Goal: Task Accomplishment & Management: Complete application form

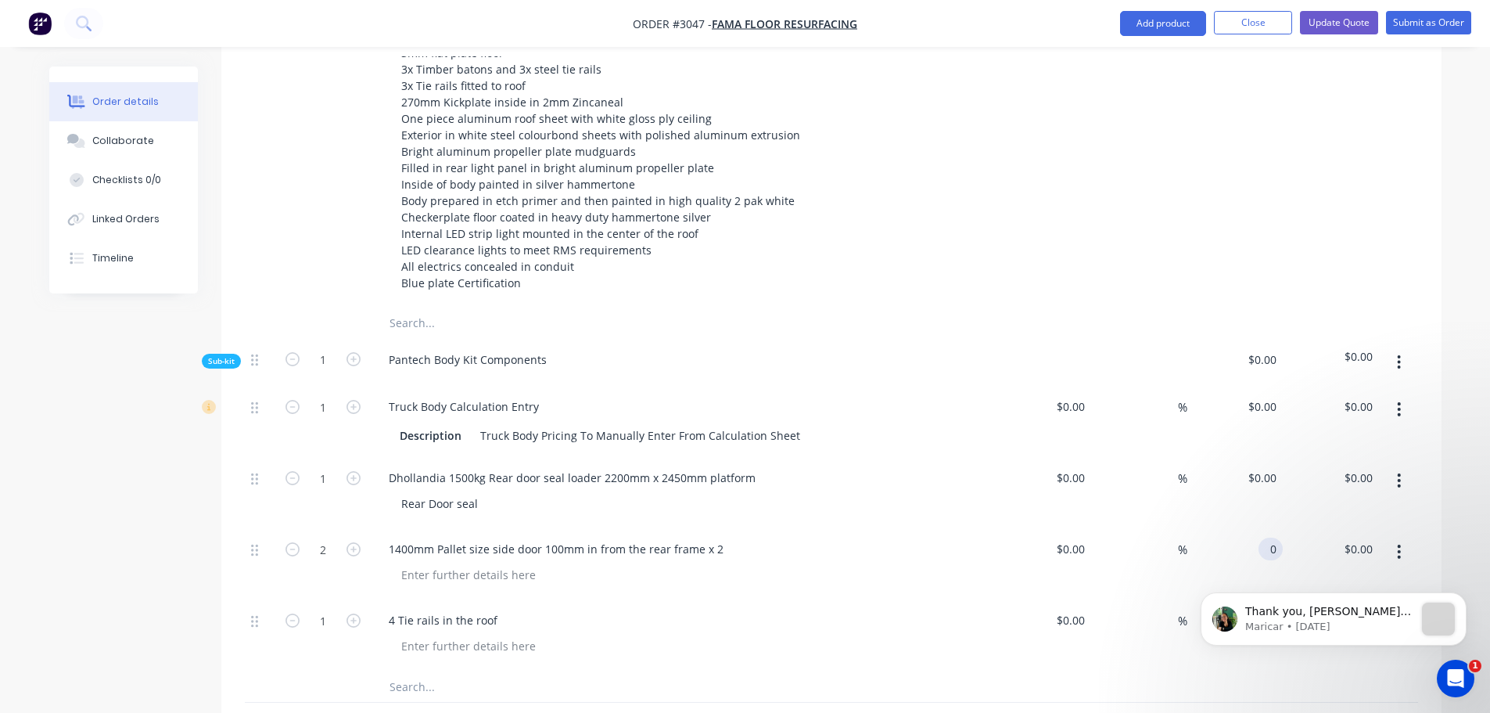
click at [1253, 528] on div "0 0" at bounding box center [1235, 563] width 96 height 71
type input "$3,500.00"
type input "$7,000.00"
click at [792, 599] on div "4 Tie rails in the roof" at bounding box center [683, 634] width 626 height 71
click at [501, 609] on div "4 Tie rails in the roof" at bounding box center [443, 620] width 134 height 23
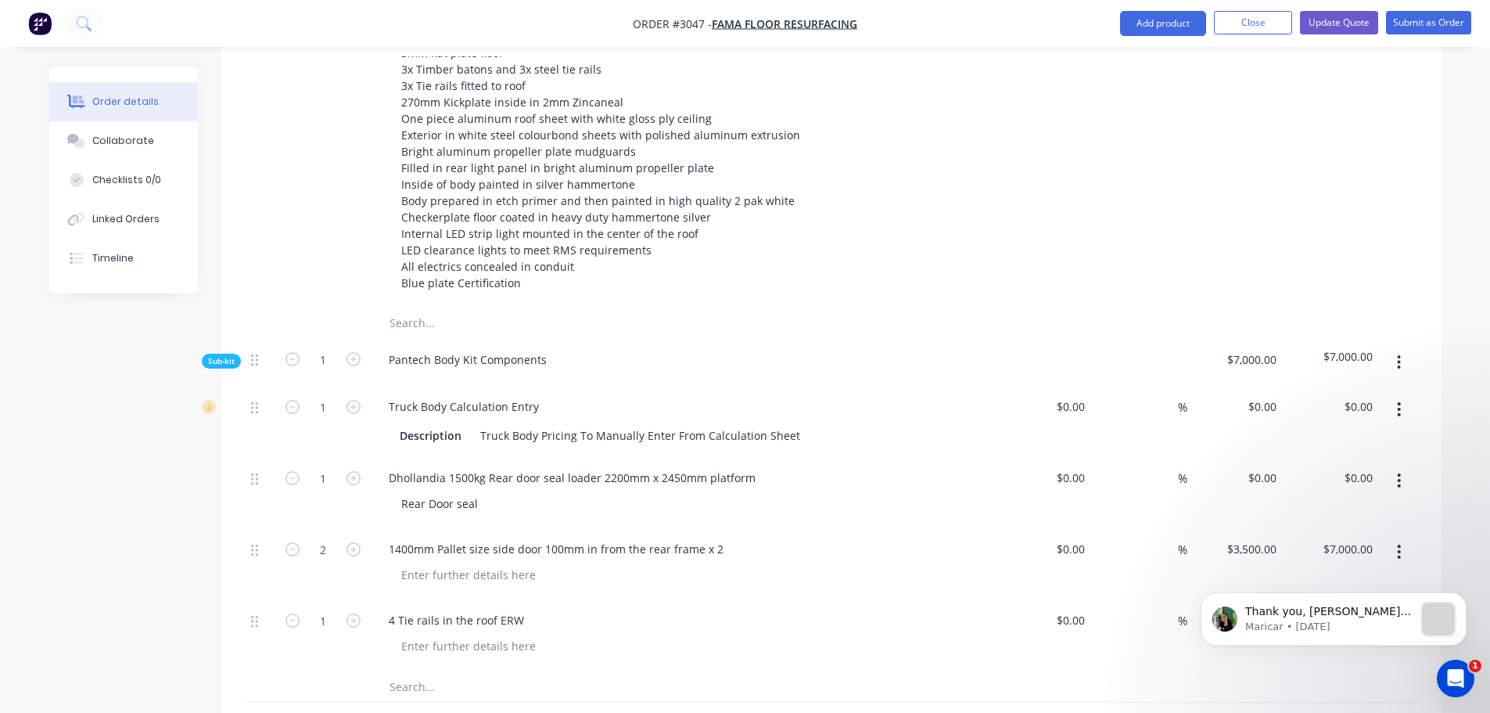
click at [1256, 576] on body "Thank you, [PERSON_NAME]. A Xero Customer has been assigned now. Please proceed…" at bounding box center [1333, 615] width 300 height 97
click at [1271, 570] on body "Thank you, [PERSON_NAME]. A Xero Customer has been assigned now. Please proceed…" at bounding box center [1333, 615] width 300 height 97
click at [1267, 573] on body "Thank you, [PERSON_NAME]. A Xero Customer has been assigned now. Please proceed…" at bounding box center [1333, 615] width 300 height 97
click at [476, 634] on div at bounding box center [469, 645] width 160 height 23
click at [574, 634] on div at bounding box center [689, 645] width 601 height 23
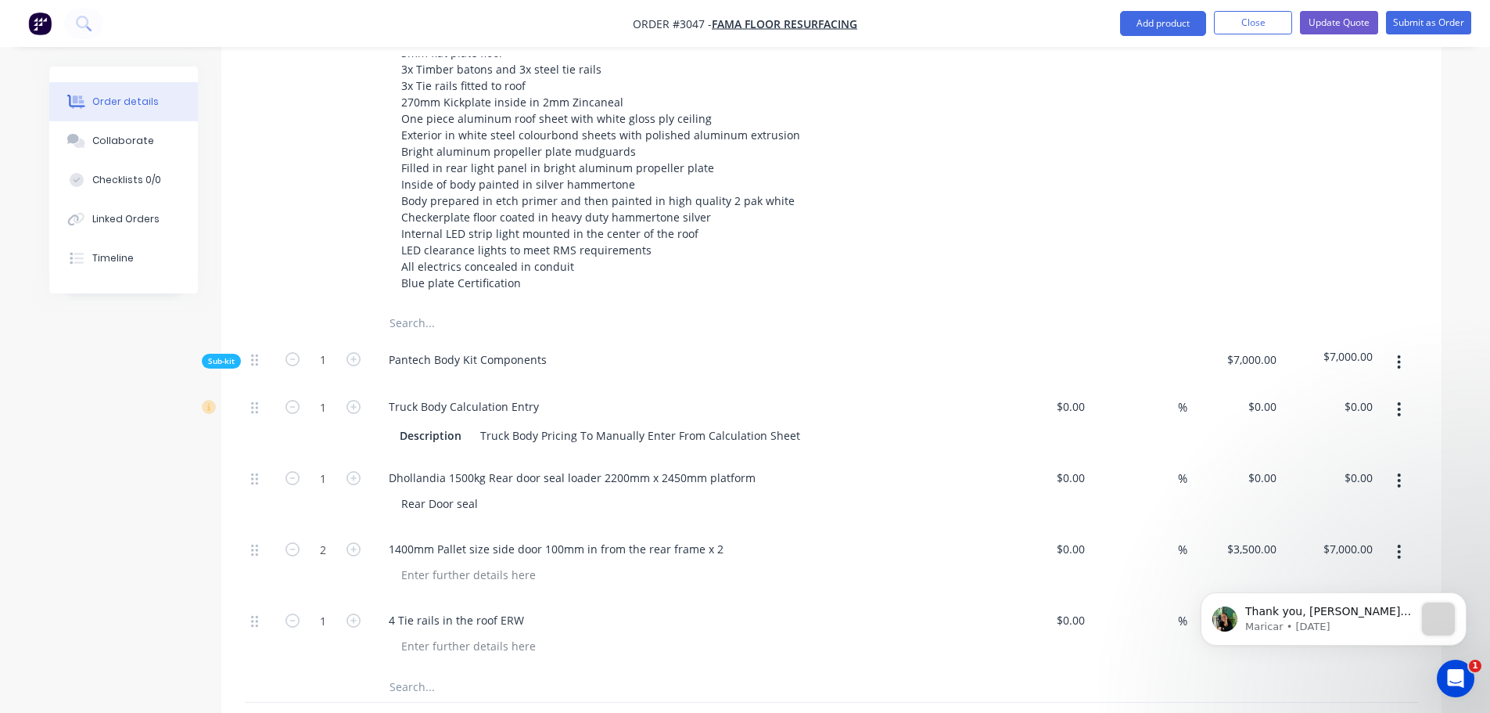
click at [36, 23] on img "button" at bounding box center [39, 23] width 23 height 23
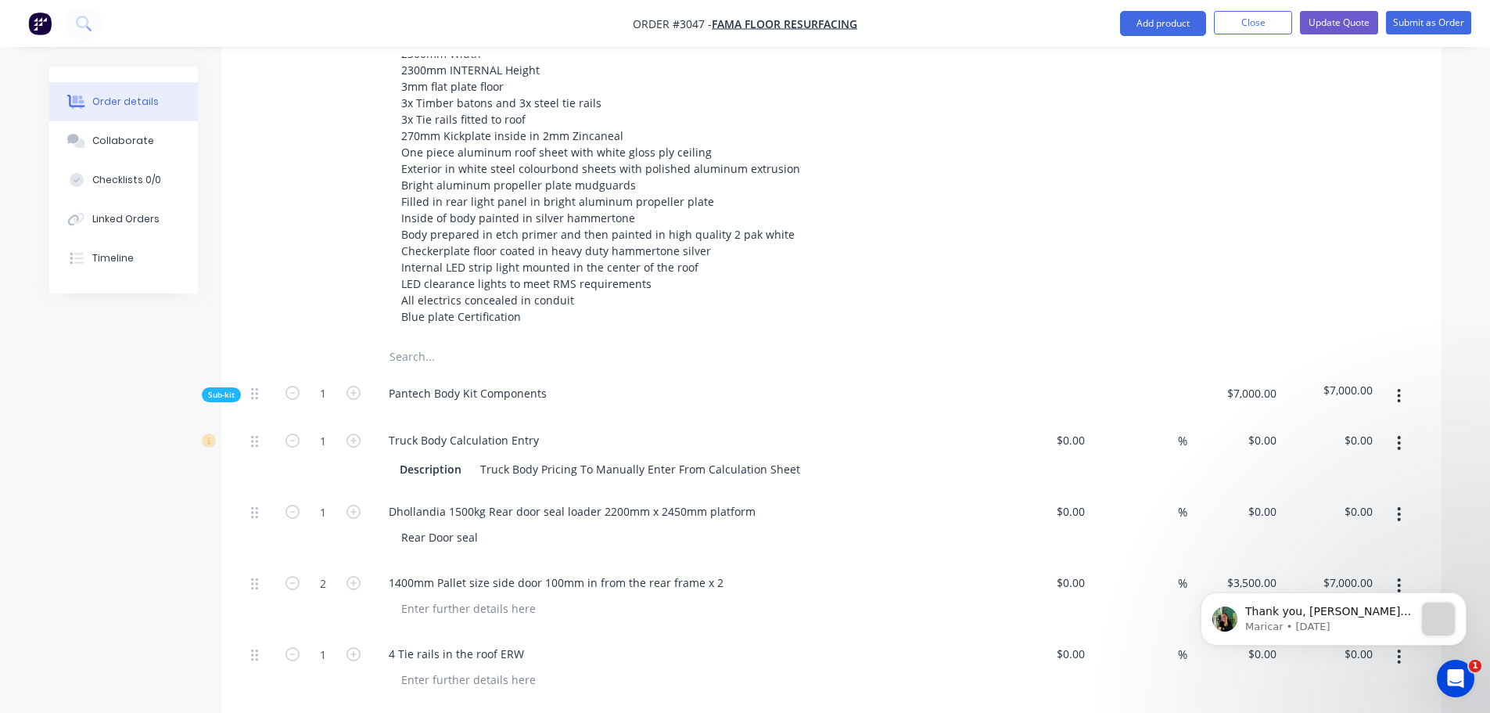
scroll to position [782, 0]
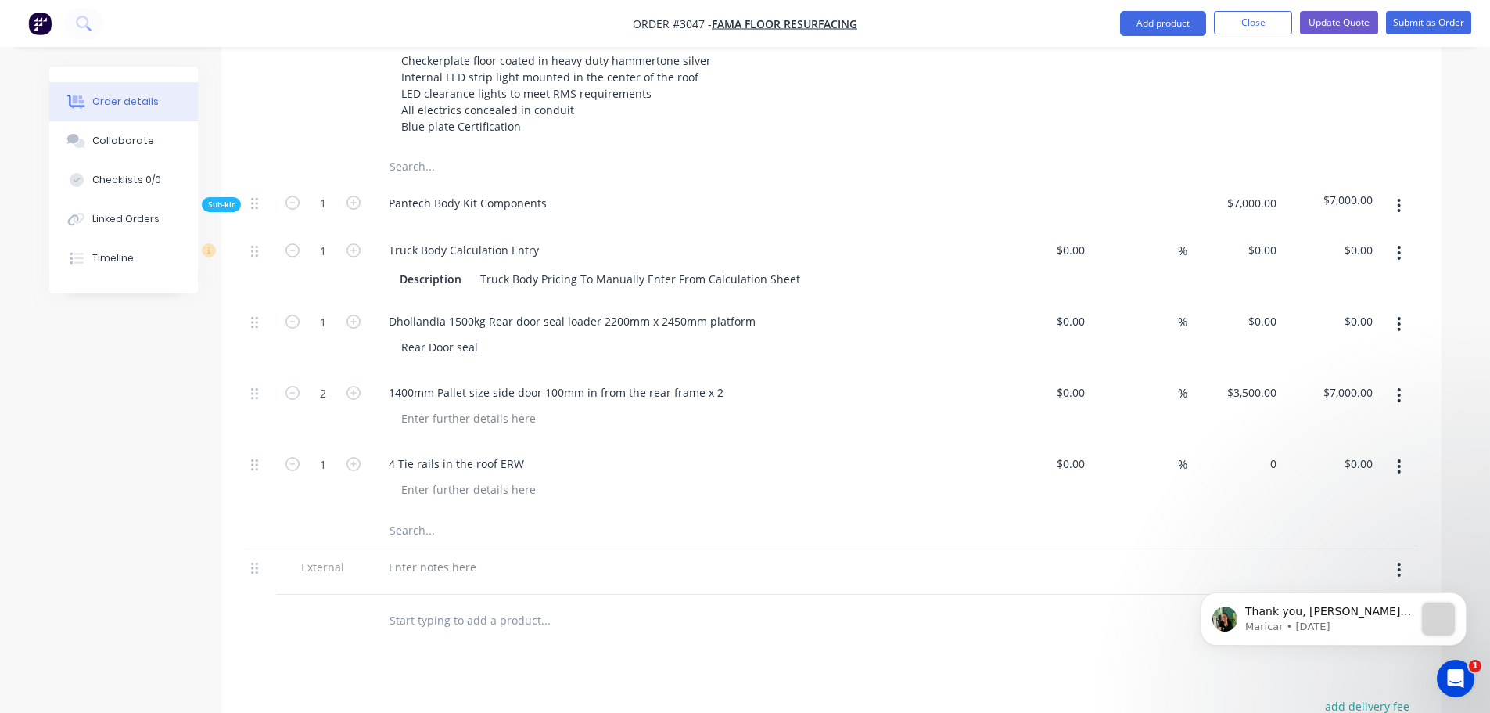
click at [1242, 443] on div "0 $0.00" at bounding box center [1235, 478] width 96 height 71
type input "$320.00"
click at [953, 514] on div at bounding box center [831, 530] width 1173 height 32
click at [1261, 452] on input "320" at bounding box center [1258, 463] width 48 height 23
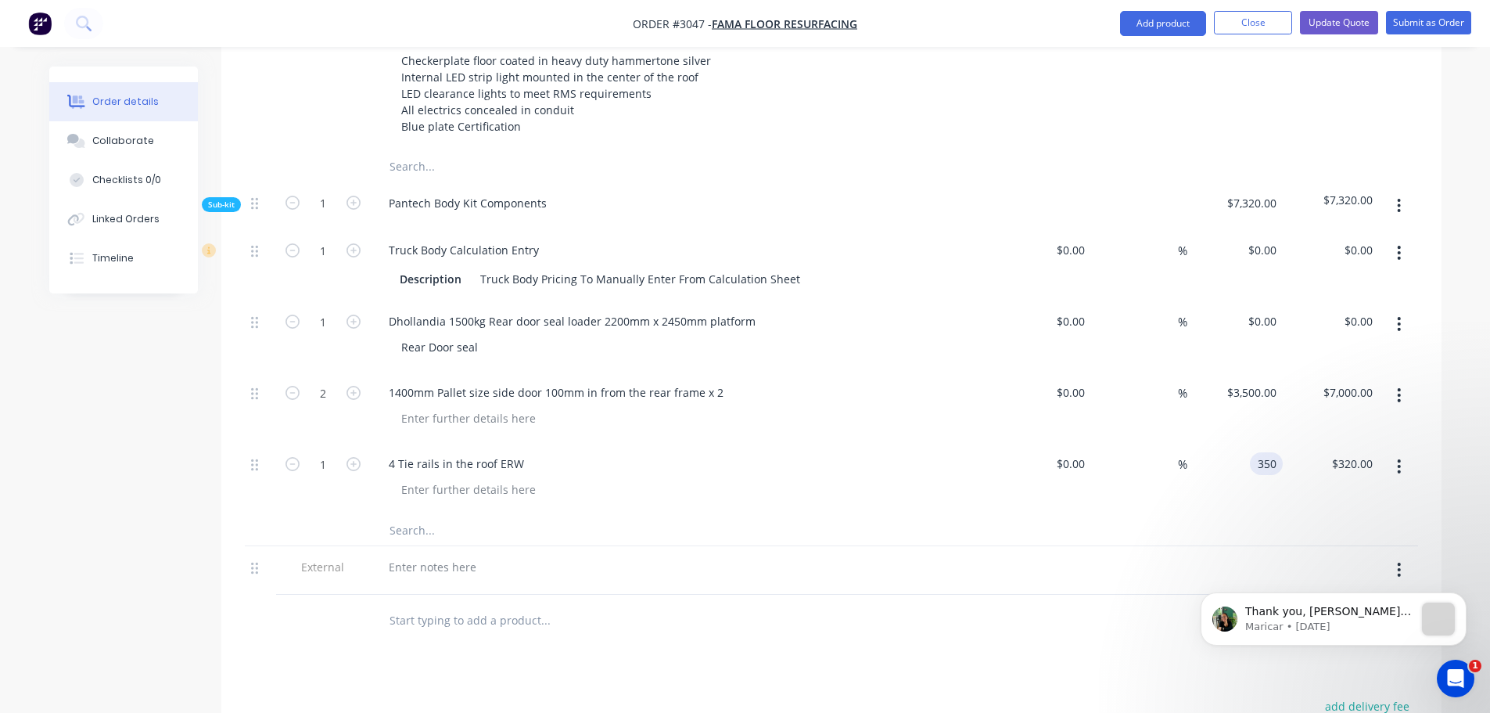
type input "$350.00"
click at [680, 478] on div at bounding box center [689, 489] width 601 height 23
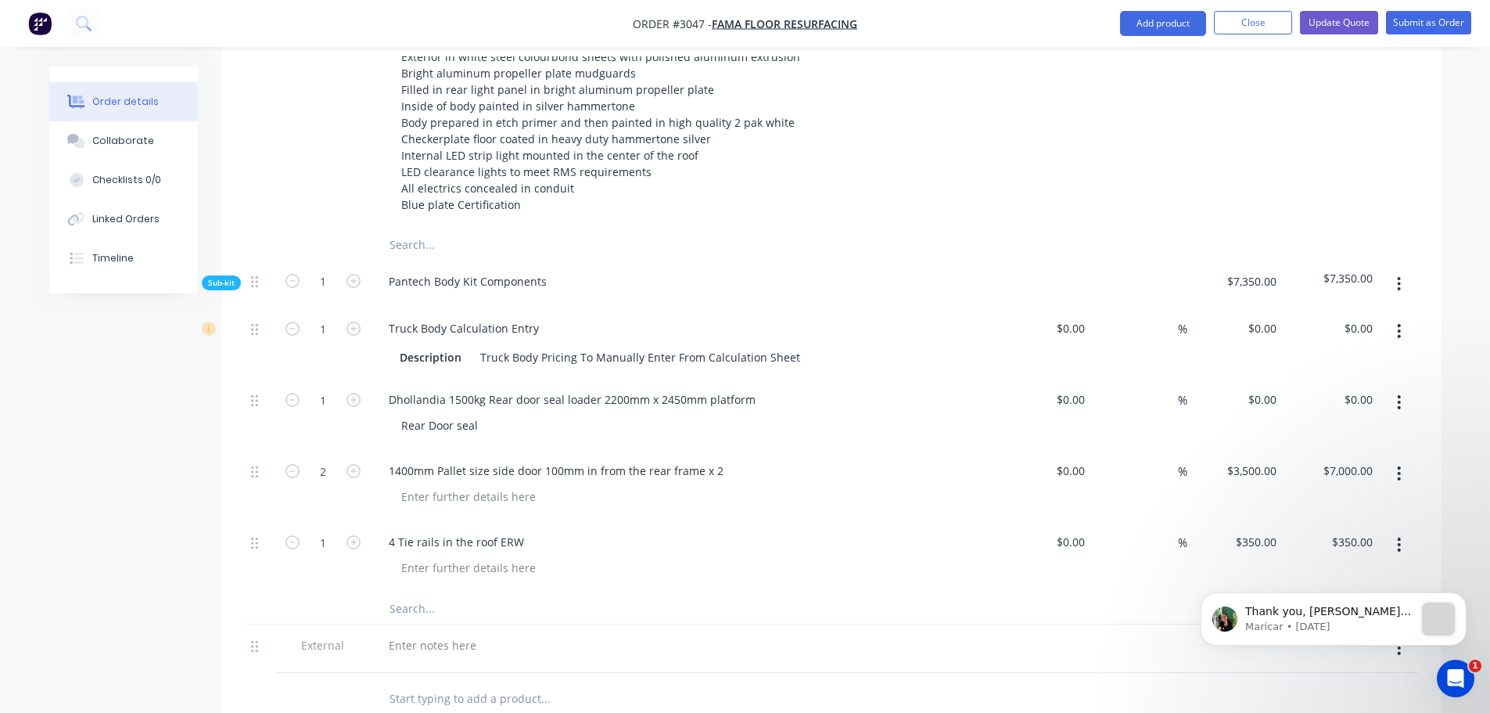
click at [428, 592] on input "text" at bounding box center [545, 607] width 313 height 31
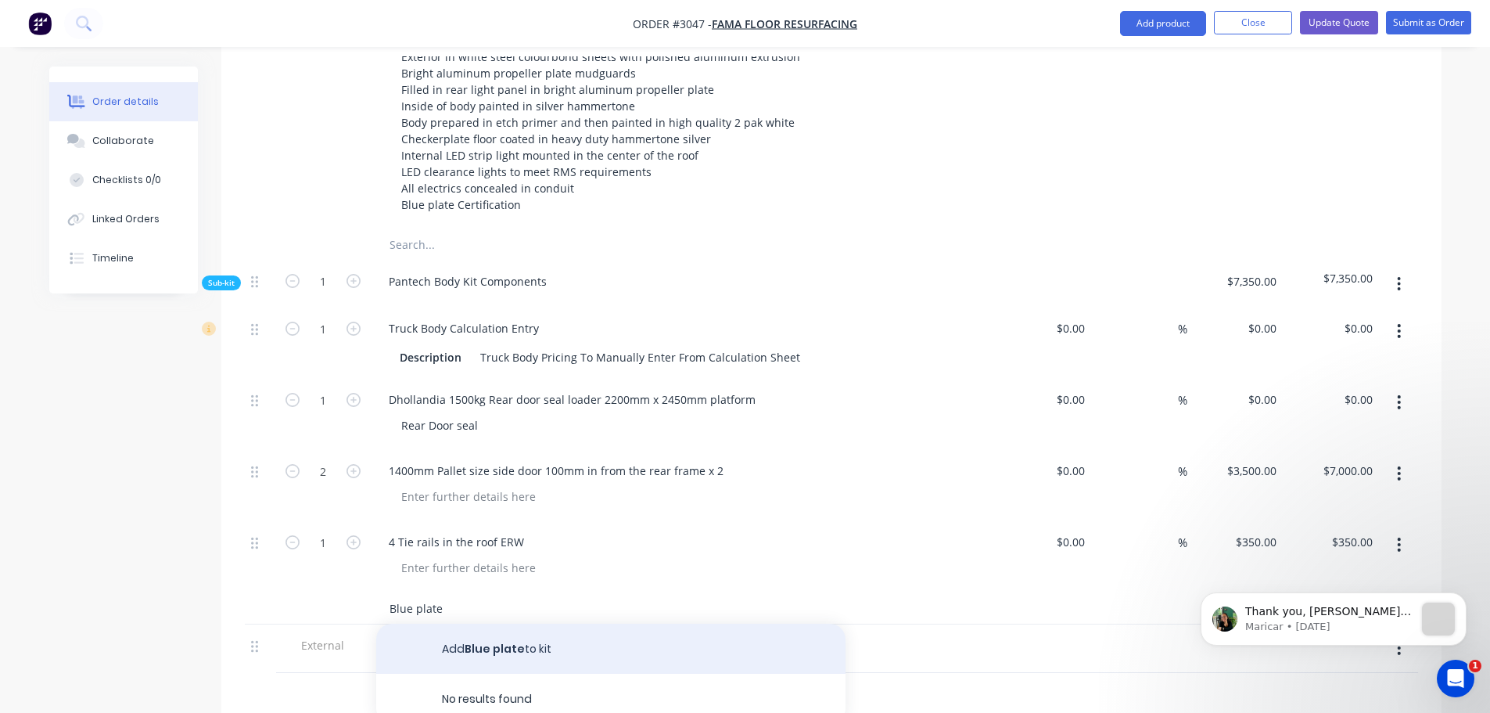
type input "Blue plate"
click at [459, 623] on button "Add Blue plate to kit" at bounding box center [610, 648] width 469 height 50
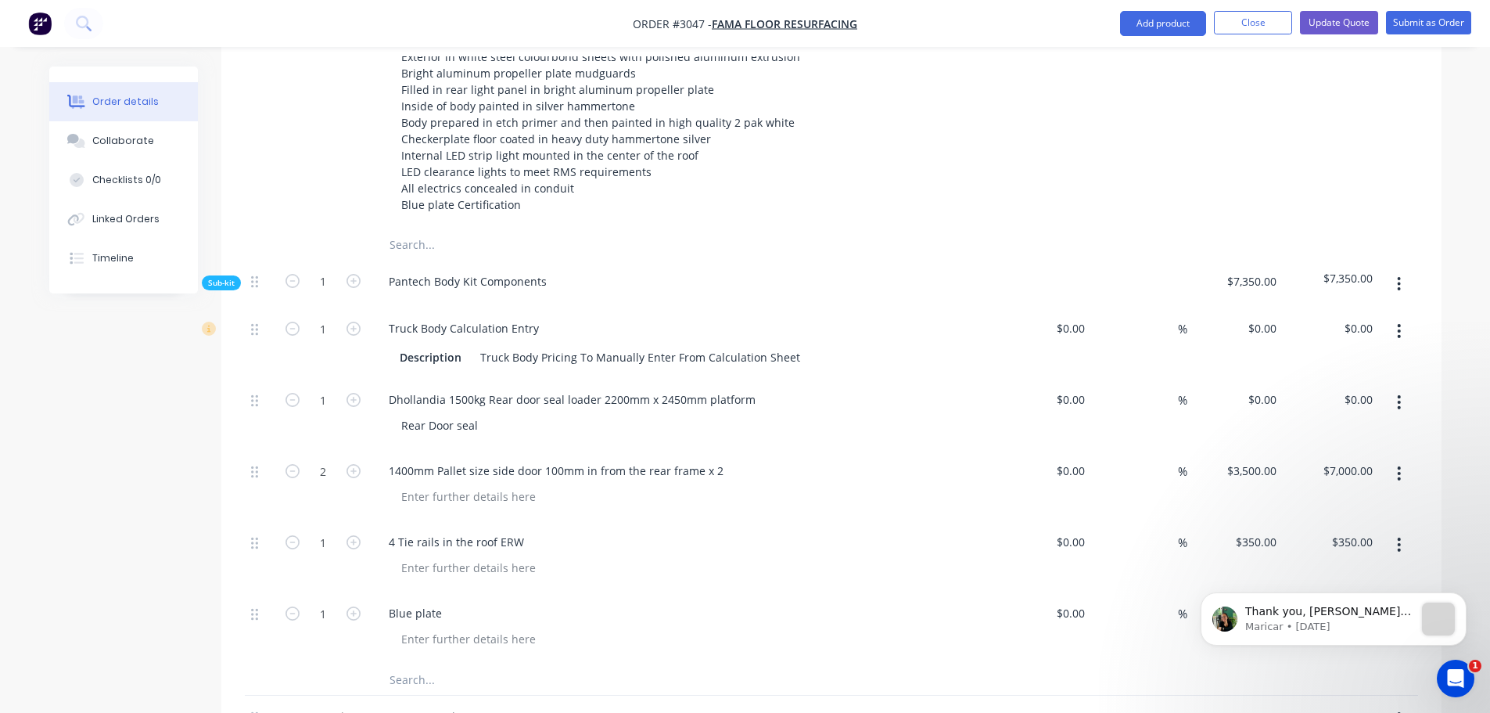
click at [1258, 569] on div "Thank you, [PERSON_NAME]. A Xero Customer has been assigned now. Please proceed…" at bounding box center [1334, 548] width 288 height 196
click at [1249, 565] on div "Thank you, [PERSON_NAME]. A Xero Customer has been assigned now. Please proceed…" at bounding box center [1334, 548] width 288 height 196
click at [619, 627] on div at bounding box center [689, 638] width 601 height 23
click at [442, 601] on div "Blue plate" at bounding box center [415, 612] width 78 height 23
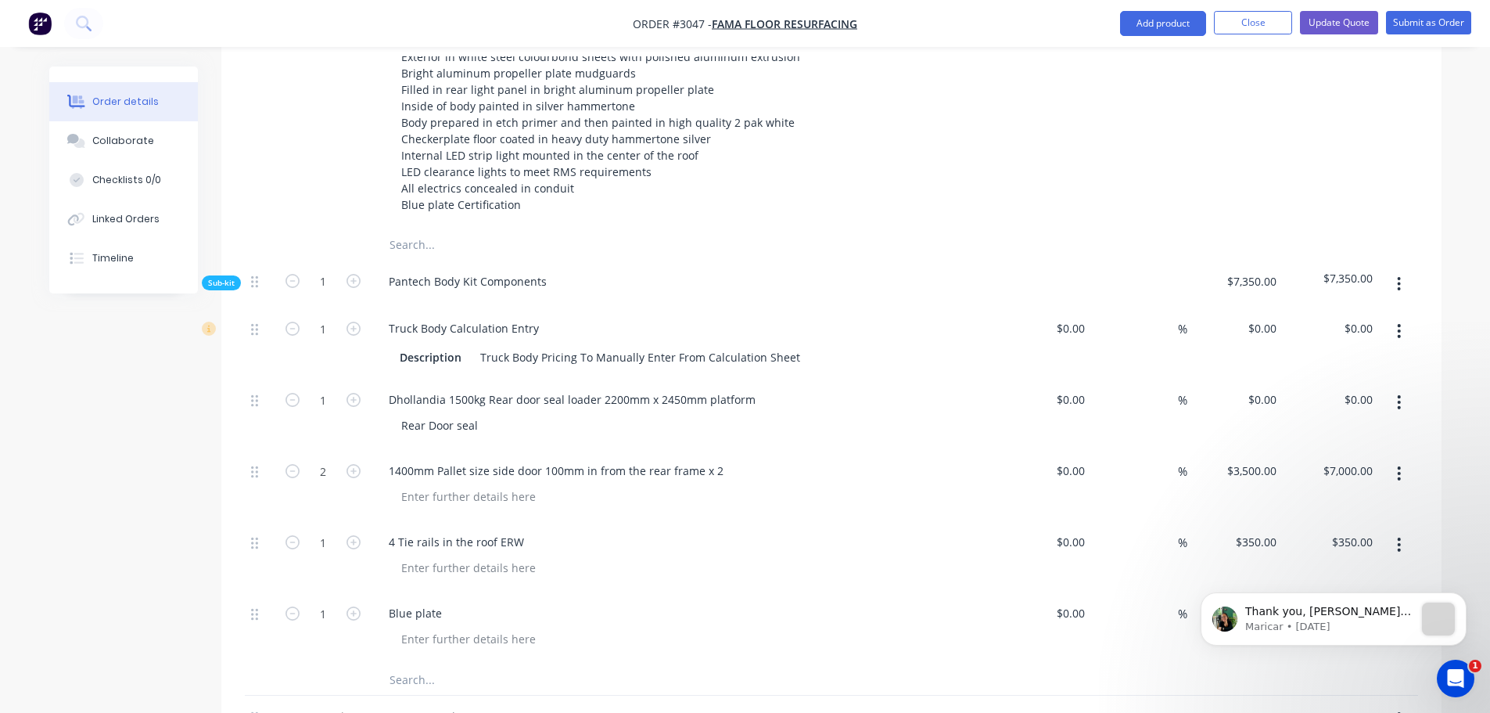
click at [456, 611] on div "Blue plate" at bounding box center [683, 627] width 626 height 71
click at [434, 663] on input "text" at bounding box center [545, 678] width 313 height 31
click at [455, 627] on div at bounding box center [469, 638] width 160 height 23
click at [1072, 601] on div "$0.00" at bounding box center [1070, 612] width 42 height 23
type input "$0.00"
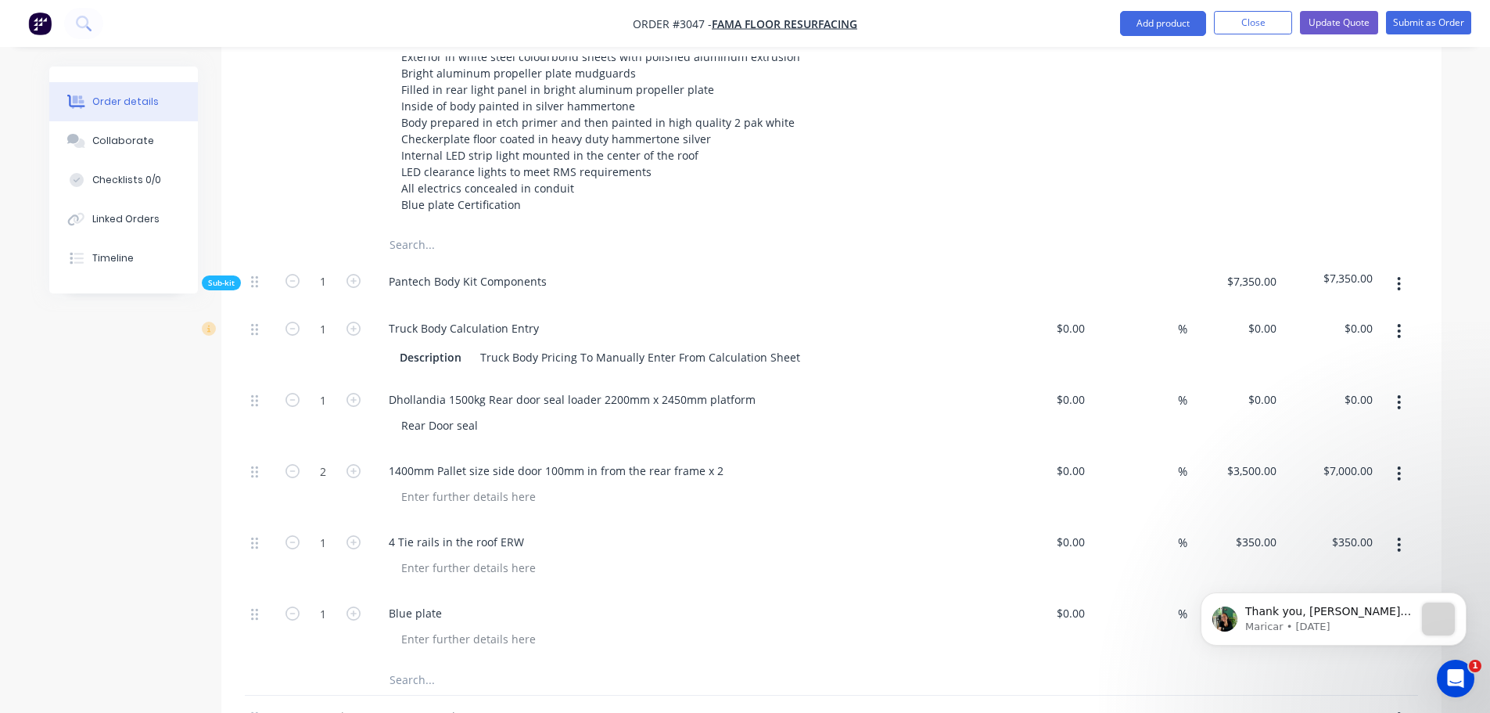
click at [1256, 564] on html "Thank you, [PERSON_NAME]. A Xero Customer has been assigned now. Please proceed…" at bounding box center [1333, 616] width 313 height 110
click at [1251, 566] on html "Thank you, [PERSON_NAME]. A Xero Customer has been assigned now. Please proceed…" at bounding box center [1333, 616] width 313 height 110
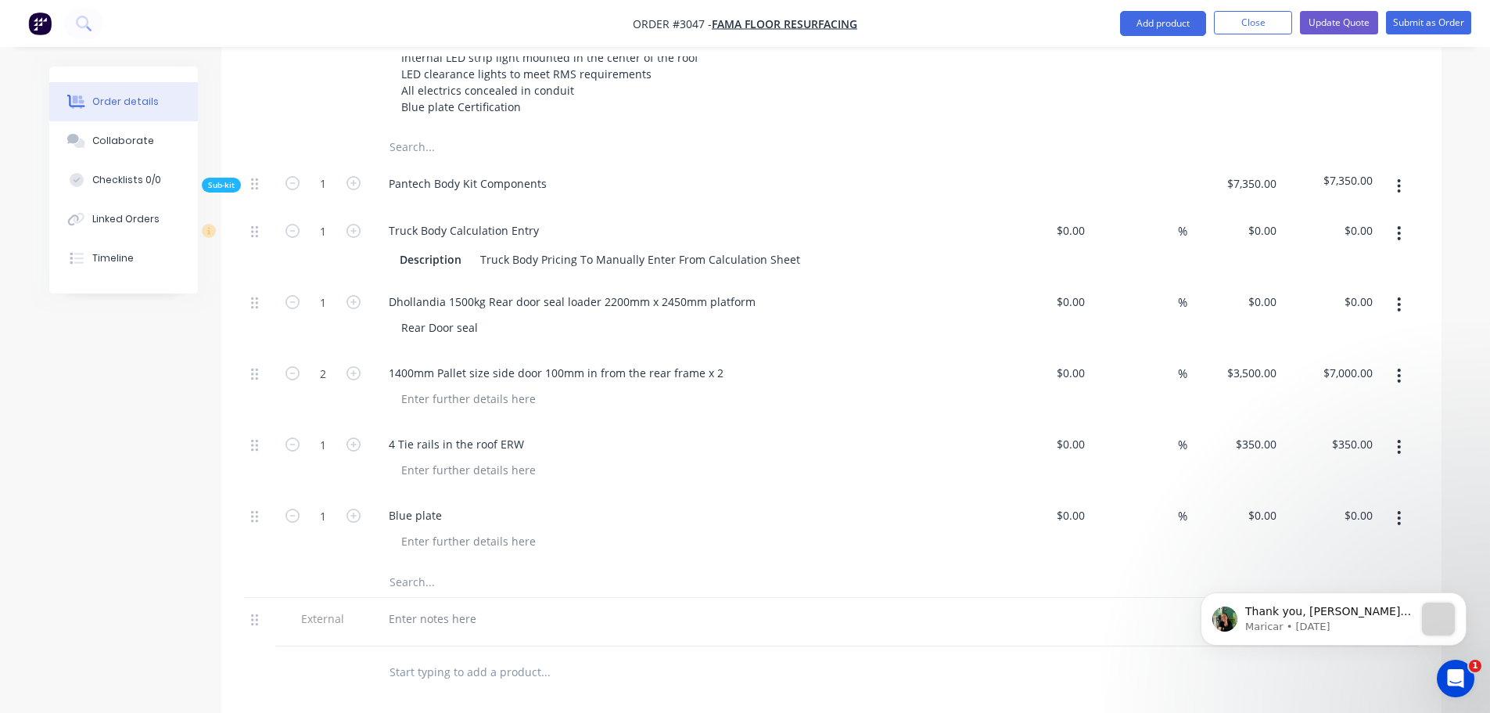
scroll to position [939, 0]
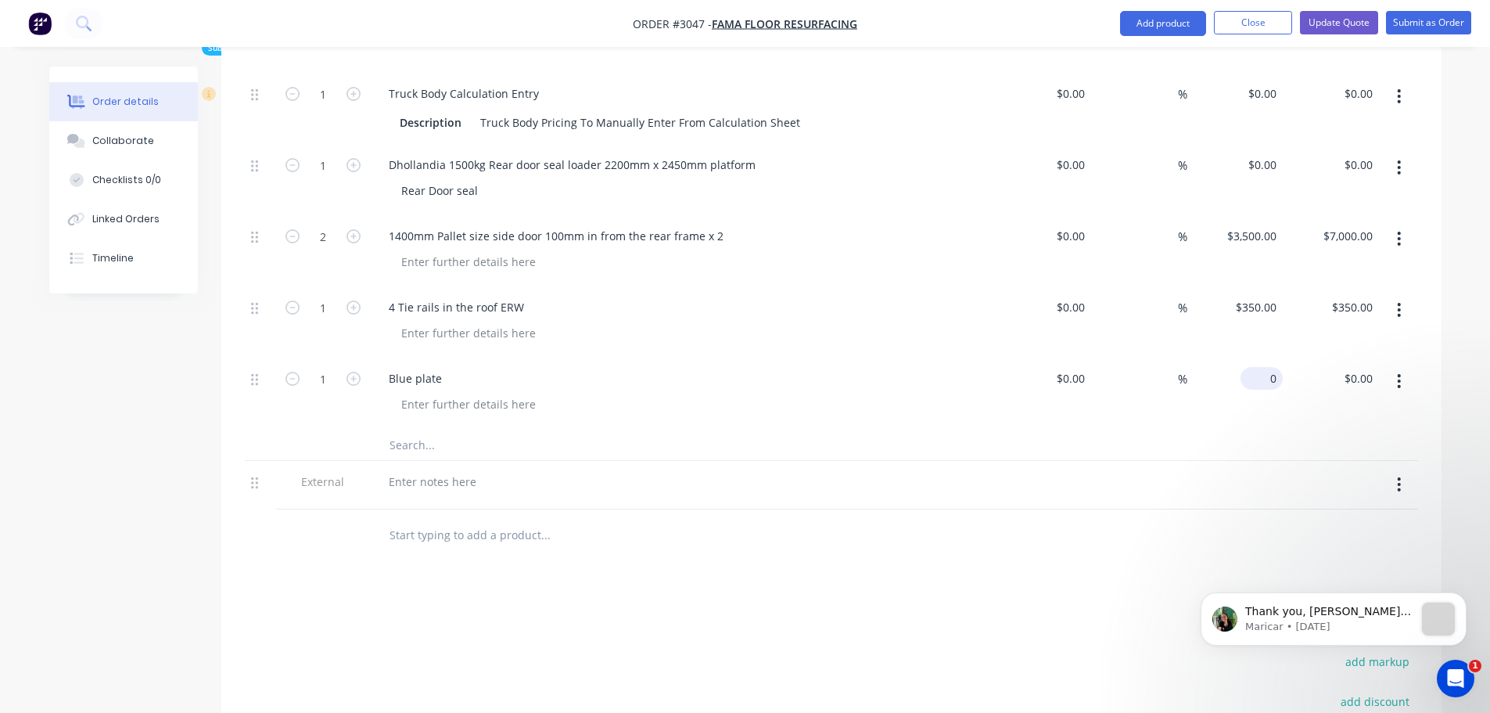
click at [1265, 367] on input "0" at bounding box center [1265, 378] width 36 height 23
type input "$500.00"
click at [872, 393] on div at bounding box center [689, 404] width 601 height 23
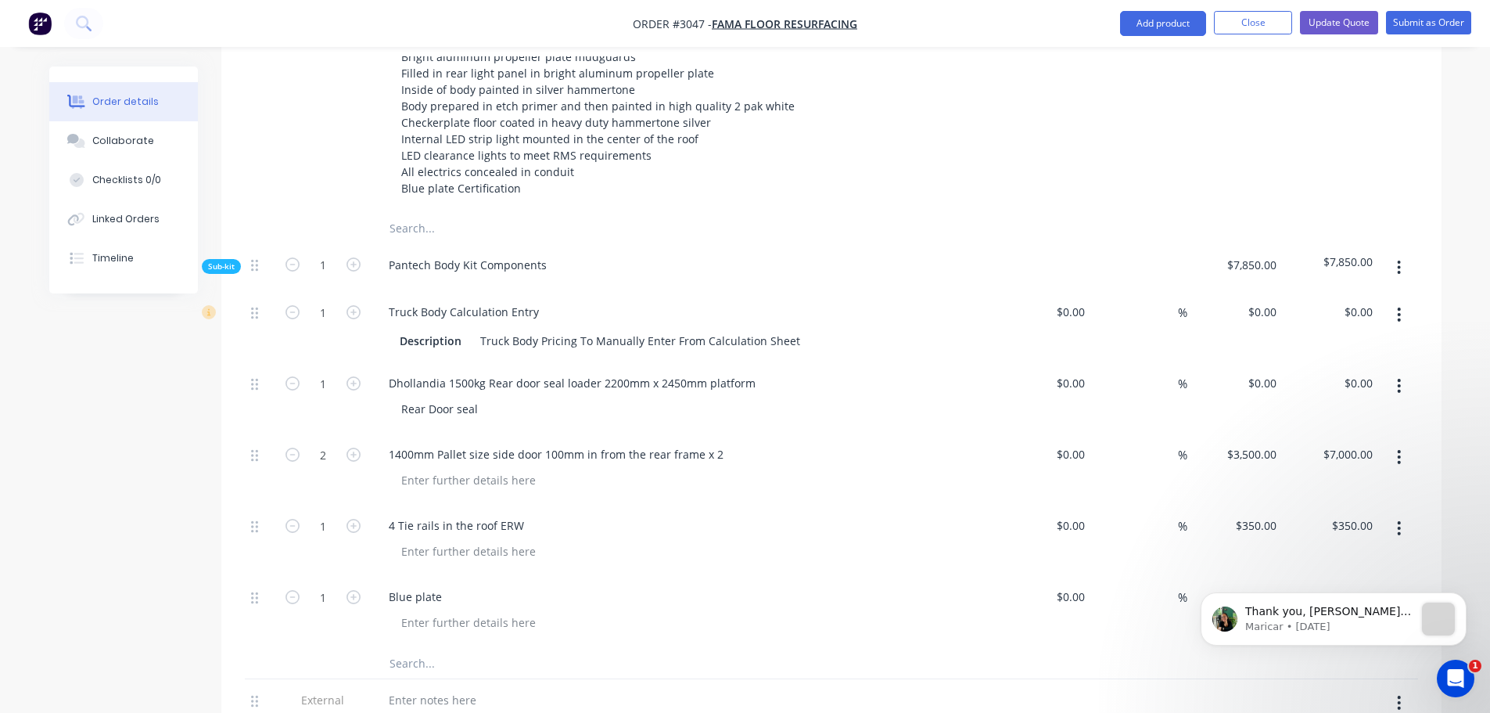
scroll to position [704, 0]
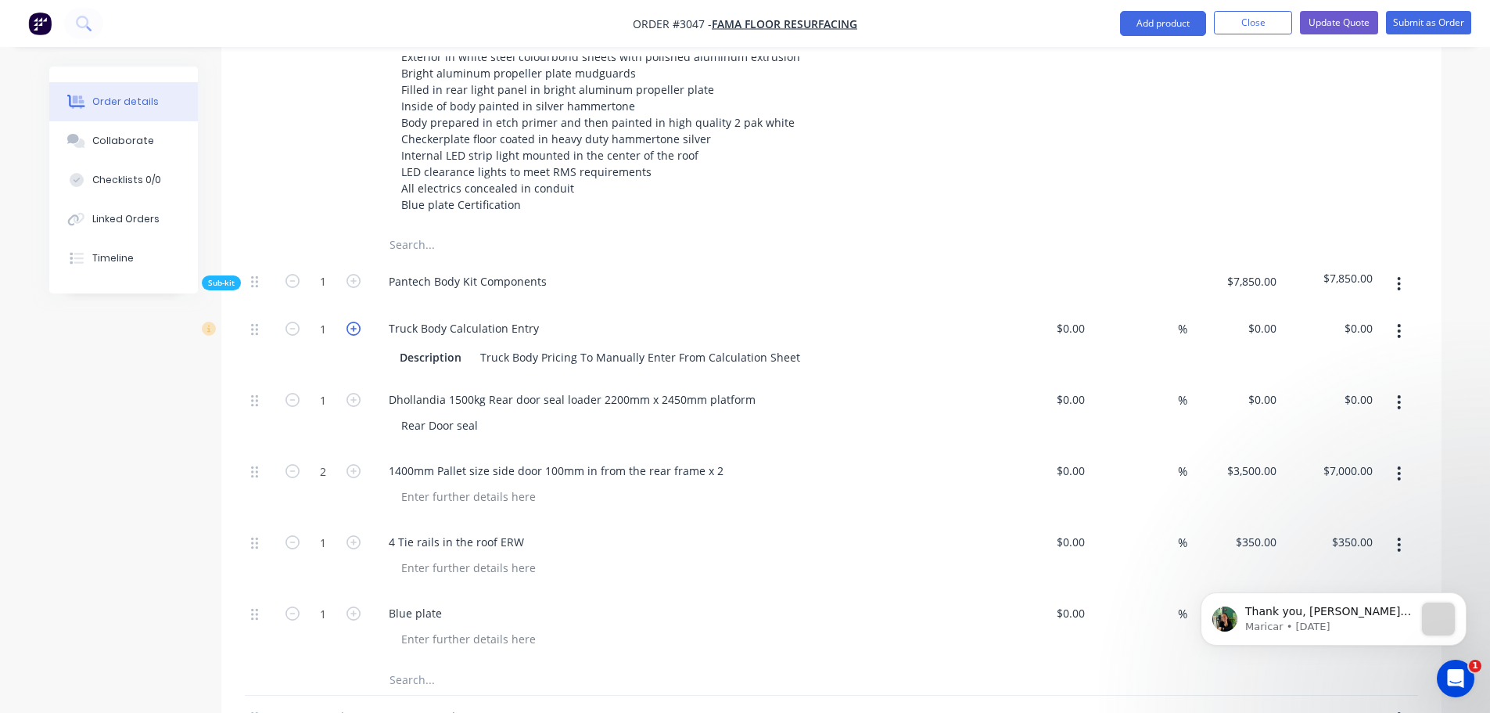
click at [350, 321] on icon "button" at bounding box center [353, 328] width 14 height 14
click at [323, 317] on input "2" at bounding box center [323, 328] width 41 height 23
type input "4.2"
click at [799, 379] on div "Dhollandia 1500kg Rear door seal loader 2200mm x 2450mm platform Rear Door seal" at bounding box center [683, 414] width 626 height 71
click at [1268, 317] on input "0" at bounding box center [1265, 328] width 36 height 23
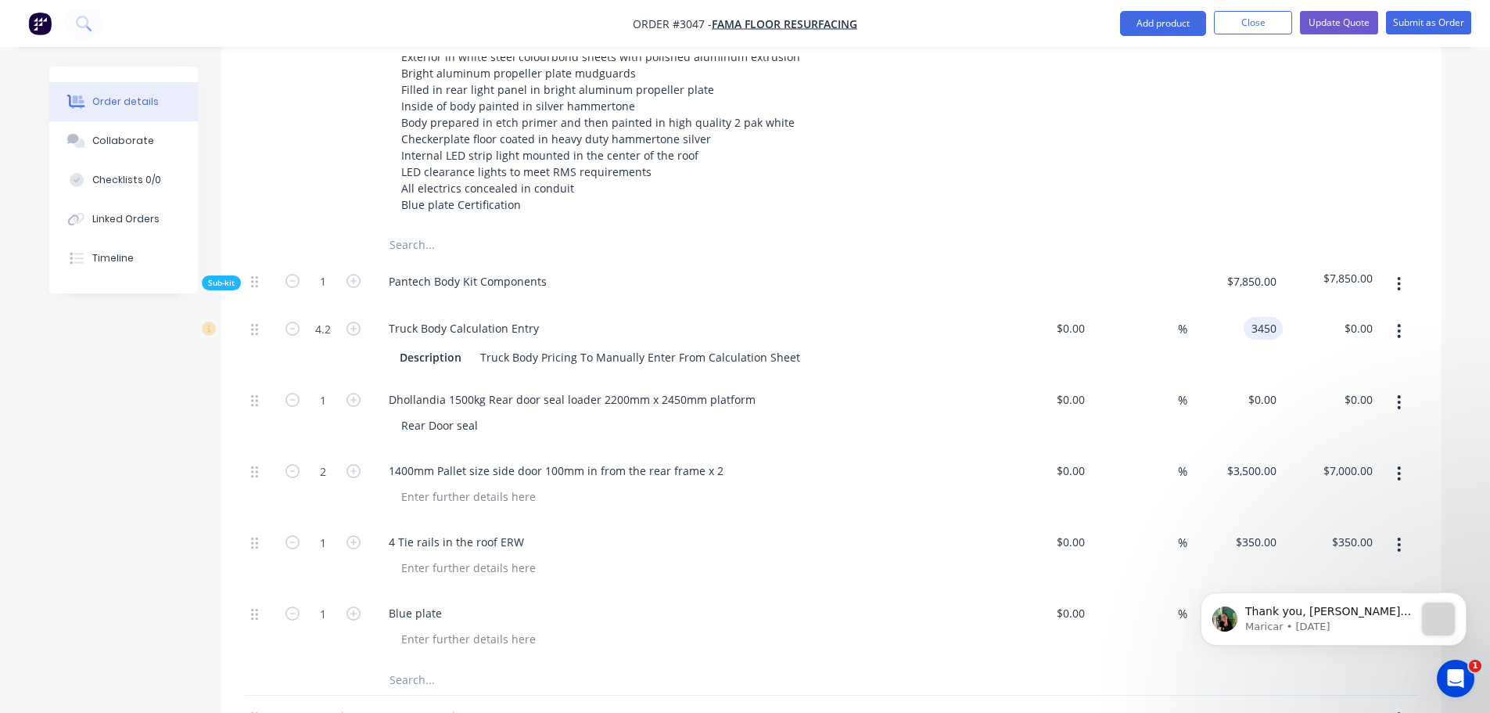
type input "$3,450.00"
type input "$14,490.00"
click at [885, 260] on div "Pantech Body Kit Components" at bounding box center [683, 284] width 626 height 48
click at [1251, 379] on div "0 $0.00" at bounding box center [1235, 414] width 96 height 71
type input "$12,000.00"
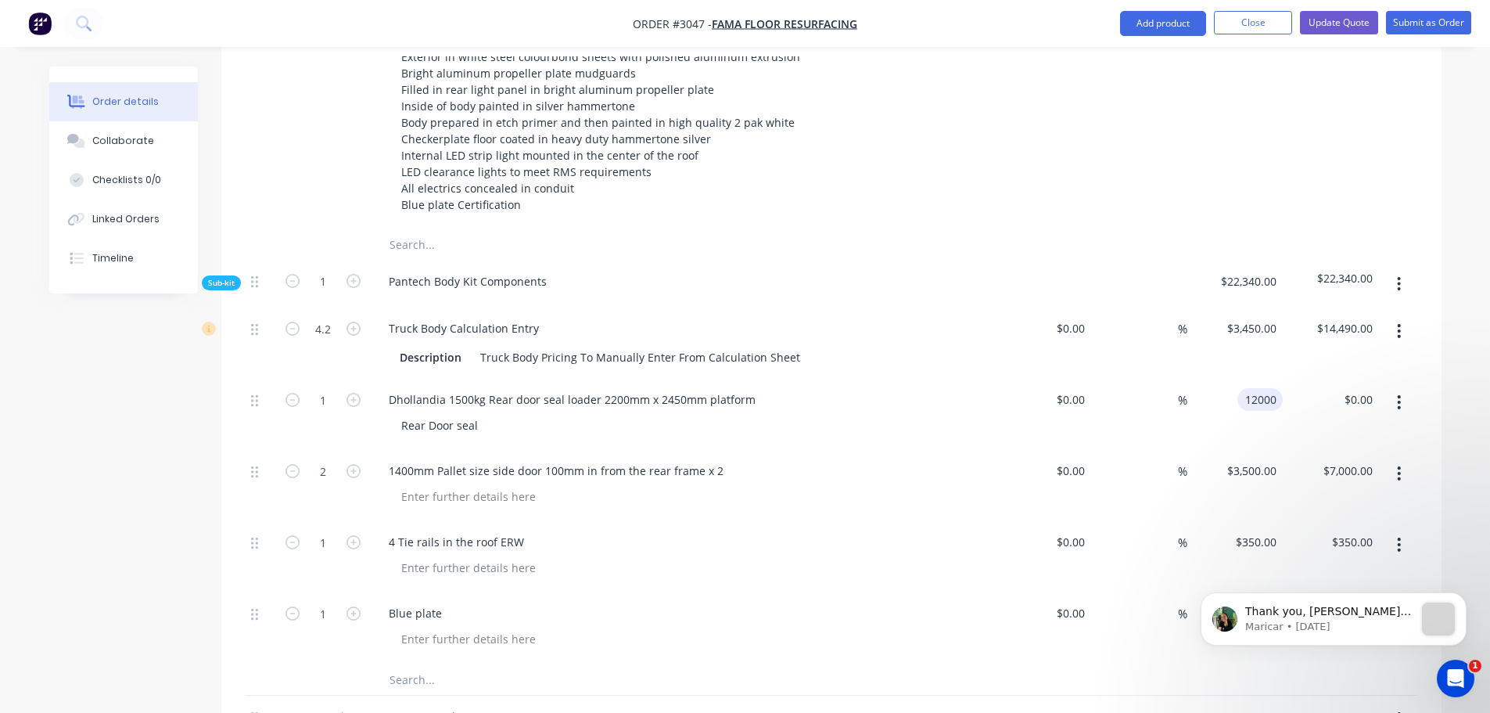
type input "$12,000.00"
click at [921, 317] on div "Truck Body Calculation Entry" at bounding box center [682, 328] width 613 height 23
click at [1068, 379] on div "0 $0.00" at bounding box center [1044, 414] width 96 height 71
type input "$8,261.00"
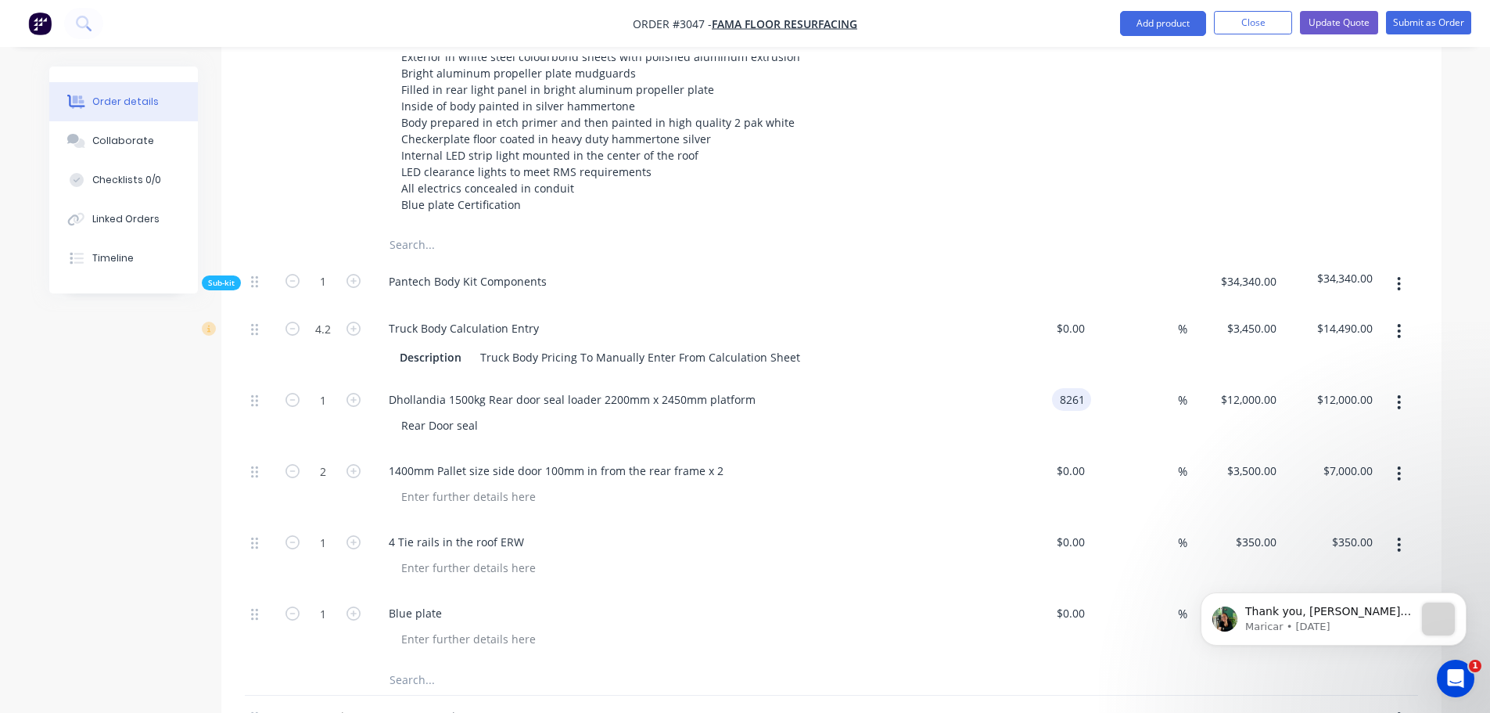
type input "$8,261.00"
click at [1014, 379] on div "$8,261.00 8261" at bounding box center [1044, 414] width 96 height 71
click at [1246, 388] on div "8261 $8,261.00" at bounding box center [1250, 399] width 63 height 23
type input "12000"
type input "45.26"
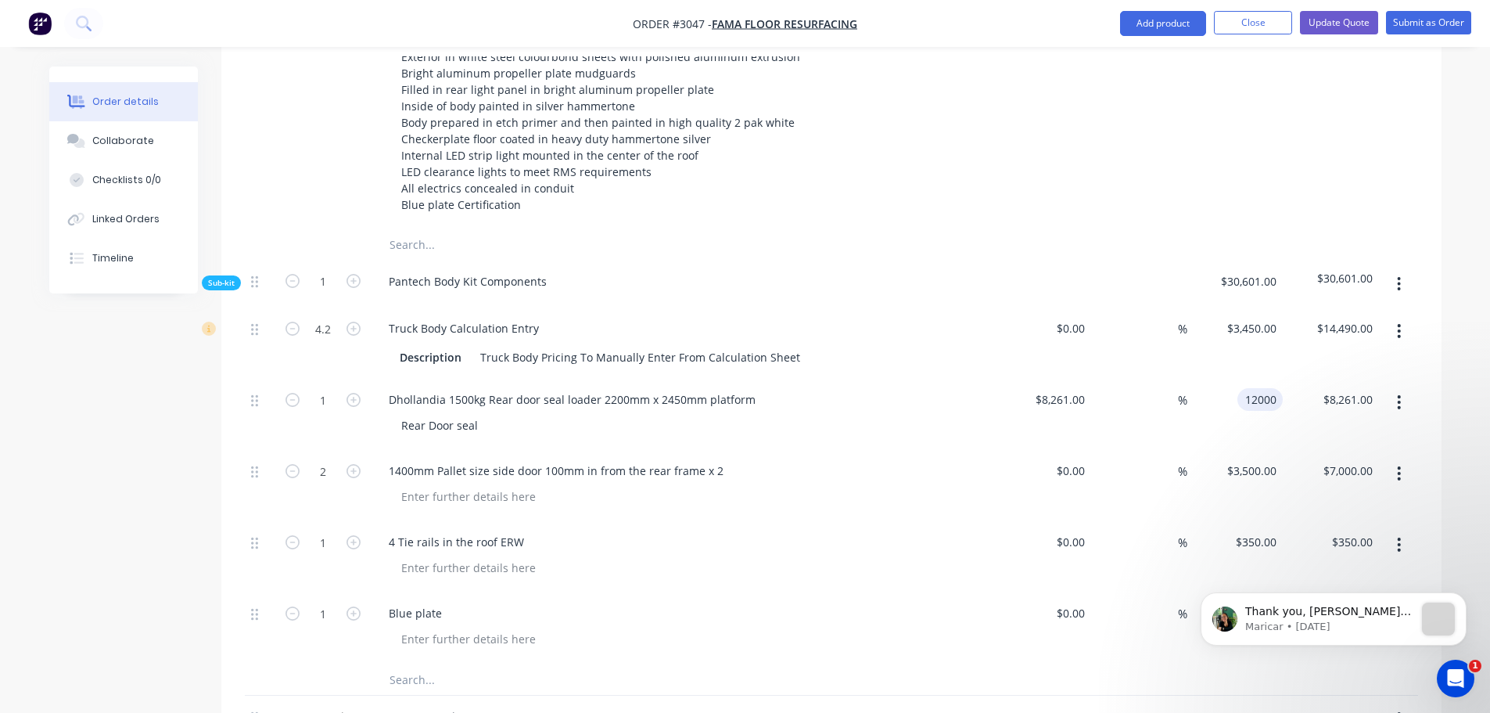
type input "$12,000.00"
click at [1023, 404] on div "$8,261.00 $8,261.00" at bounding box center [1044, 414] width 96 height 71
click at [1078, 459] on input "0" at bounding box center [1073, 470] width 36 height 23
type input "$2,000.00"
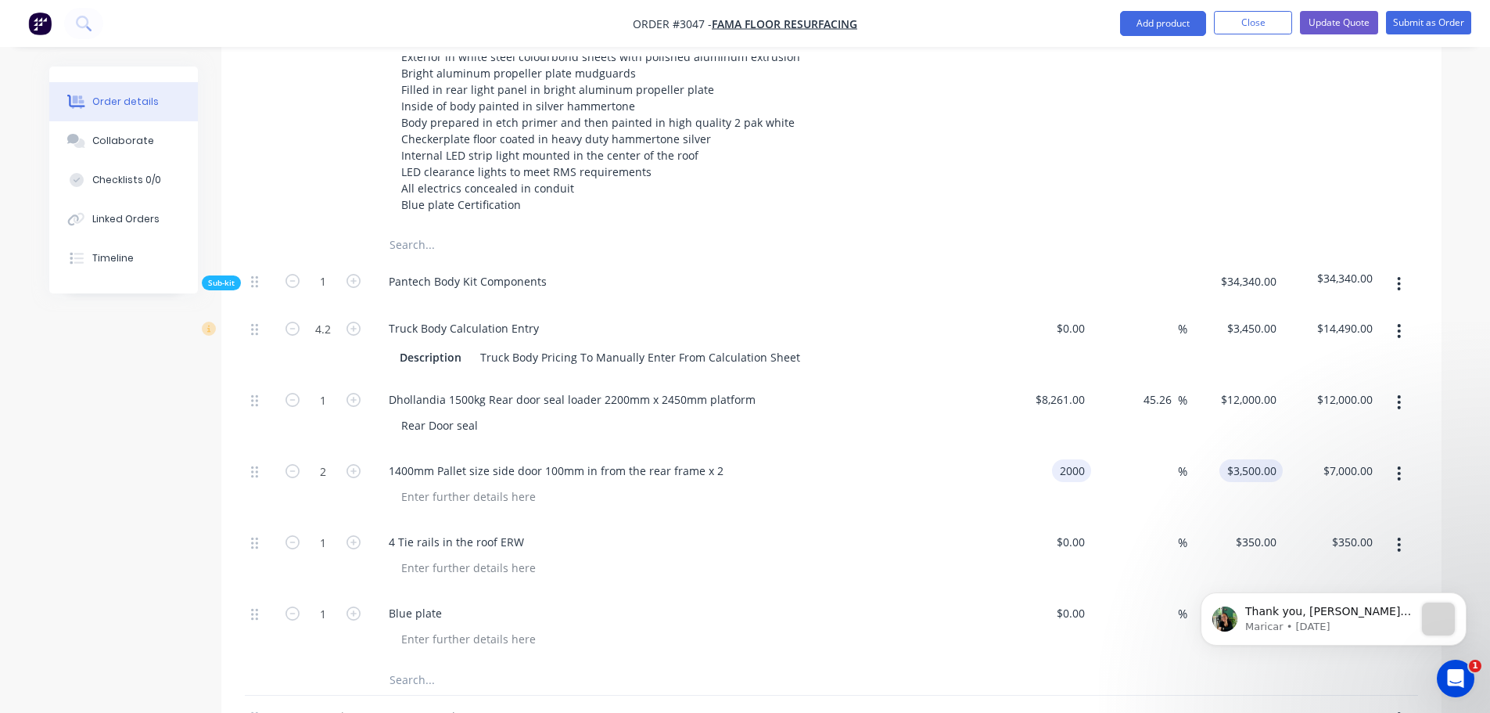
type input "2000"
type input "$4,000.00"
click at [1241, 450] on div "2000 2000" at bounding box center [1235, 485] width 96 height 71
type input "3500"
type input "75"
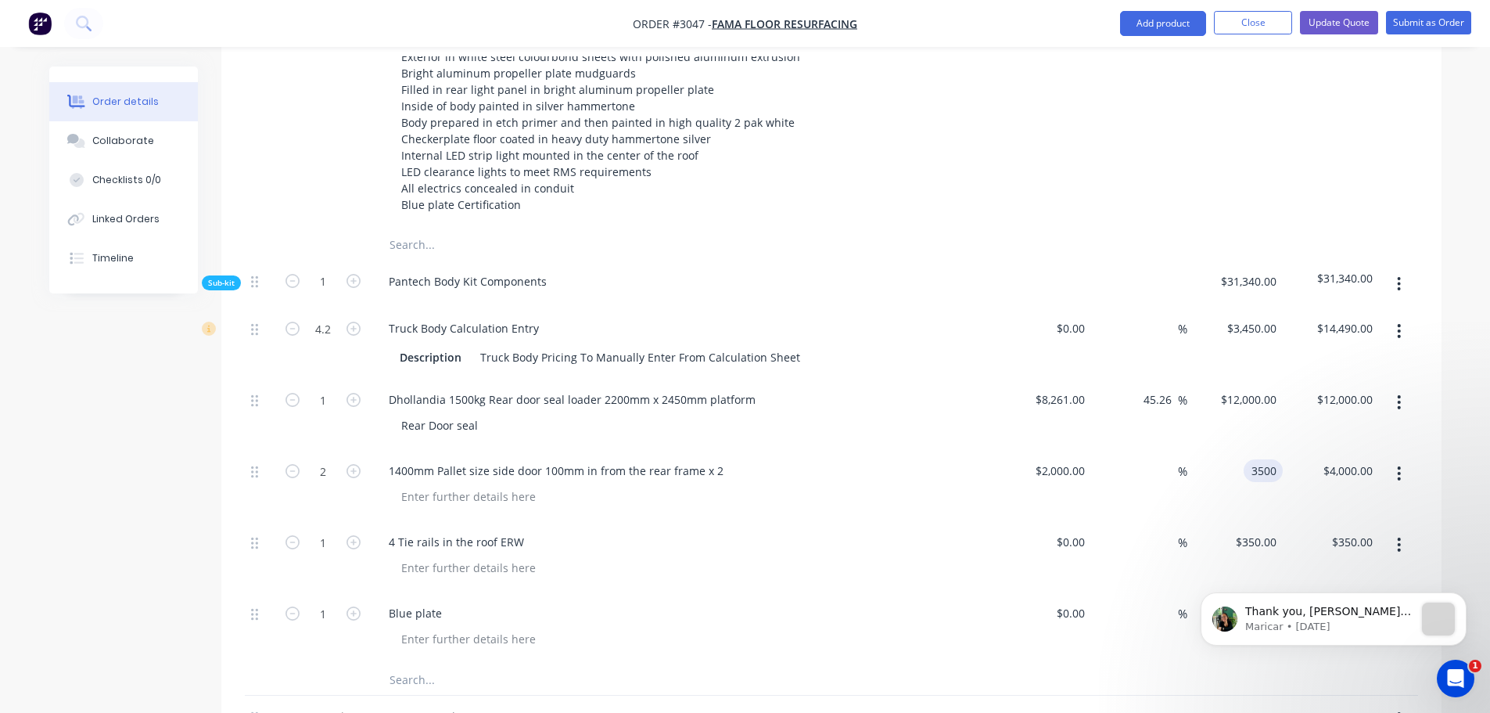
type input "$3,500.00"
type input "$7,000.00"
click at [874, 521] on div "4 Tie rails in the roof ERW" at bounding box center [683, 556] width 626 height 71
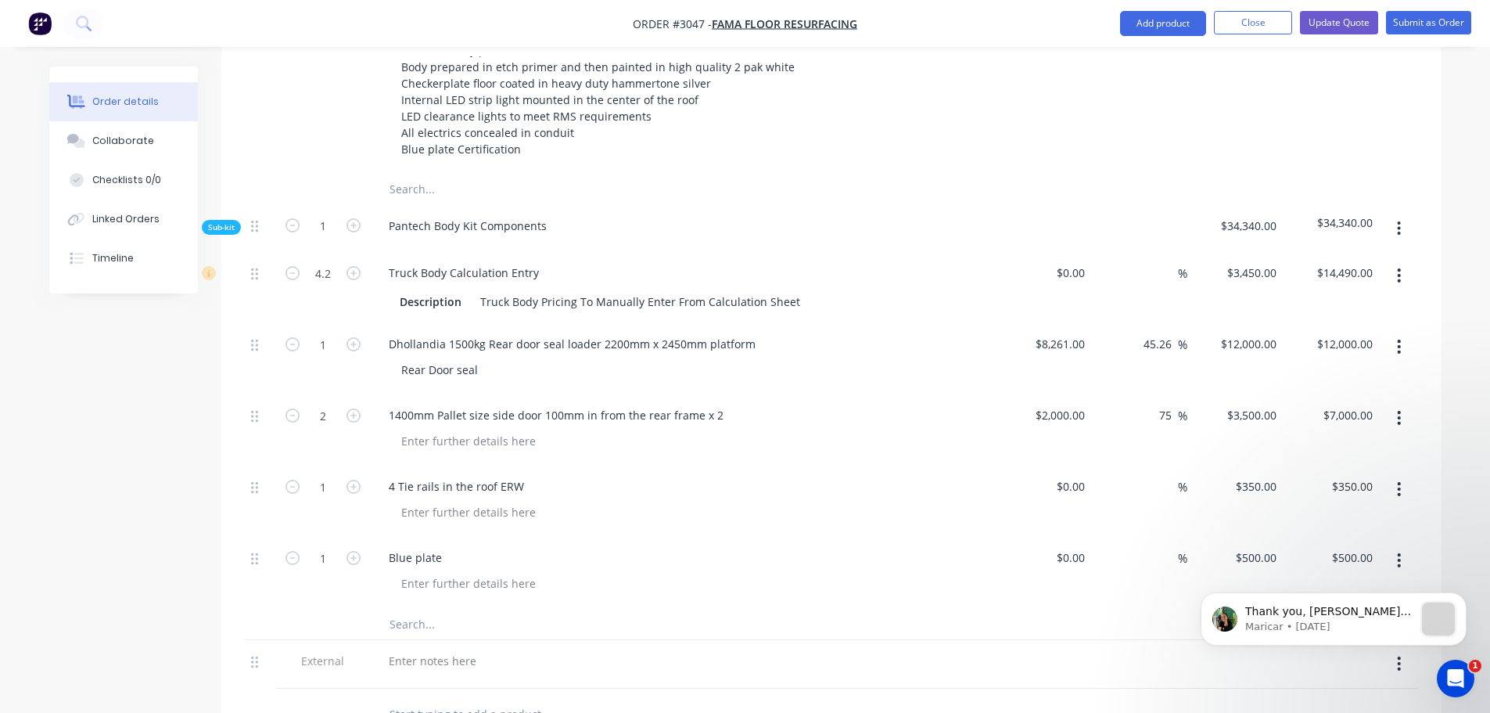
scroll to position [782, 0]
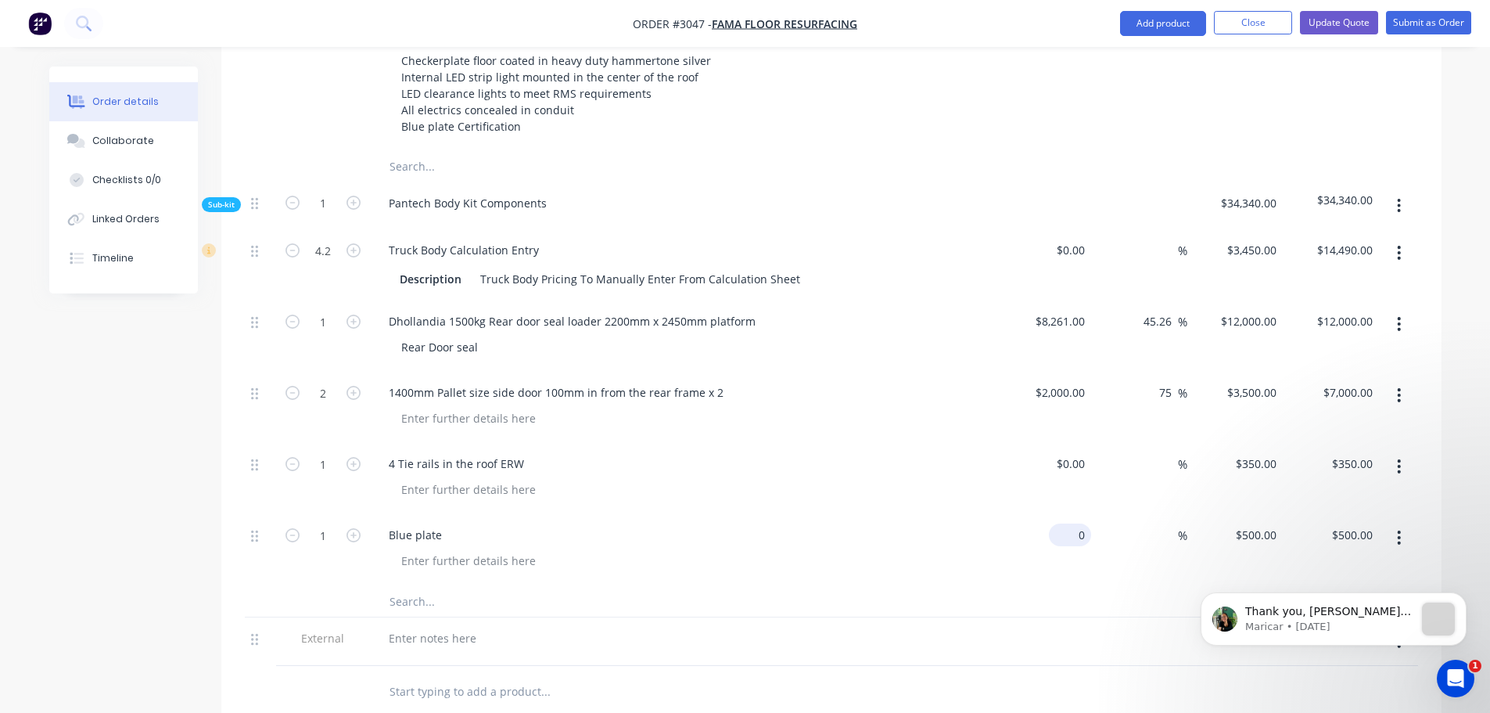
click at [1086, 523] on input "0" at bounding box center [1073, 534] width 36 height 23
type input "$20.00"
type input "20"
type input "$20.00"
click at [1245, 514] on div "20 20" at bounding box center [1235, 549] width 96 height 71
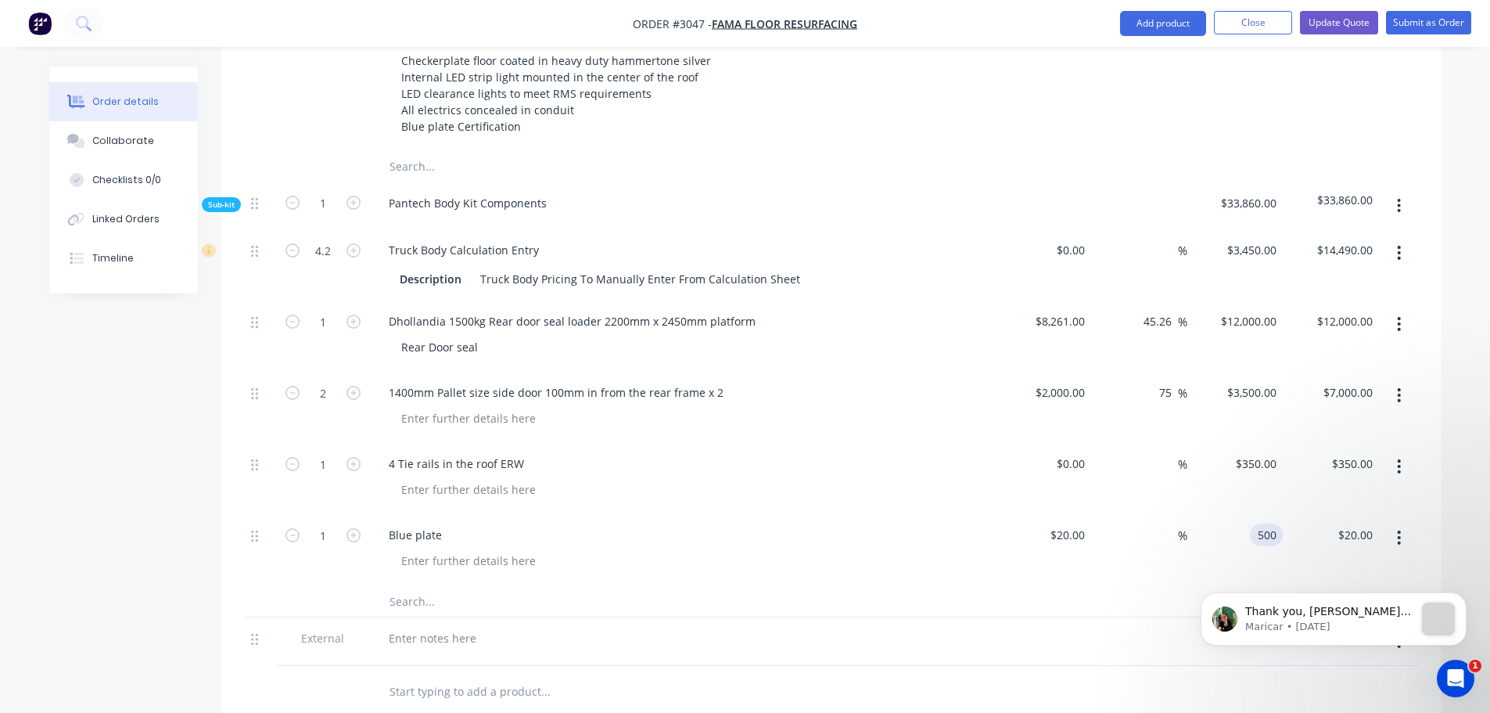
type input "500"
type input "2400"
type input "$500.00"
click at [1192, 537] on div "$500.00 500" at bounding box center [1235, 549] width 96 height 71
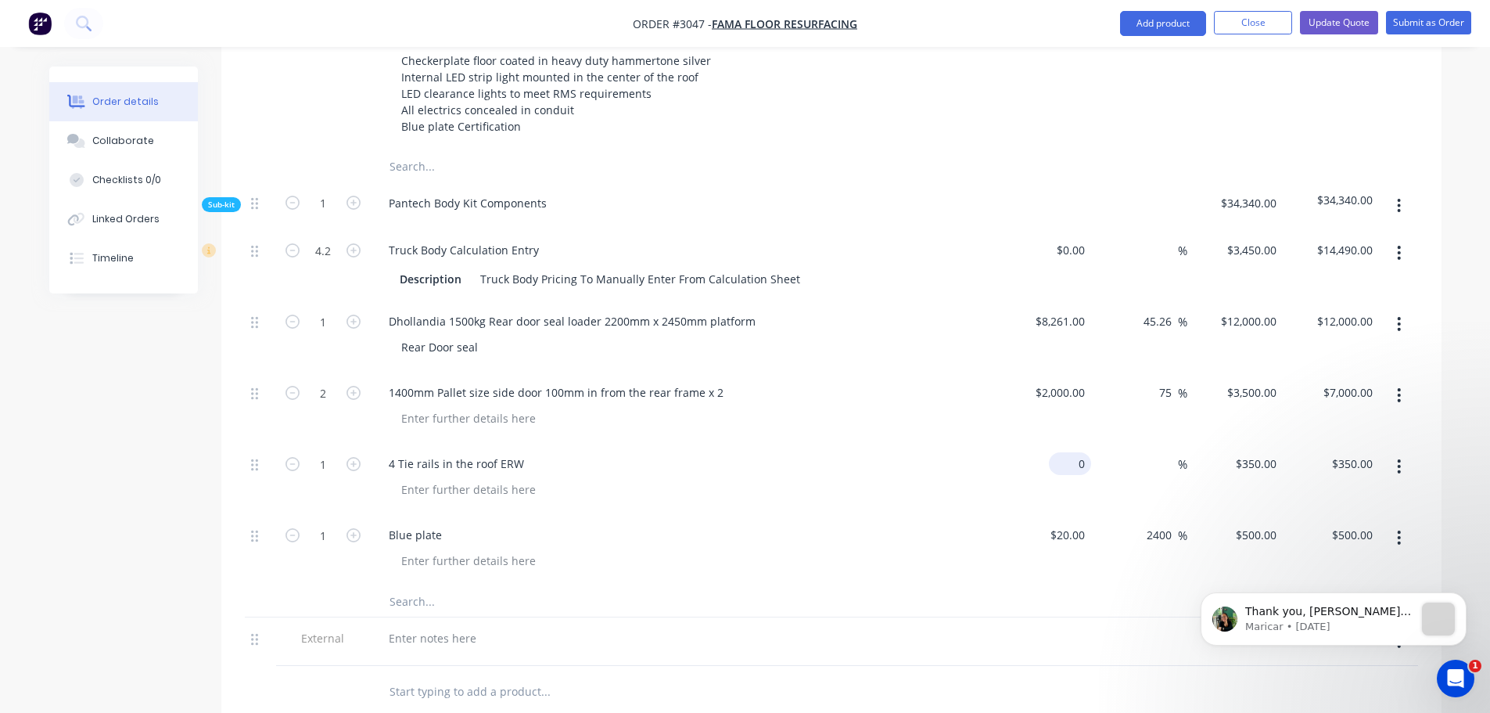
click at [1087, 452] on input "0" at bounding box center [1073, 463] width 36 height 23
type input "$100.00"
type input "100"
type input "$100.00"
click at [1258, 452] on input "100" at bounding box center [1258, 463] width 48 height 23
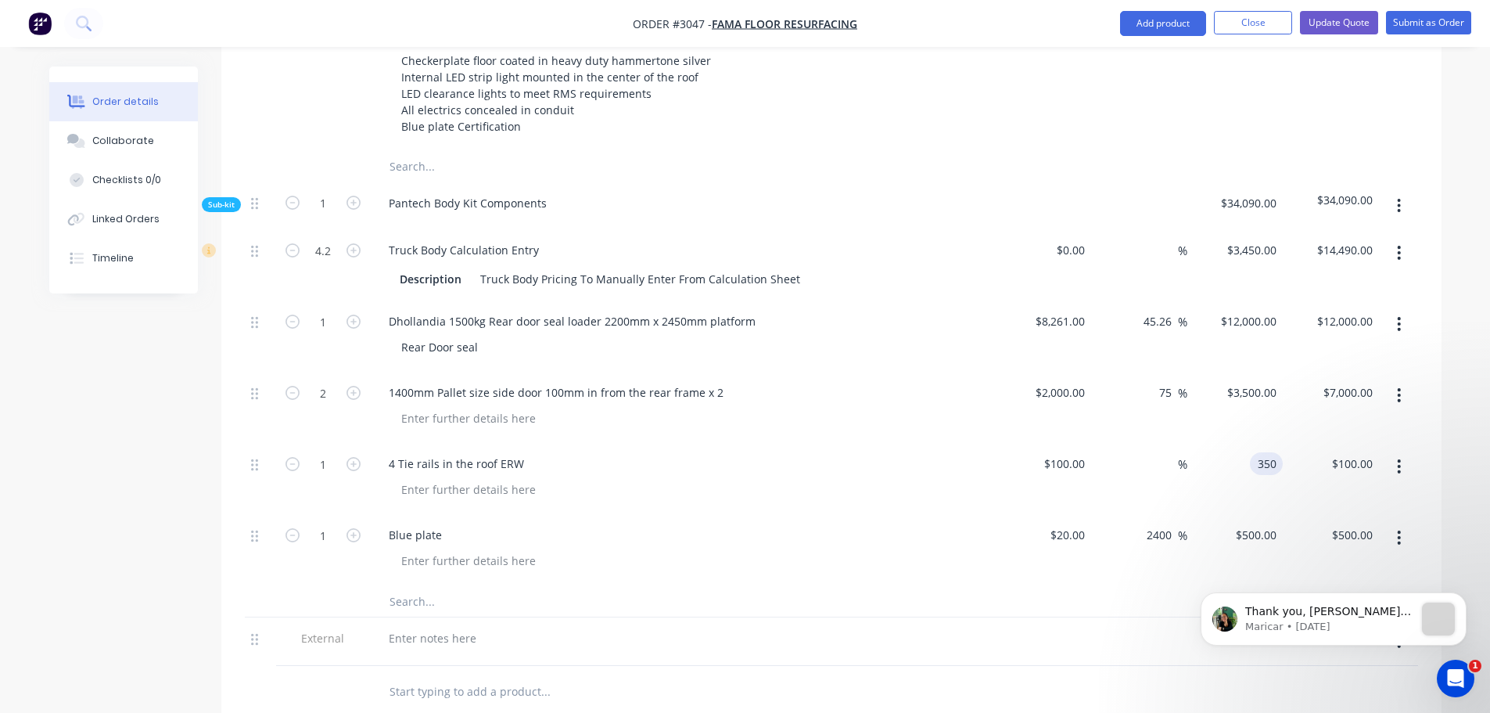
type input "350"
type input "250"
type input "$350.00"
click at [1226, 538] on div "$500.00 $500.00" at bounding box center [1235, 549] width 96 height 71
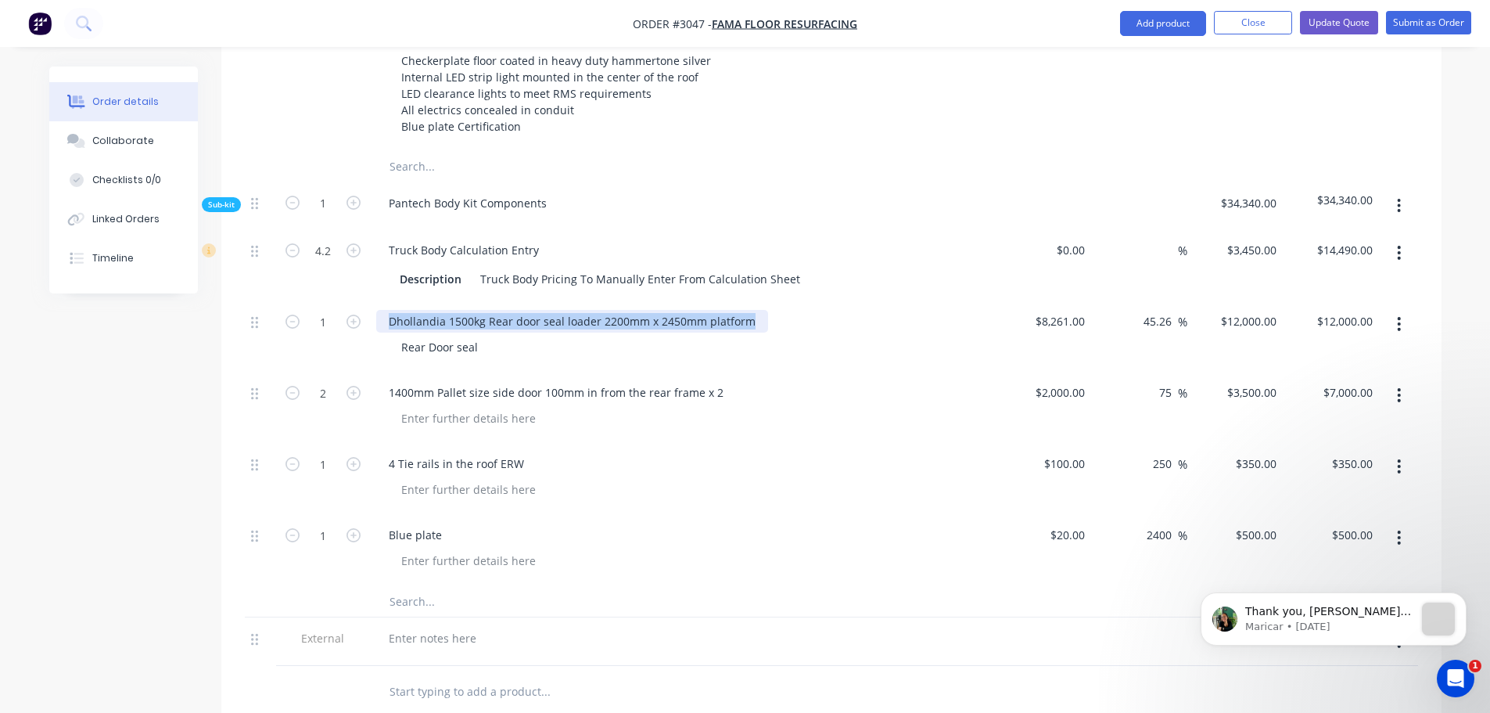
drag, startPoint x: 389, startPoint y: 274, endPoint x: 752, endPoint y: 277, distance: 363.7
click at [752, 310] on div "Dhollandia 1500kg Rear door seal loader 2200mm x 2450mm platform" at bounding box center [572, 321] width 392 height 23
copy div "Dhollandia 1500kg Rear door seal loader 2200mm x 2450mm platform"
click at [451, 627] on div at bounding box center [432, 638] width 113 height 23
paste div
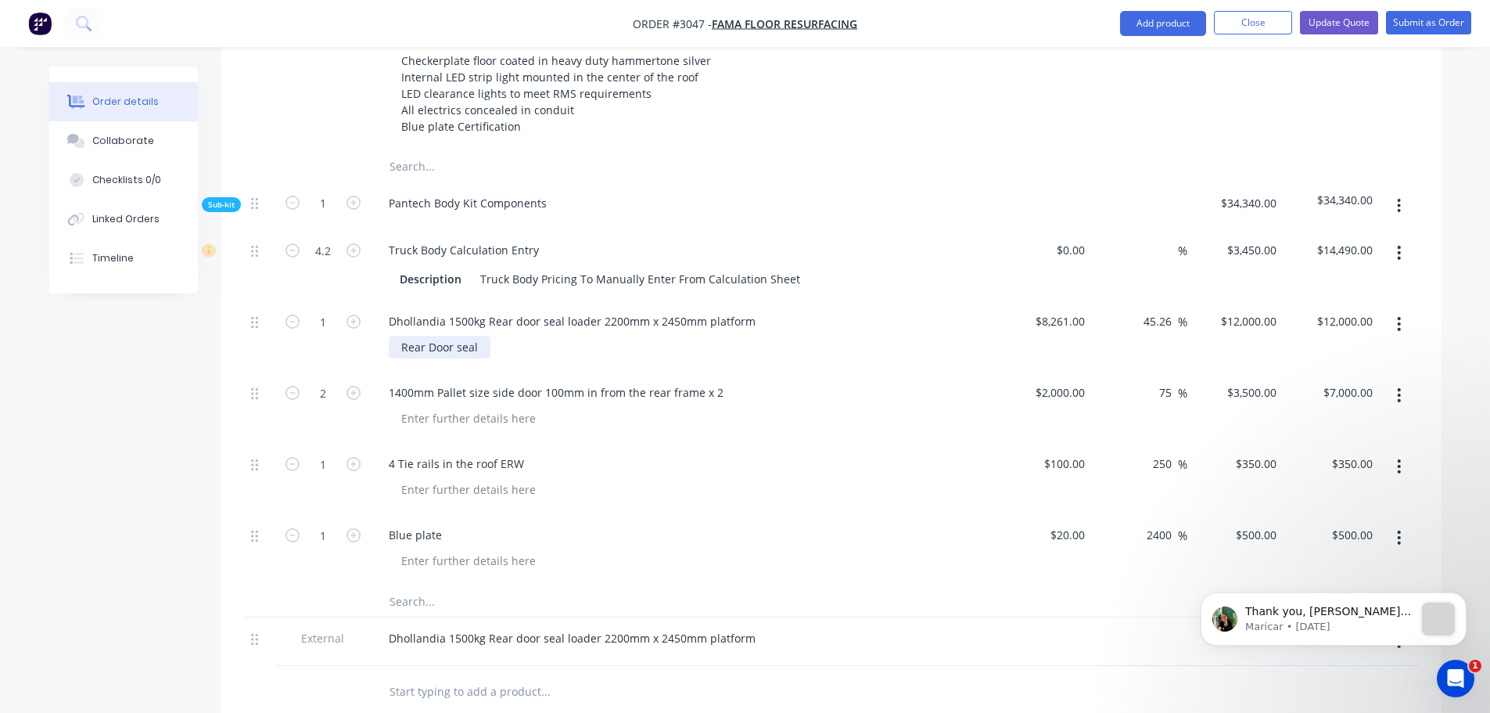
click at [405, 336] on div "Rear Door seal" at bounding box center [440, 347] width 102 height 23
drag, startPoint x: 389, startPoint y: 349, endPoint x: 732, endPoint y: 354, distance: 343.4
click at [732, 381] on div "1400mm Pallet size side door 100mm in from the rear frame x 2" at bounding box center [682, 392] width 613 height 23
copy div "1400mm Pallet size side door 100mm in from the rear frame x 2"
click at [754, 627] on div "Dhollandia 1500kg Rear door seal loader 2200mm x 2450mm platform" at bounding box center [572, 638] width 392 height 23
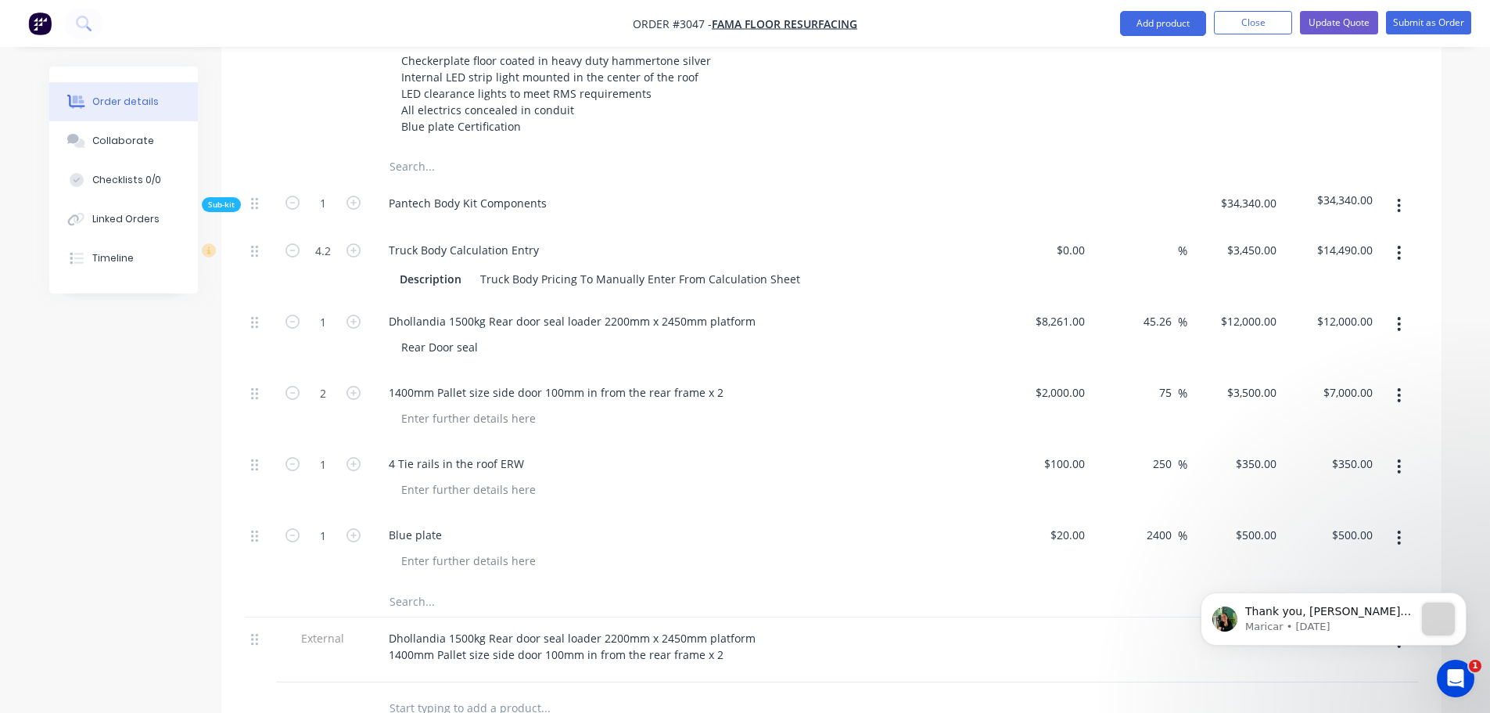
click at [585, 443] on div "4 Tie rails in the roof ERW" at bounding box center [683, 478] width 626 height 71
drag, startPoint x: 389, startPoint y: 420, endPoint x: 520, endPoint y: 425, distance: 131.5
click at [520, 452] on div "4 Tie rails in the roof ERW" at bounding box center [456, 463] width 160 height 23
copy div "4 Tie rails in the roof ERW"
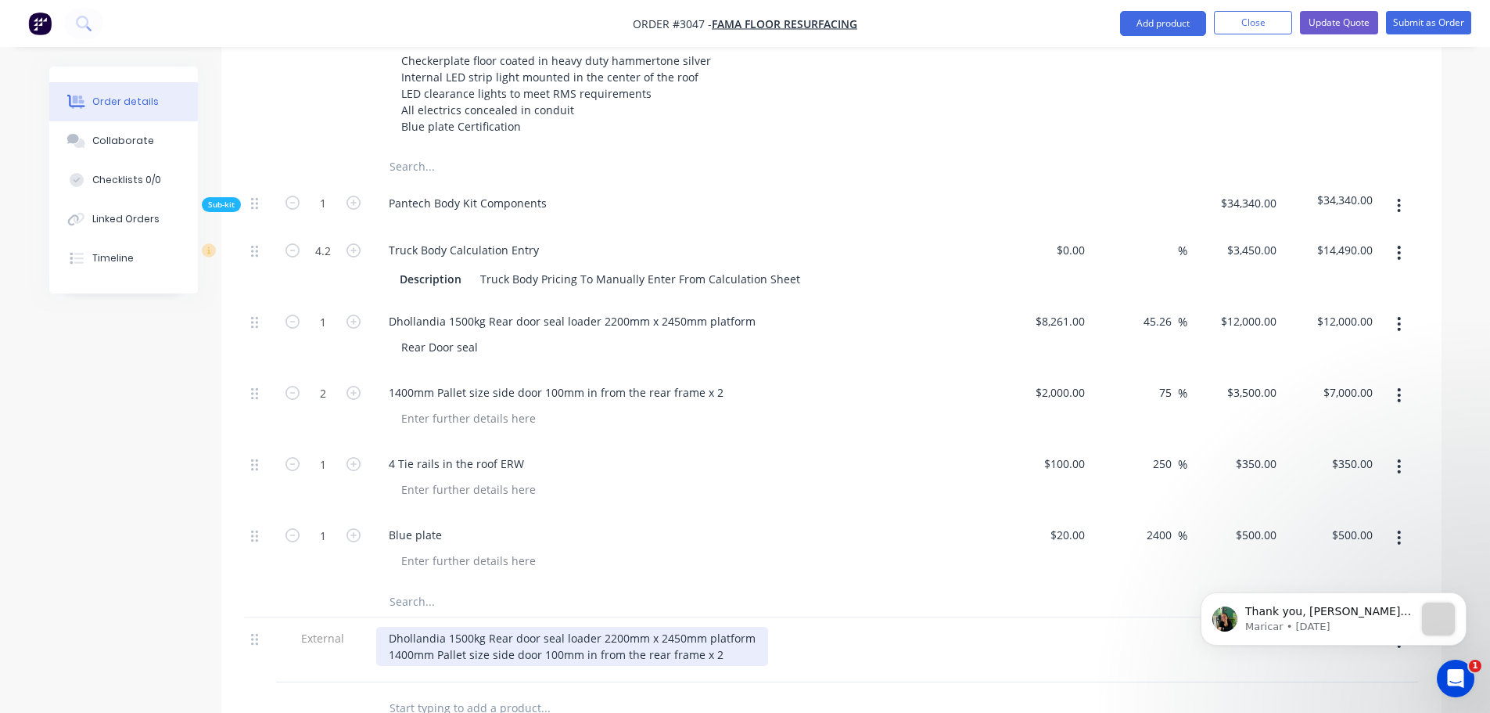
click at [722, 627] on div "Dhollandia 1500kg Rear door seal loader 2200mm x 2450mm platform 1400mm Pallet …" at bounding box center [572, 646] width 392 height 39
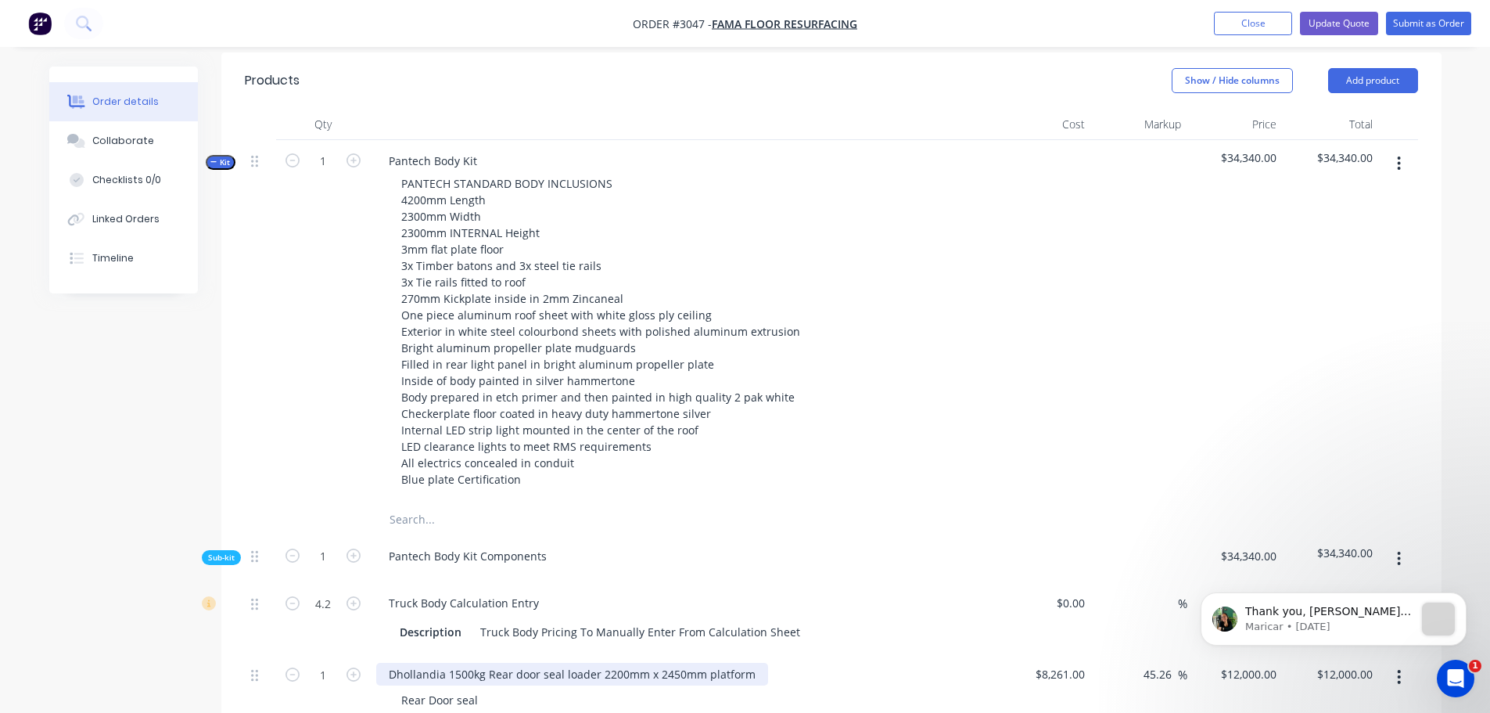
scroll to position [391, 0]
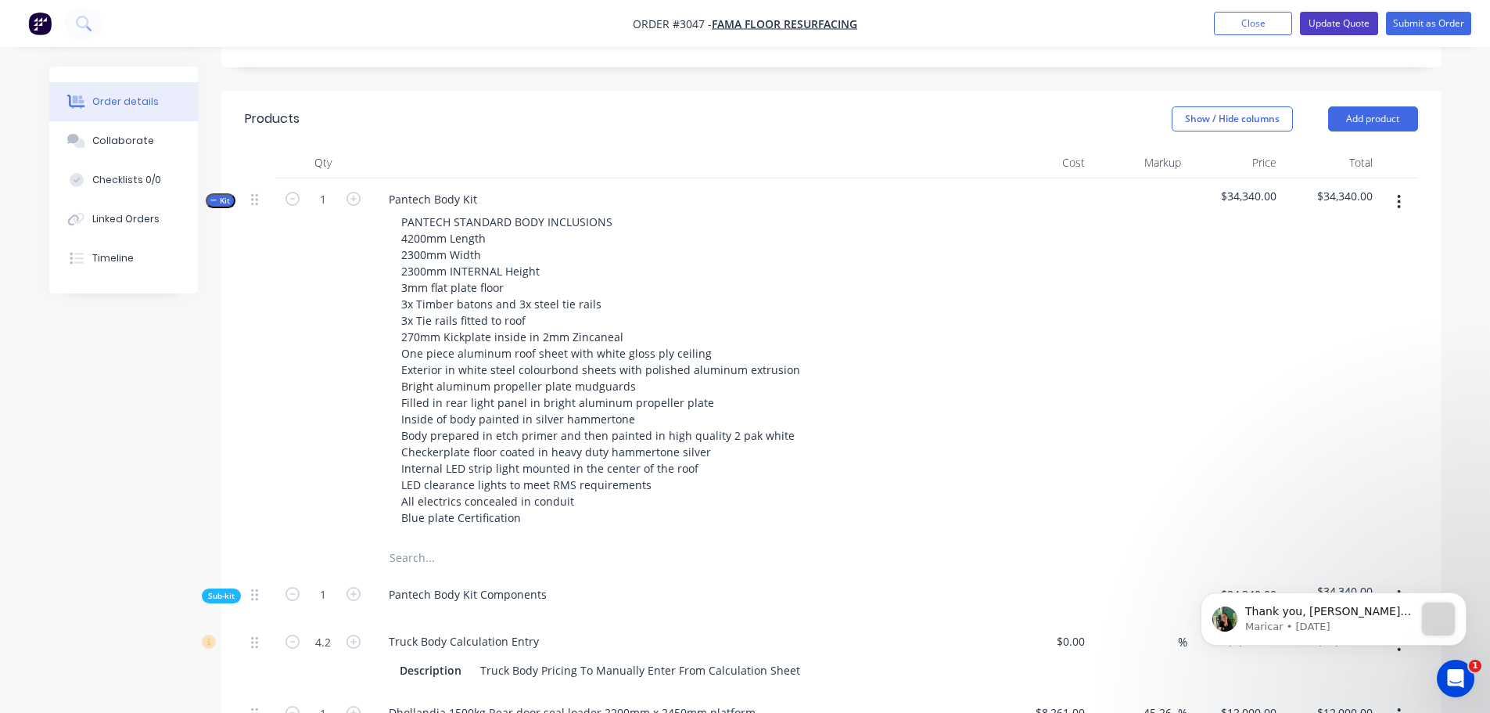
click at [1332, 16] on button "Update Quote" at bounding box center [1339, 23] width 78 height 23
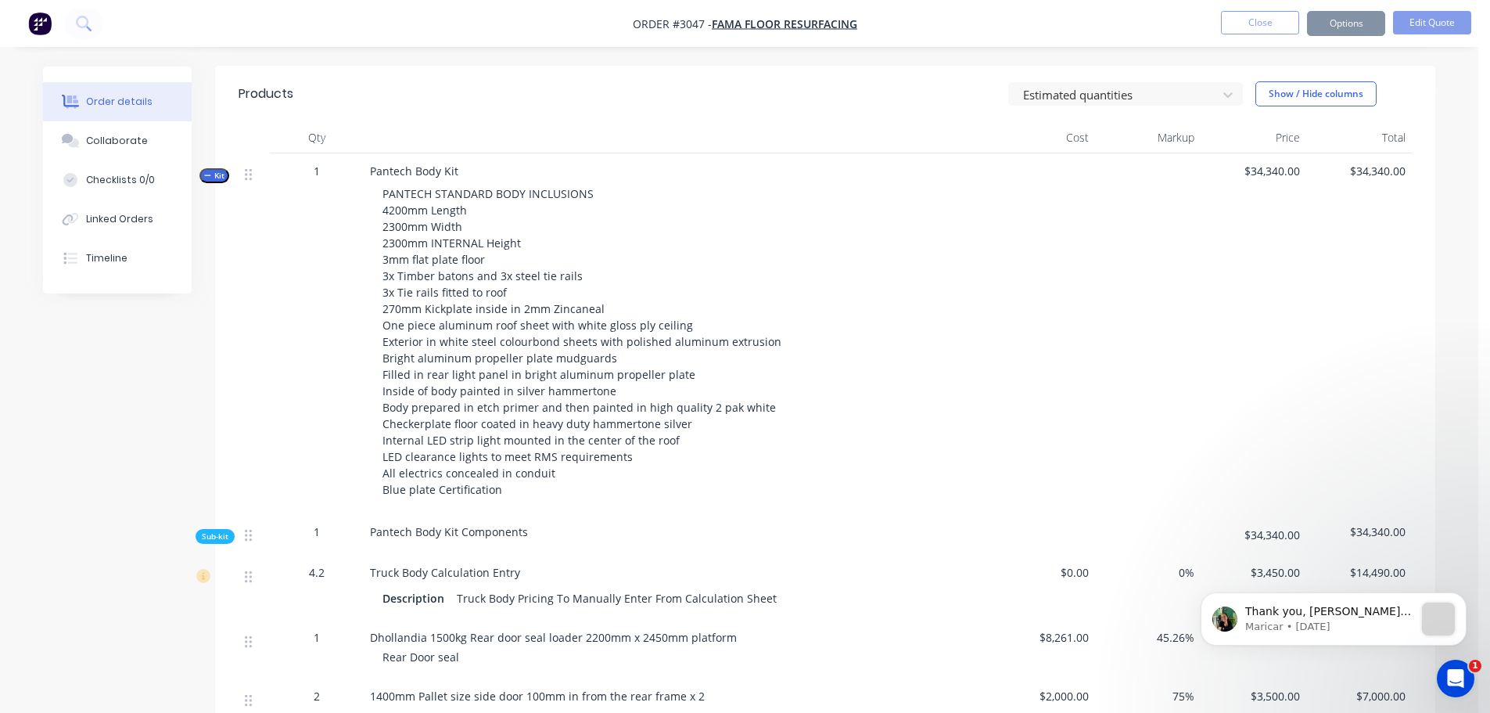
scroll to position [0, 0]
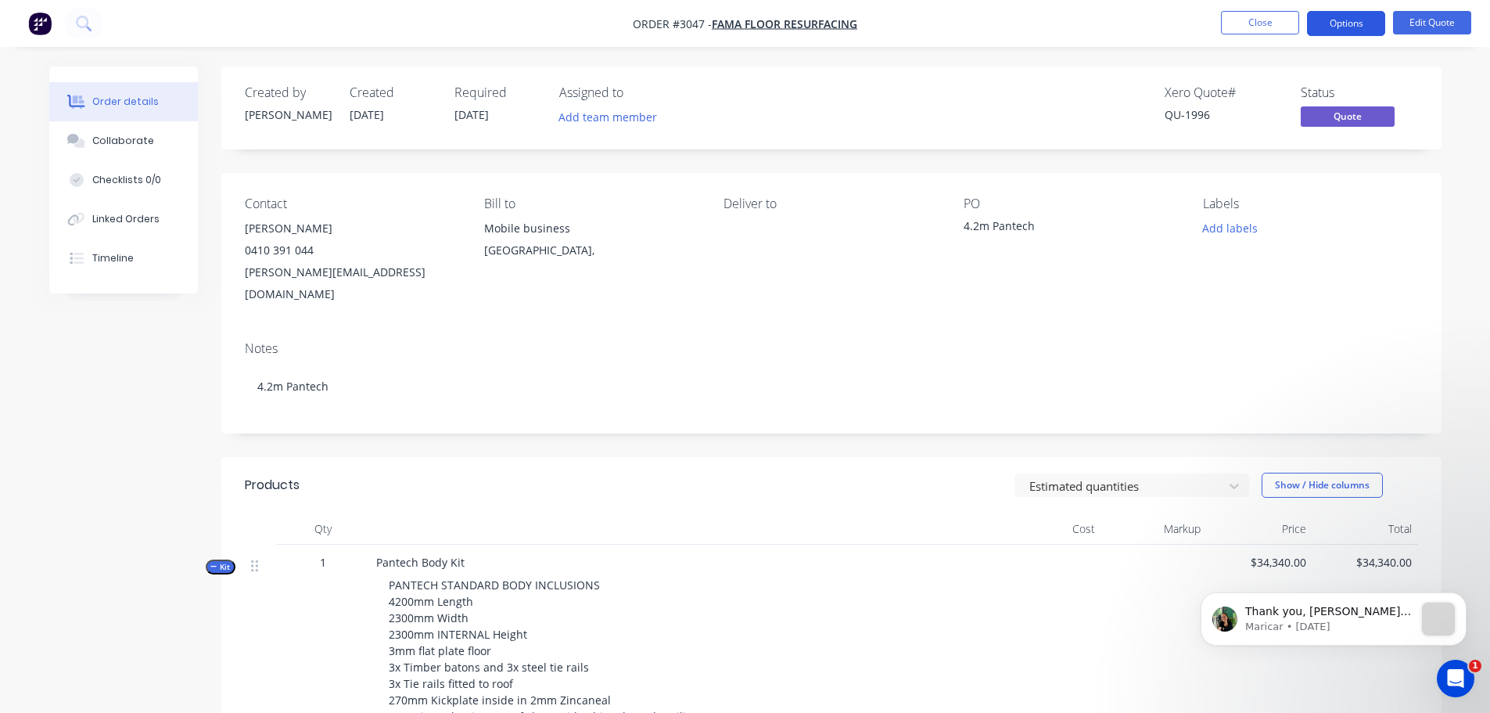
click at [1338, 20] on button "Options" at bounding box center [1346, 23] width 78 height 25
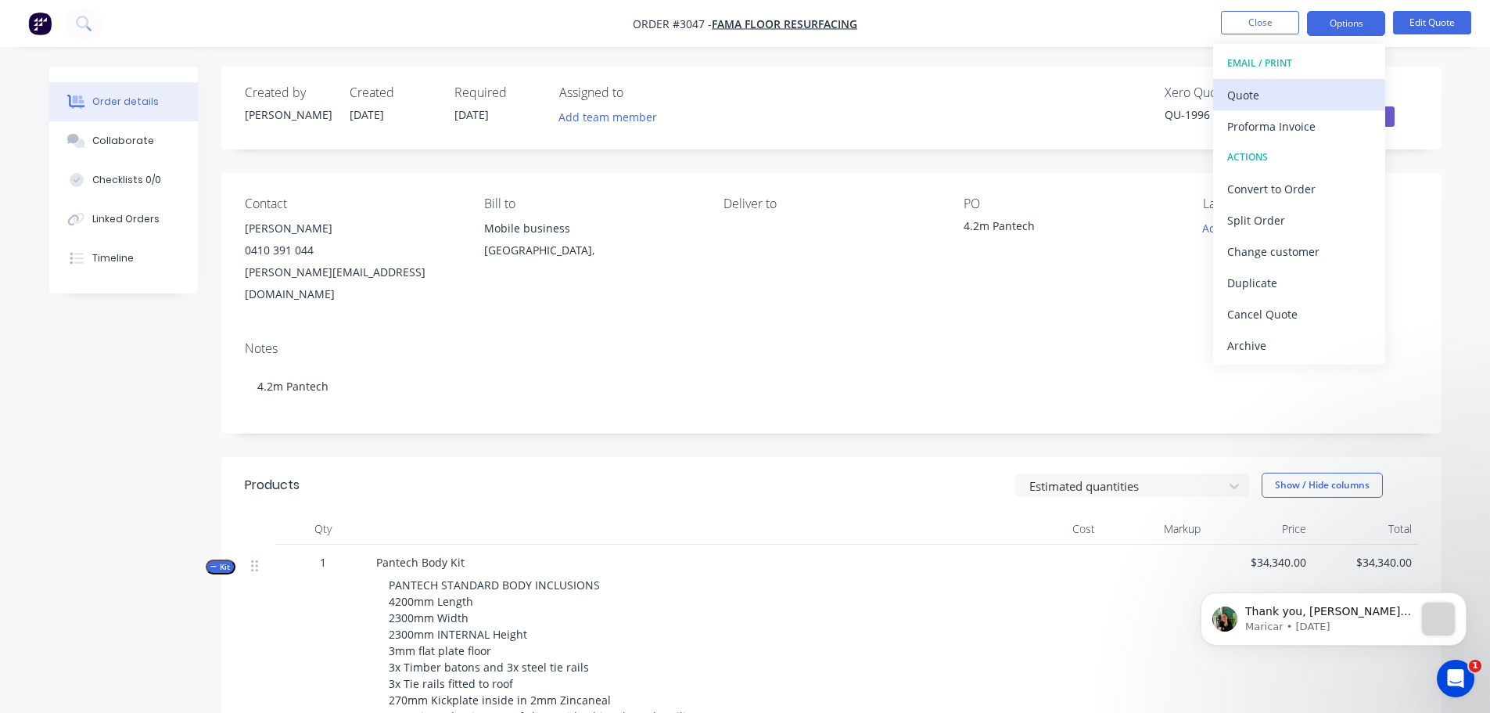
click at [1255, 94] on div "Quote" at bounding box center [1299, 95] width 144 height 23
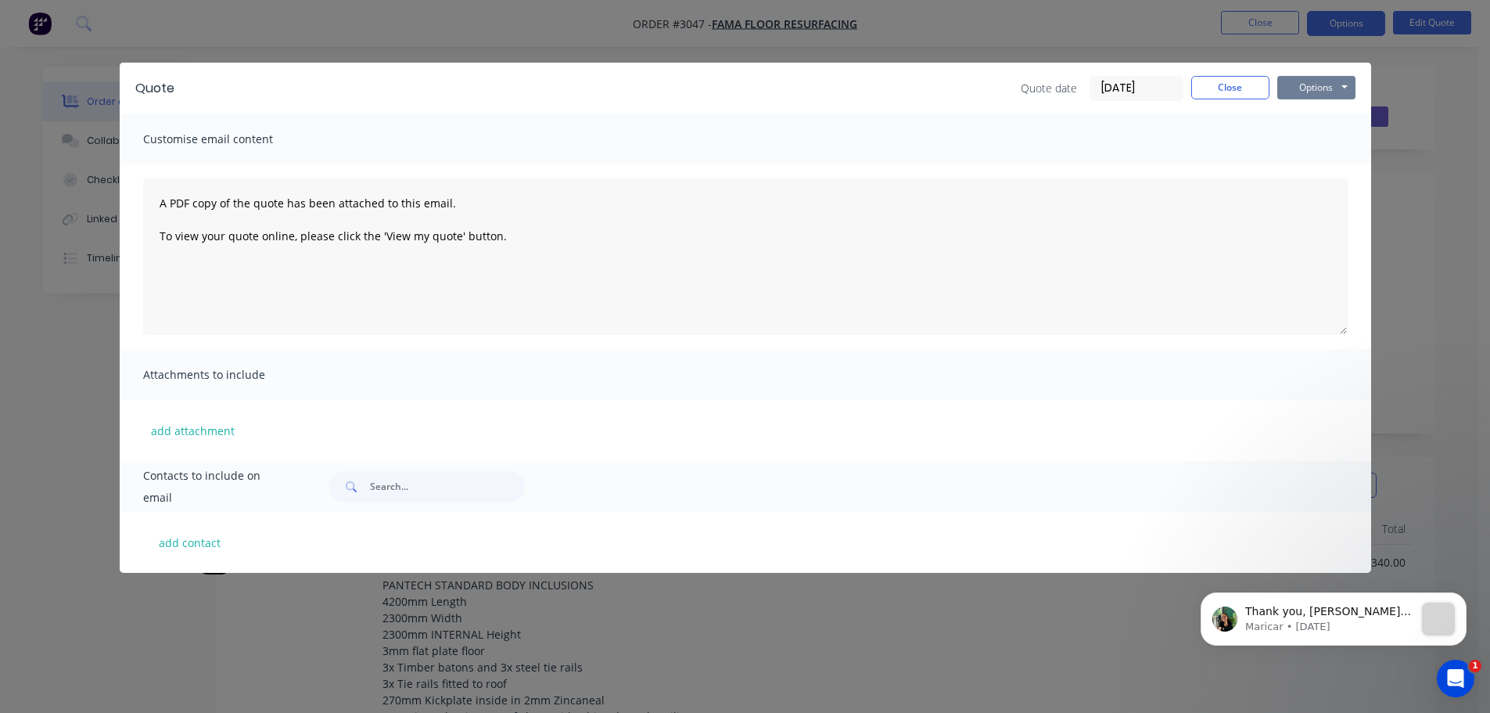
click at [1309, 84] on button "Options" at bounding box center [1316, 87] width 78 height 23
click at [1309, 108] on button "Preview" at bounding box center [1327, 115] width 100 height 26
click at [1238, 84] on button "Close" at bounding box center [1230, 87] width 78 height 23
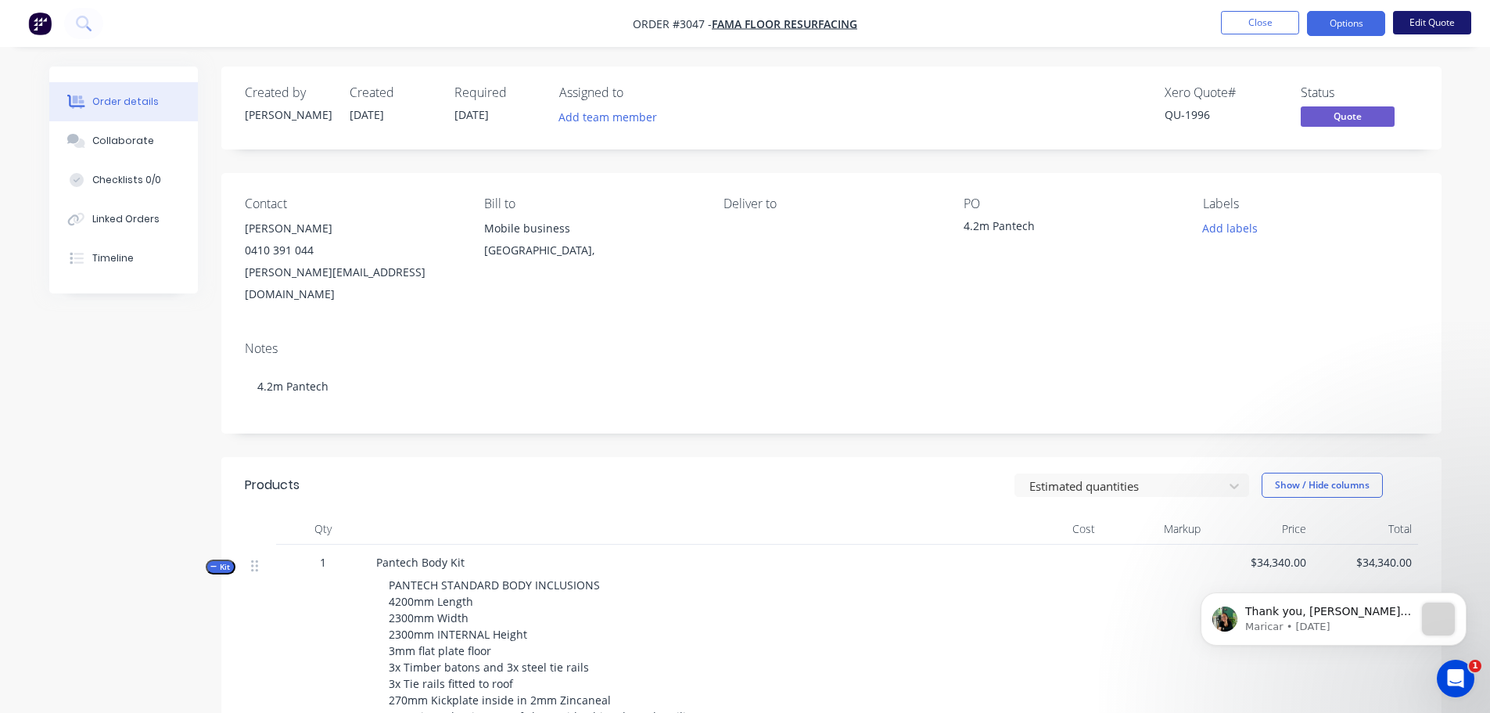
click at [1431, 26] on button "Edit Quote" at bounding box center [1432, 22] width 78 height 23
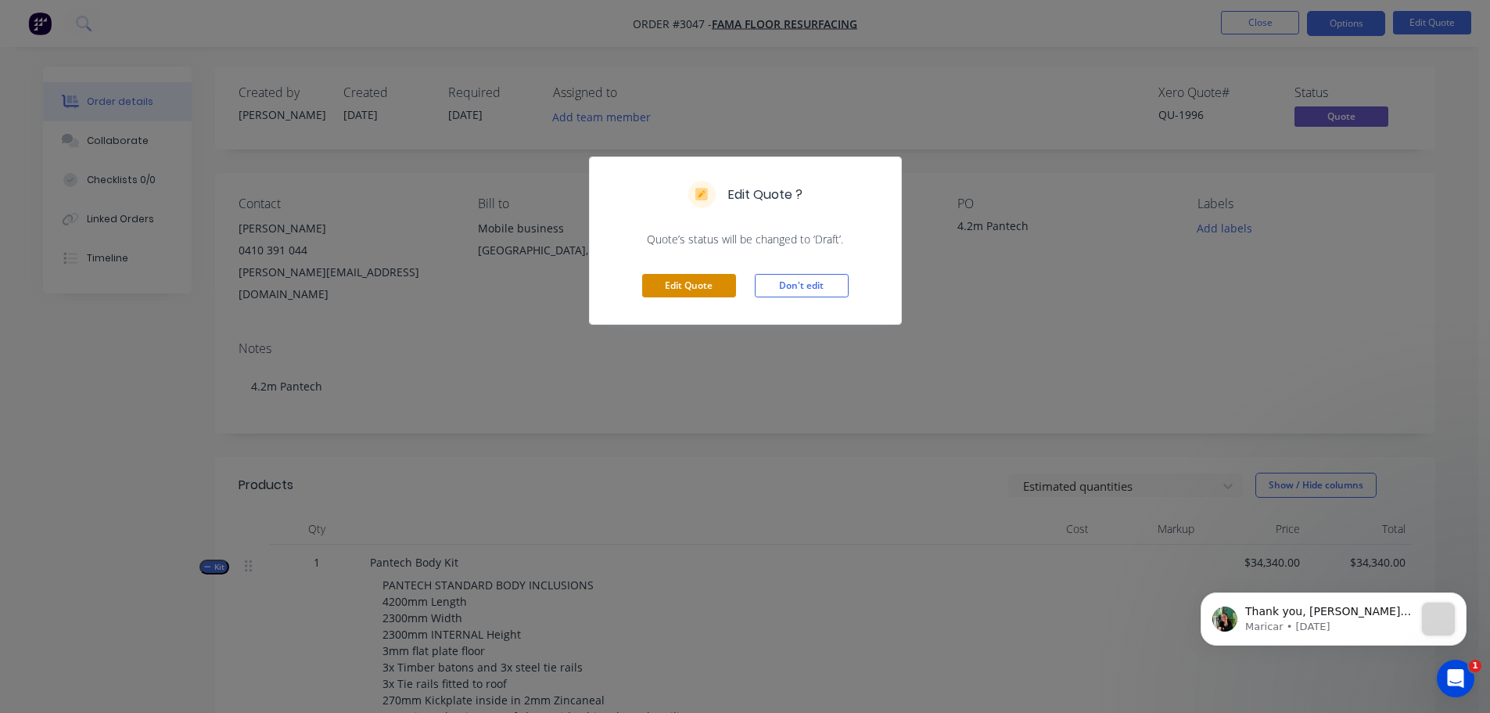
click at [684, 279] on button "Edit Quote" at bounding box center [689, 285] width 94 height 23
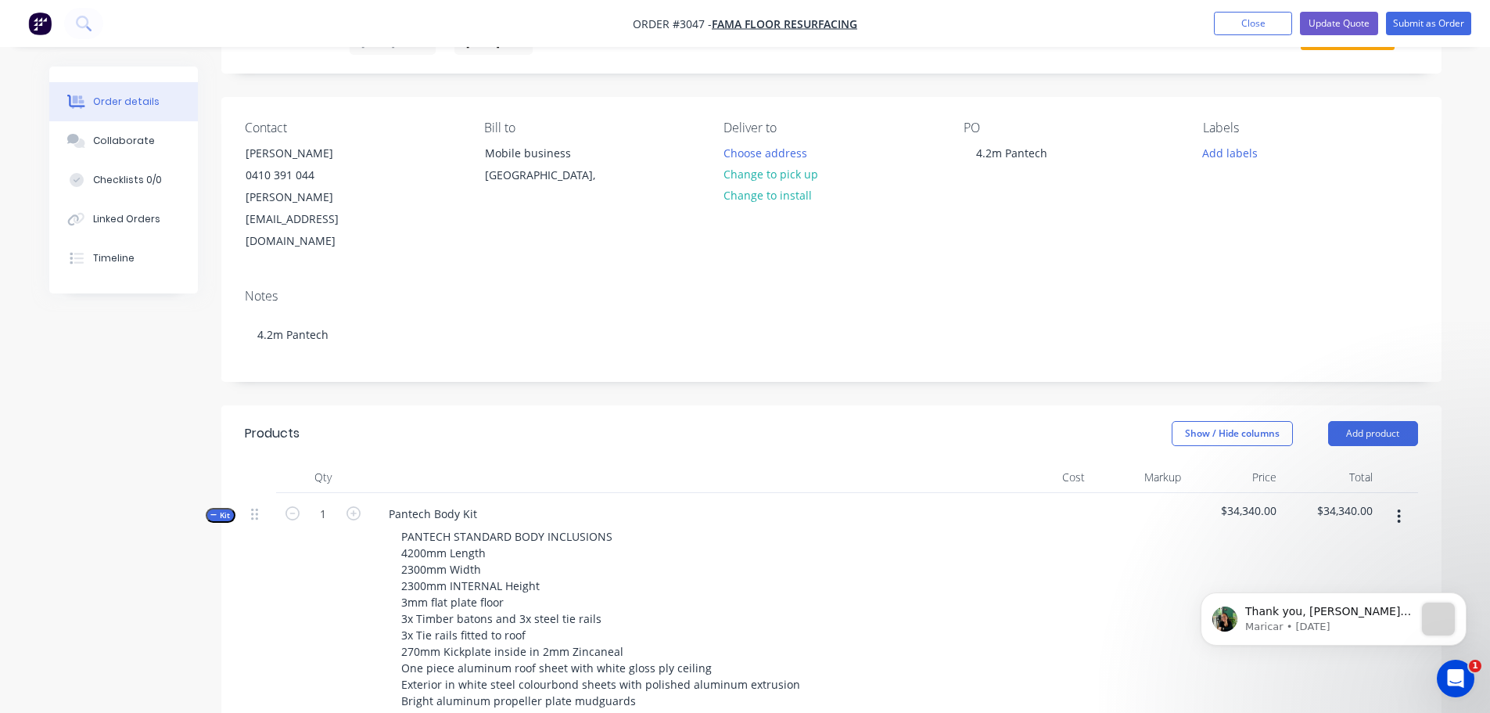
scroll to position [391, 0]
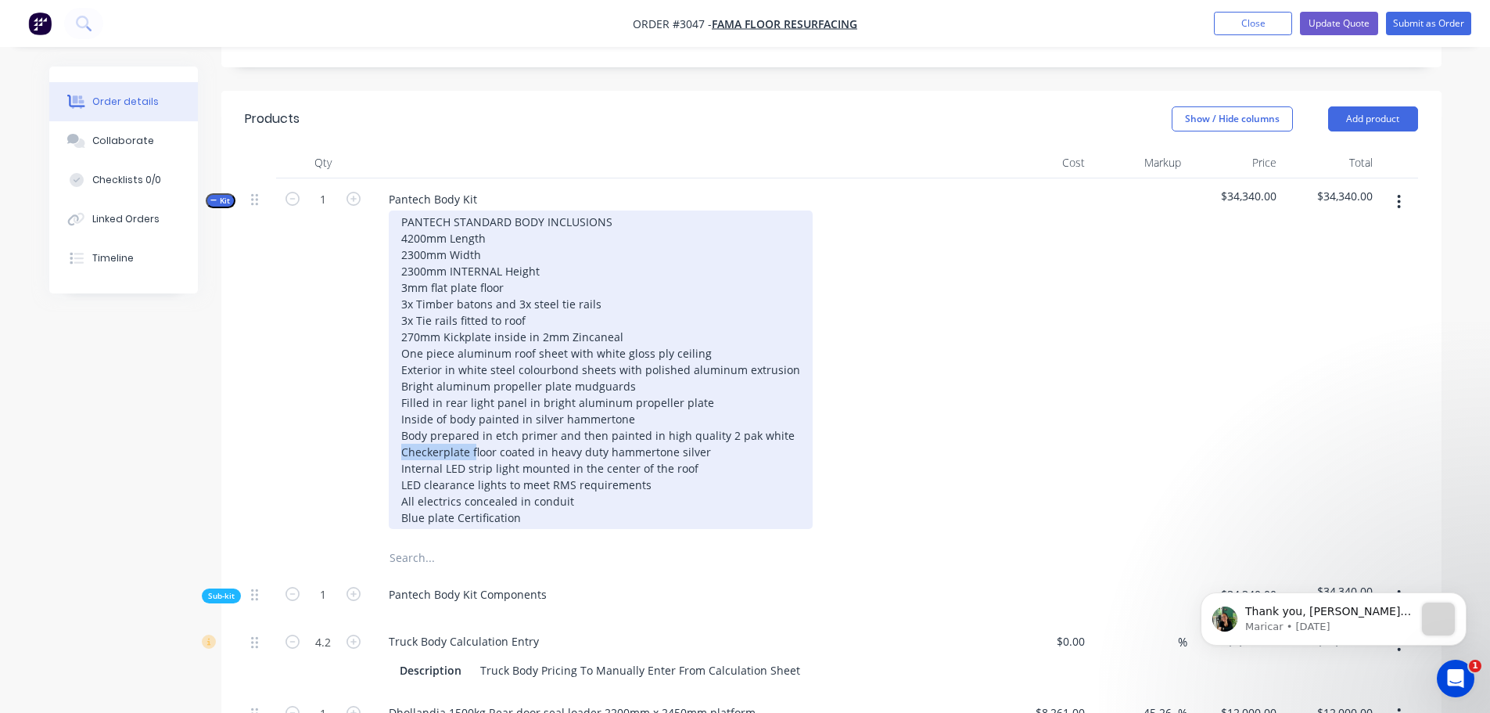
drag, startPoint x: 400, startPoint y: 409, endPoint x: 472, endPoint y: 411, distance: 72.0
click at [472, 411] on div "PANTECH STANDARD BODY INCLUSIONS 4200mm Length 2300mm Width 2300mm INTERNAL Hei…" at bounding box center [601, 369] width 424 height 318
drag, startPoint x: 431, startPoint y: 409, endPoint x: 638, endPoint y: 407, distance: 207.3
click at [638, 407] on div "PANTECH STANDARD BODY INCLUSIONS 4200mm Length 2300mm Width 2300mm INTERNAL Hei…" at bounding box center [601, 369] width 424 height 318
click at [508, 240] on div "PANTECH STANDARD BODY INCLUSIONS 4200mm Length 2300mm Width 2300mm INTERNAL Hei…" at bounding box center [601, 369] width 424 height 318
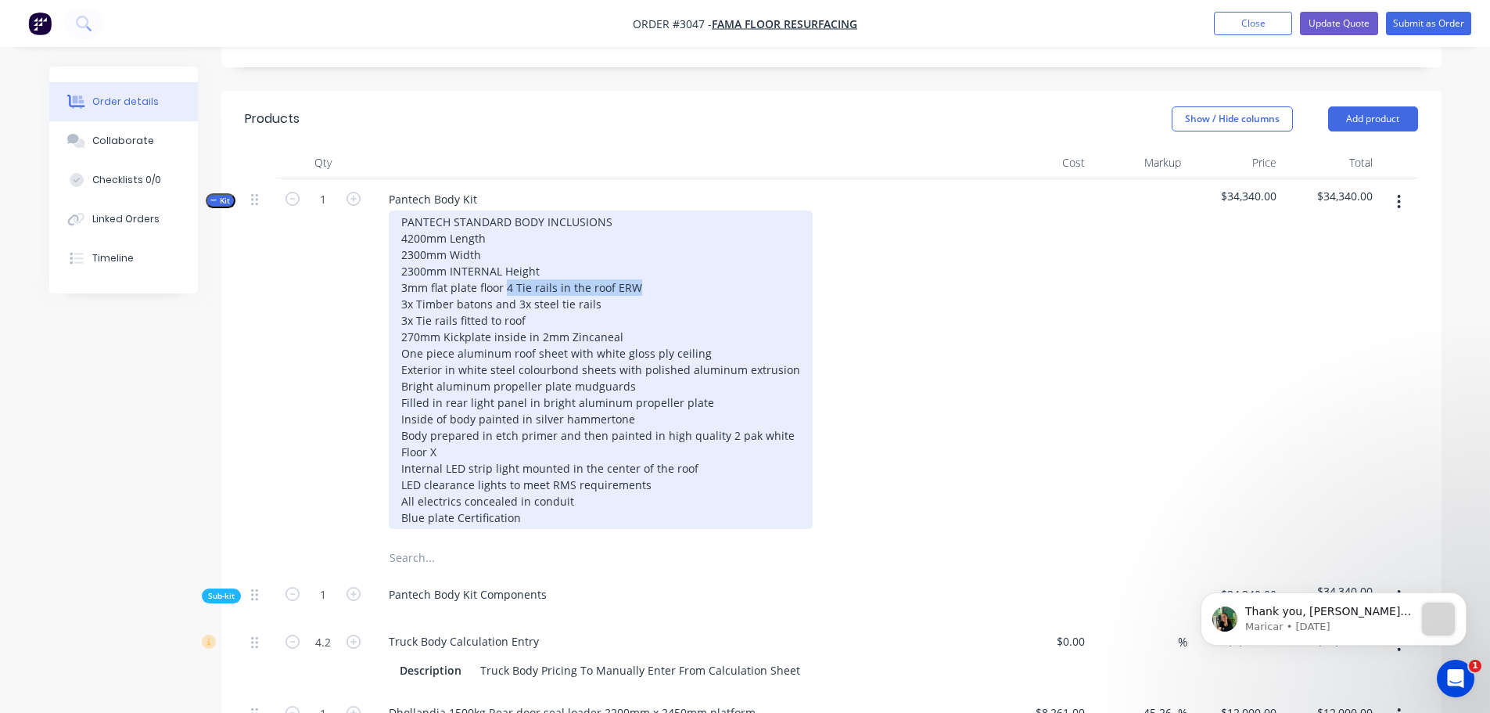
drag, startPoint x: 637, startPoint y: 242, endPoint x: 504, endPoint y: 244, distance: 132.2
click at [504, 244] on div "PANTECH STANDARD BODY INCLUSIONS 4200mm Length 2300mm Width 2300mm INTERNAL Hei…" at bounding box center [601, 369] width 424 height 318
click at [530, 277] on div "PANTECH STANDARD BODY INCLUSIONS 4200mm Length 2300mm Width 2300mm INTERNAL Hei…" at bounding box center [601, 369] width 424 height 318
click at [634, 275] on div "PANTECH STANDARD BODY INCLUSIONS 4200mm Length 2300mm Width 2300mm INTERNAL Hei…" at bounding box center [601, 369] width 424 height 318
click at [704, 309] on div "PANTECH STANDARD BODY INCLUSIONS 4200mm Length 2300mm Width 2300mm INTERNAL Hei…" at bounding box center [601, 369] width 424 height 318
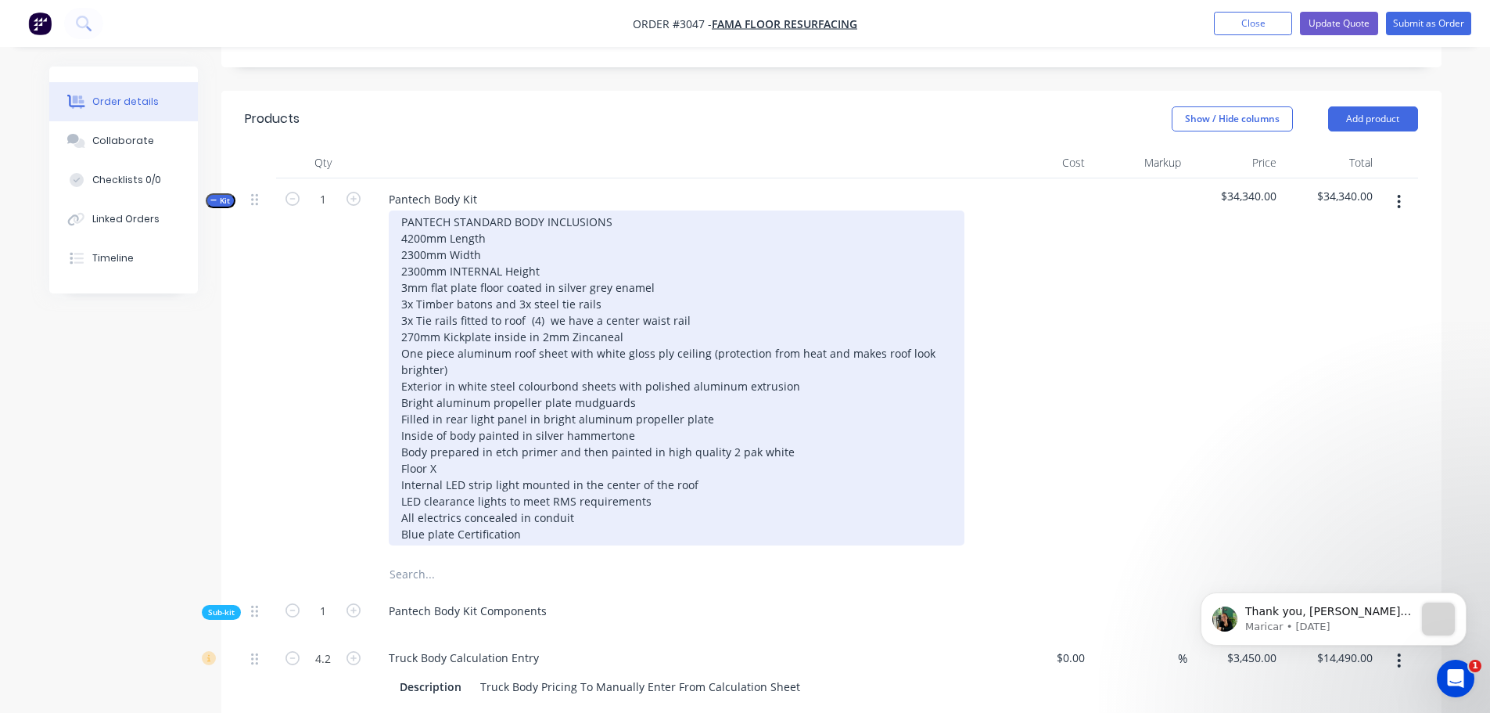
click at [703, 309] on div "PANTECH STANDARD BODY INCLUSIONS 4200mm Length 2300mm Width 2300mm INTERNAL Hei…" at bounding box center [677, 377] width 576 height 335
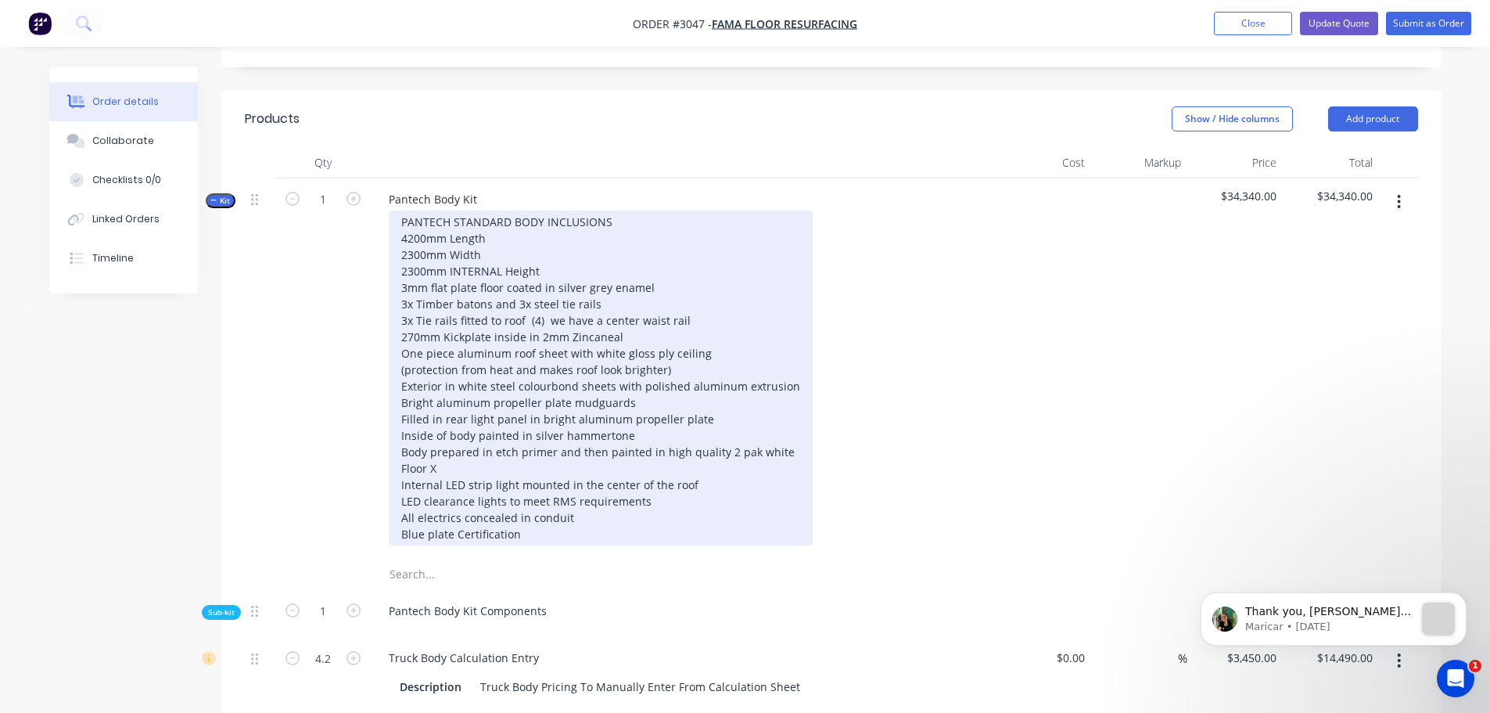
click at [406, 325] on div "PANTECH STANDARD BODY INCLUSIONS 4200mm Length 2300mm Width 2300mm INTERNAL Hei…" at bounding box center [601, 377] width 424 height 335
click at [400, 344] on div "PANTECH STANDARD BODY INCLUSIONS 4200mm Length 2300mm Width 2300mm INTERNAL Hei…" at bounding box center [601, 377] width 424 height 335
click at [630, 408] on div "PANTECH STANDARD BODY INCLUSIONS 4200mm Length 2300mm Width 2300mm INTERNAL Hei…" at bounding box center [601, 377] width 424 height 335
click at [720, 425] on div "PANTECH STANDARD BODY INCLUSIONS 4200mm Length 2300mm Width 2300mm INTERNAL Hei…" at bounding box center [601, 377] width 424 height 335
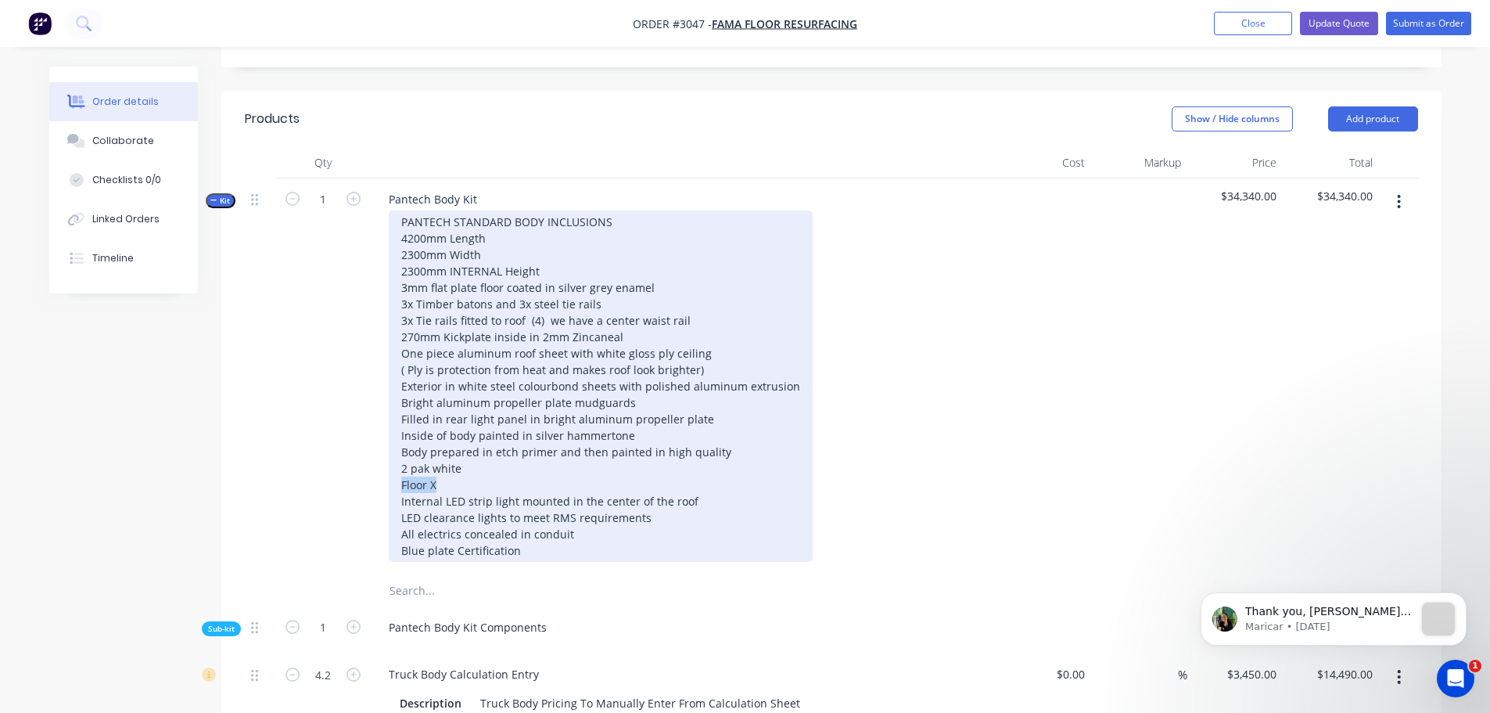
drag, startPoint x: 440, startPoint y: 456, endPoint x: 400, endPoint y: 457, distance: 39.9
click at [400, 457] on div "PANTECH STANDARD BODY INCLUSIONS 4200mm Length 2300mm Width 2300mm INTERNAL Hei…" at bounding box center [601, 385] width 424 height 351
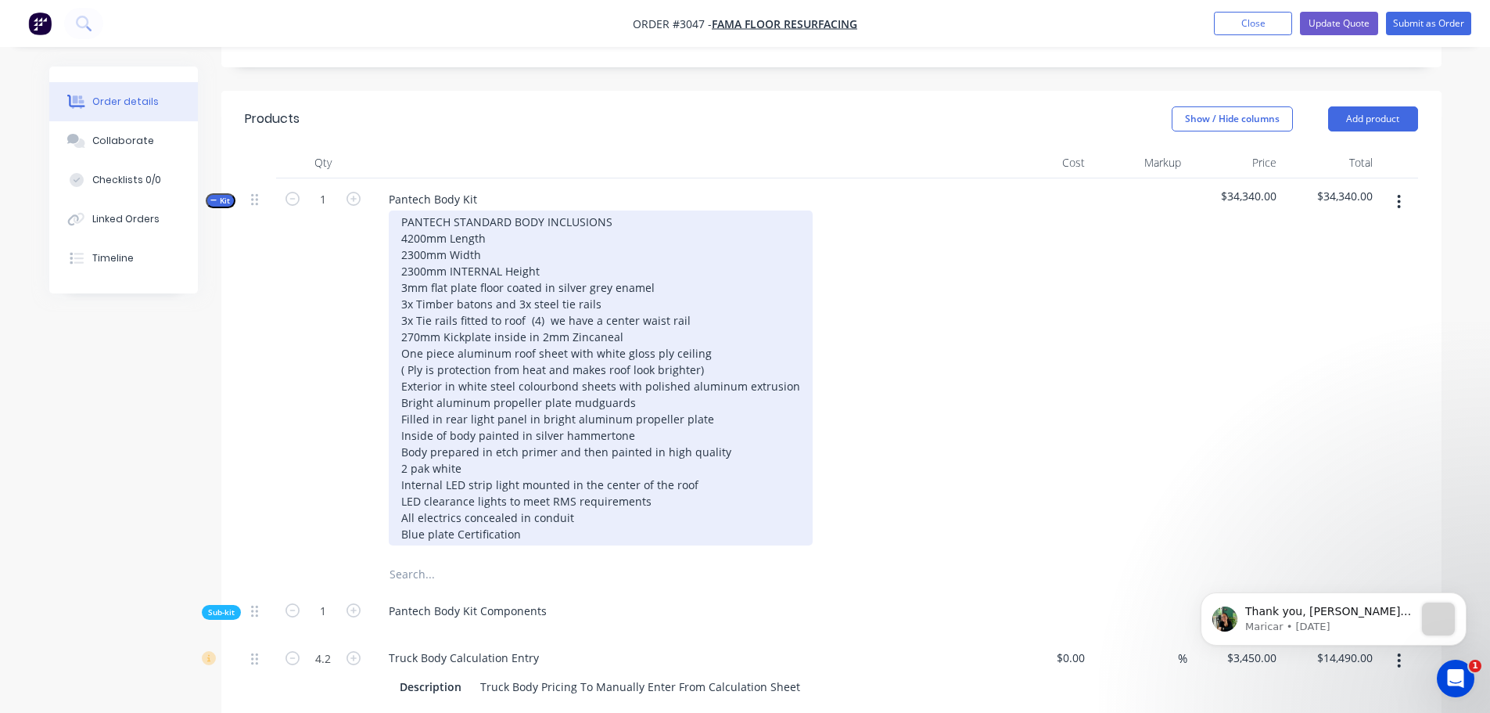
click at [486, 212] on div "PANTECH STANDARD BODY INCLUSIONS 4200mm Length 2300mm Width 2300mm INTERNAL Hei…" at bounding box center [601, 377] width 424 height 335
click at [497, 210] on div "PANTECH STANDARD BODY INCLUSIONS 4200mm Length 2300mm Width Ext 2300mm INTERNAL…" at bounding box center [601, 377] width 424 height 335
click at [790, 359] on div "PANTECH STANDARD BODY INCLUSIONS 4200mm Length Ext 2300mm Width Ext 2300mm INTE…" at bounding box center [601, 377] width 424 height 335
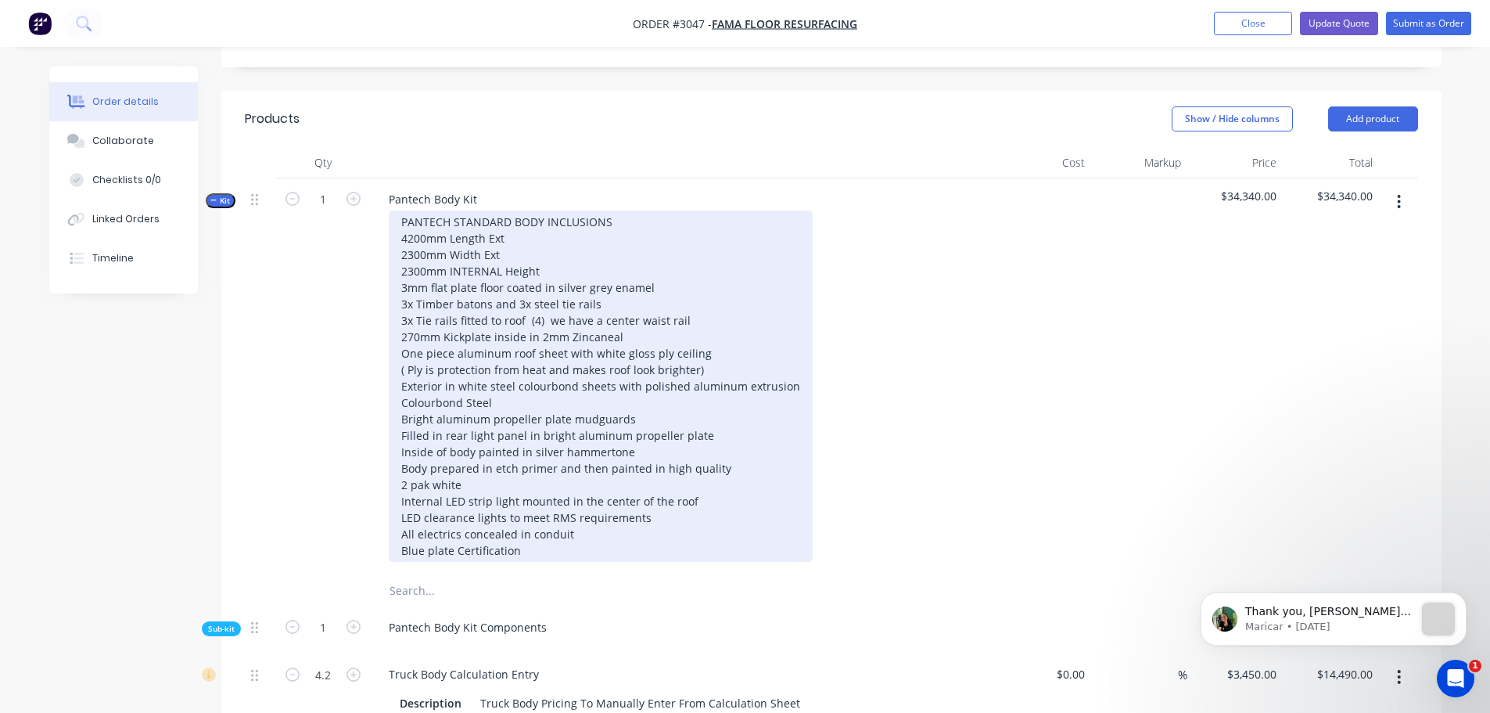
click at [400, 377] on div "PANTECH STANDARD BODY INCLUSIONS 4200mm Length Ext 2300mm Width Ext 2300mm INTE…" at bounding box center [601, 385] width 424 height 351
click at [495, 371] on div "PANTECH STANDARD BODY INCLUSIONS 4200mm Length Ext 2300mm Width Ext 2300mm INTE…" at bounding box center [601, 385] width 424 height 351
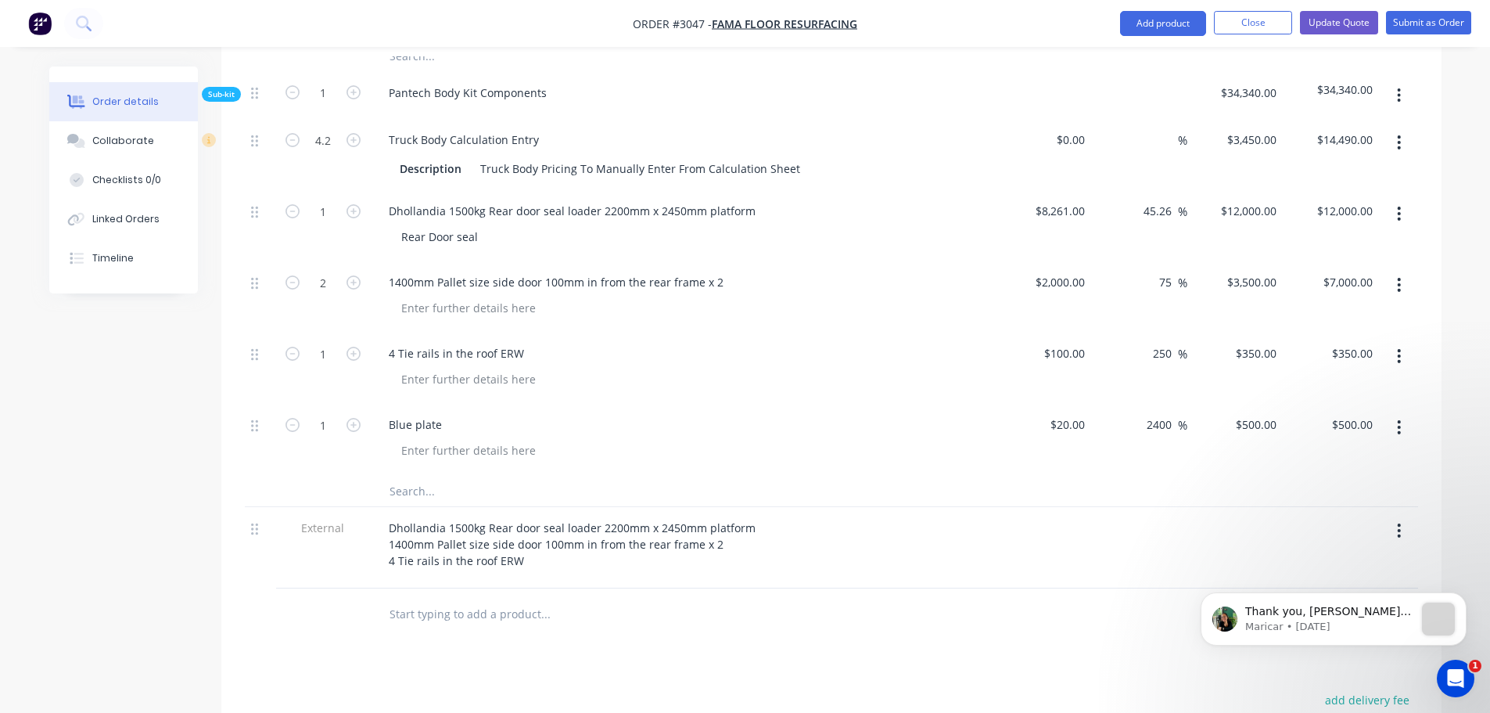
scroll to position [939, 0]
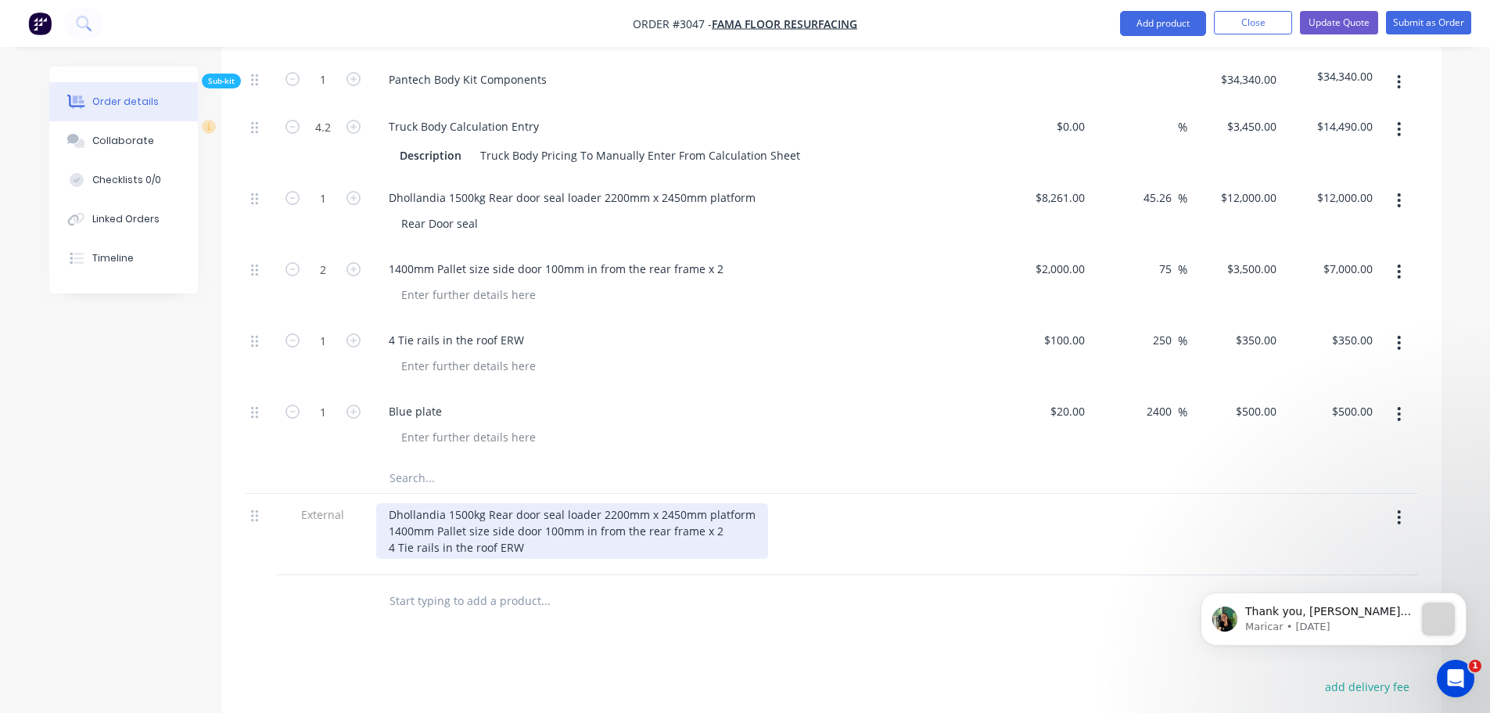
click at [536, 518] on div "Dhollandia 1500kg Rear door seal loader 2200mm x 2450mm platform 1400mm Pallet …" at bounding box center [572, 531] width 392 height 56
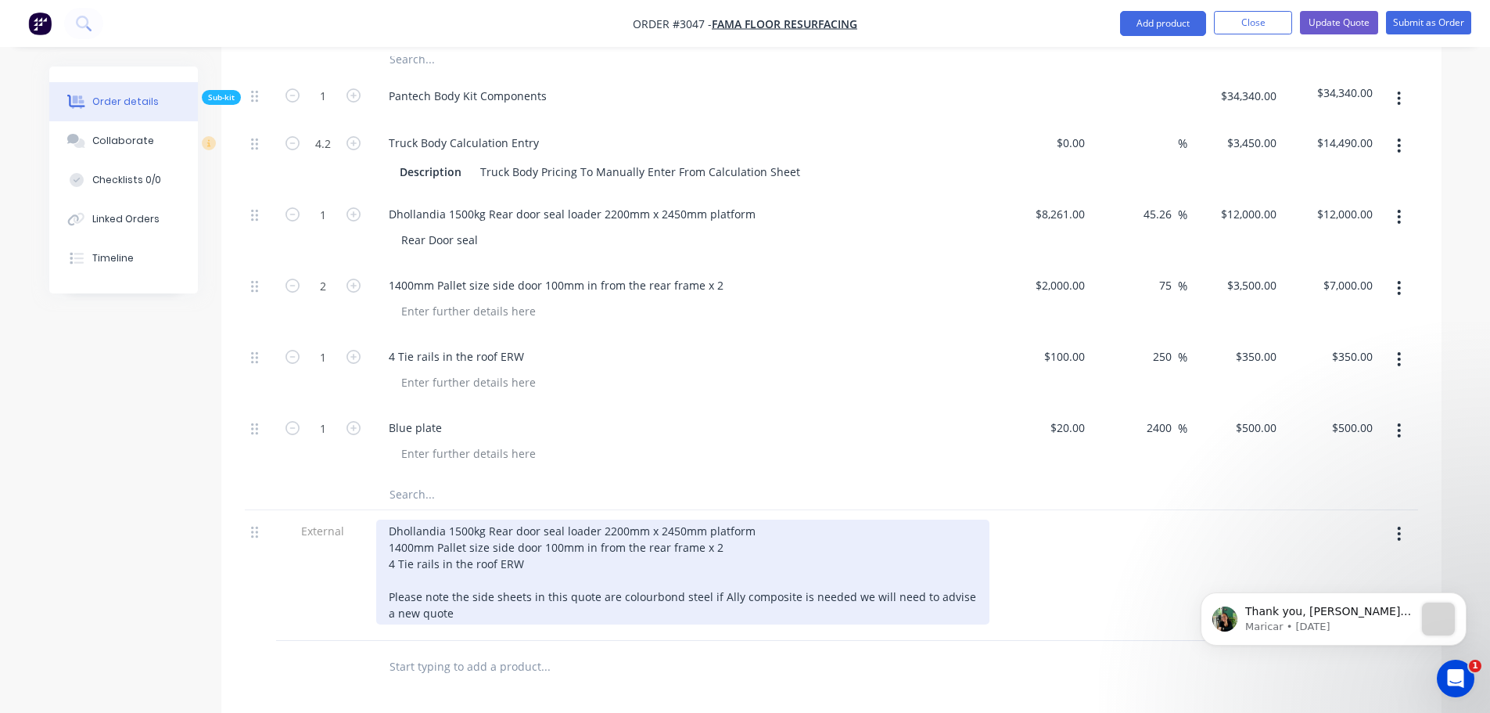
click at [845, 551] on div "Dhollandia 1500kg Rear door seal loader 2200mm x 2450mm platform 1400mm Pallet …" at bounding box center [682, 571] width 613 height 105
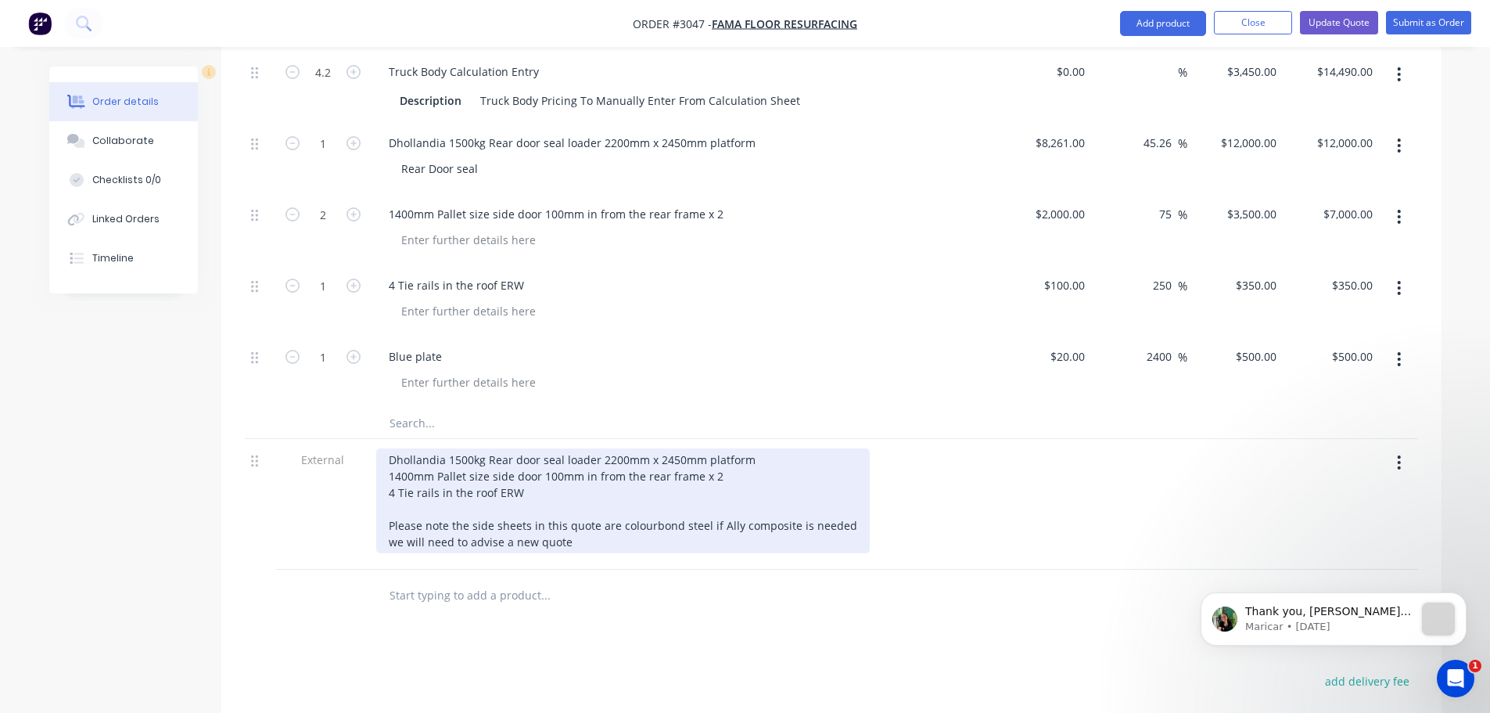
scroll to position [1017, 0]
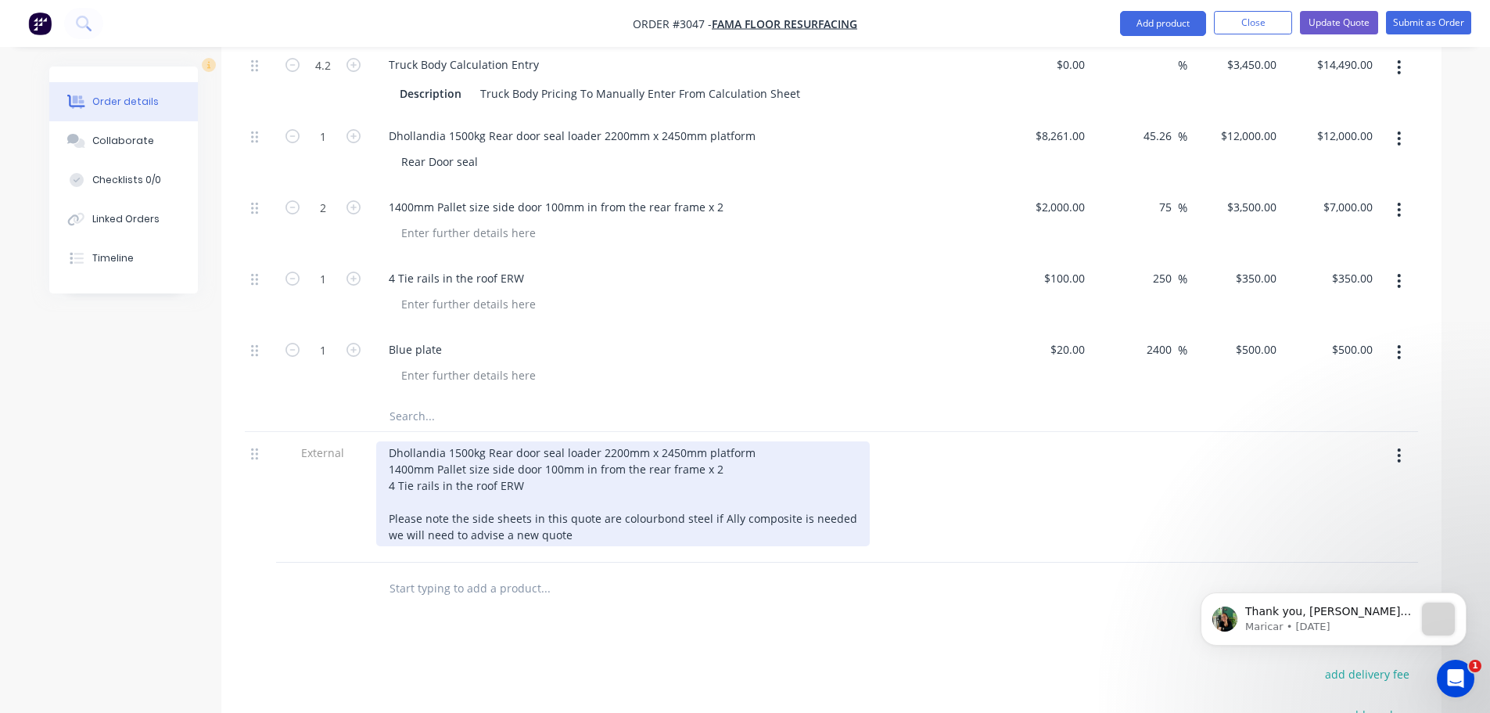
click at [573, 490] on div "Dhollandia 1500kg Rear door seal loader 2200mm x 2450mm platform 1400mm Pallet …" at bounding box center [623, 493] width 494 height 105
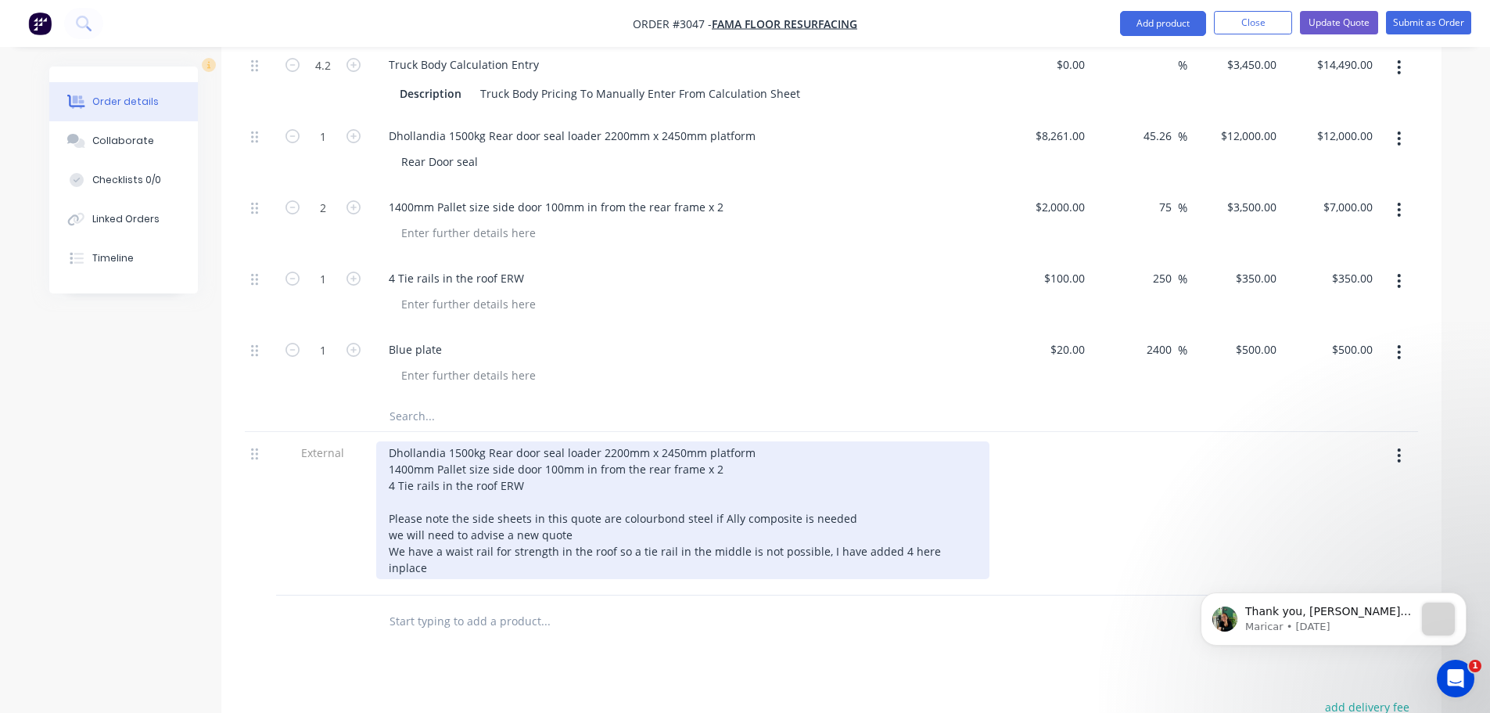
click at [932, 508] on div "Dhollandia 1500kg Rear door seal loader 2200mm x 2450mm platform 1400mm Pallet …" at bounding box center [682, 510] width 613 height 138
click at [964, 508] on div "Dhollandia 1500kg Rear door seal loader 2200mm x 2450mm platform 1400mm Pallet …" at bounding box center [682, 510] width 613 height 138
click at [816, 508] on div "Dhollandia 1500kg Rear door seal loader 2200mm x 2450mm platform 1400mm Pallet …" at bounding box center [682, 510] width 613 height 138
click at [818, 509] on div "Dhollandia 1500kg Rear door seal loader 2200mm x 2450mm platform 1400mm Pallet …" at bounding box center [682, 510] width 613 height 138
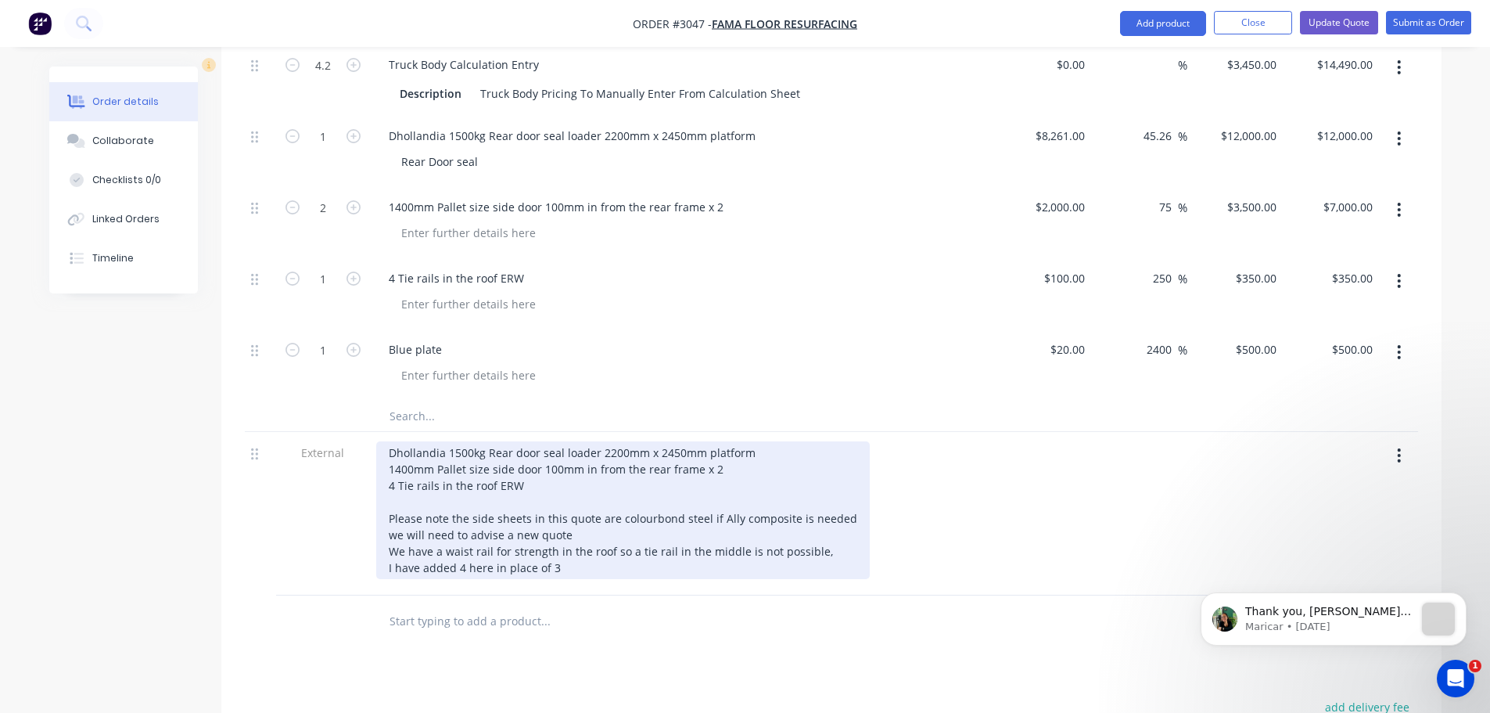
click at [564, 523] on div "Dhollandia 1500kg Rear door seal loader 2200mm x 2450mm platform 1400mm Pallet …" at bounding box center [623, 510] width 494 height 138
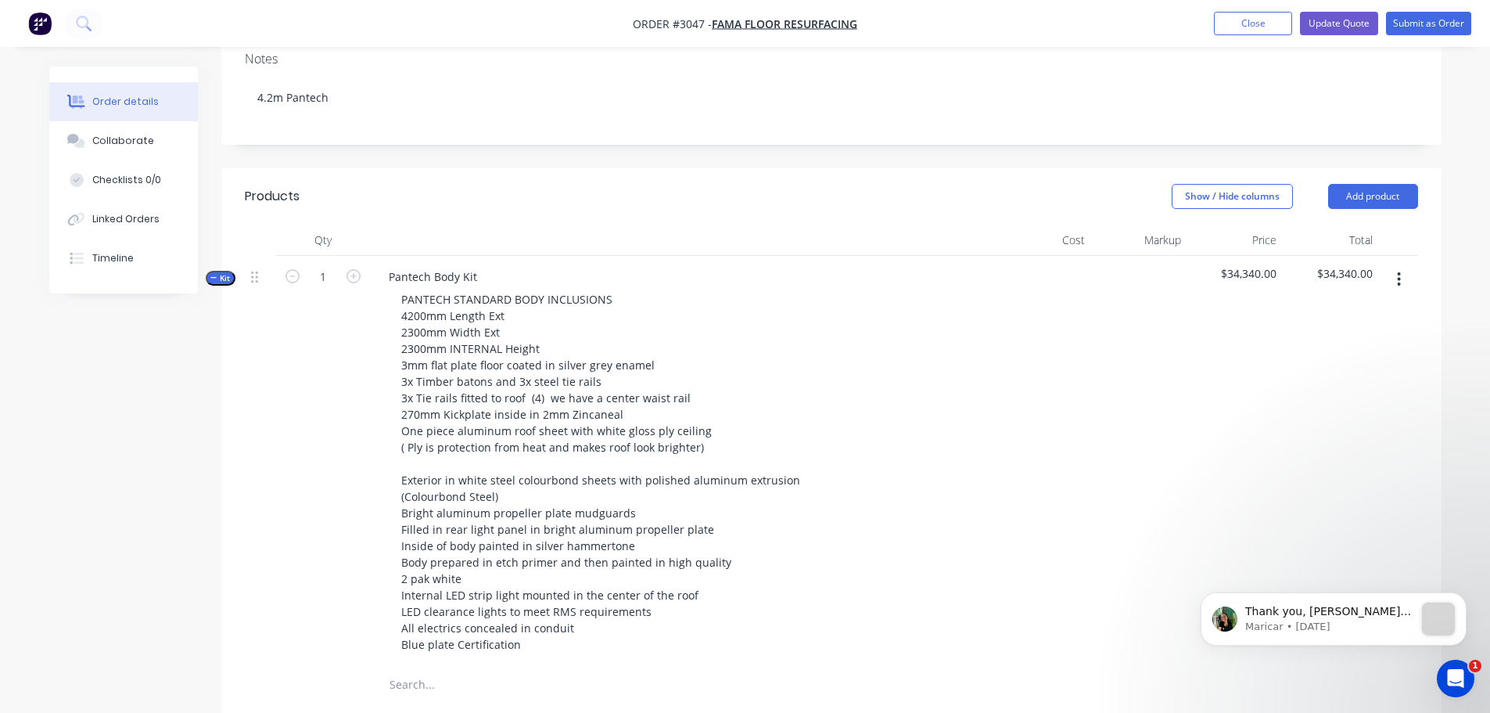
scroll to position [313, 0]
click at [1355, 20] on button "Update Quote" at bounding box center [1339, 23] width 78 height 23
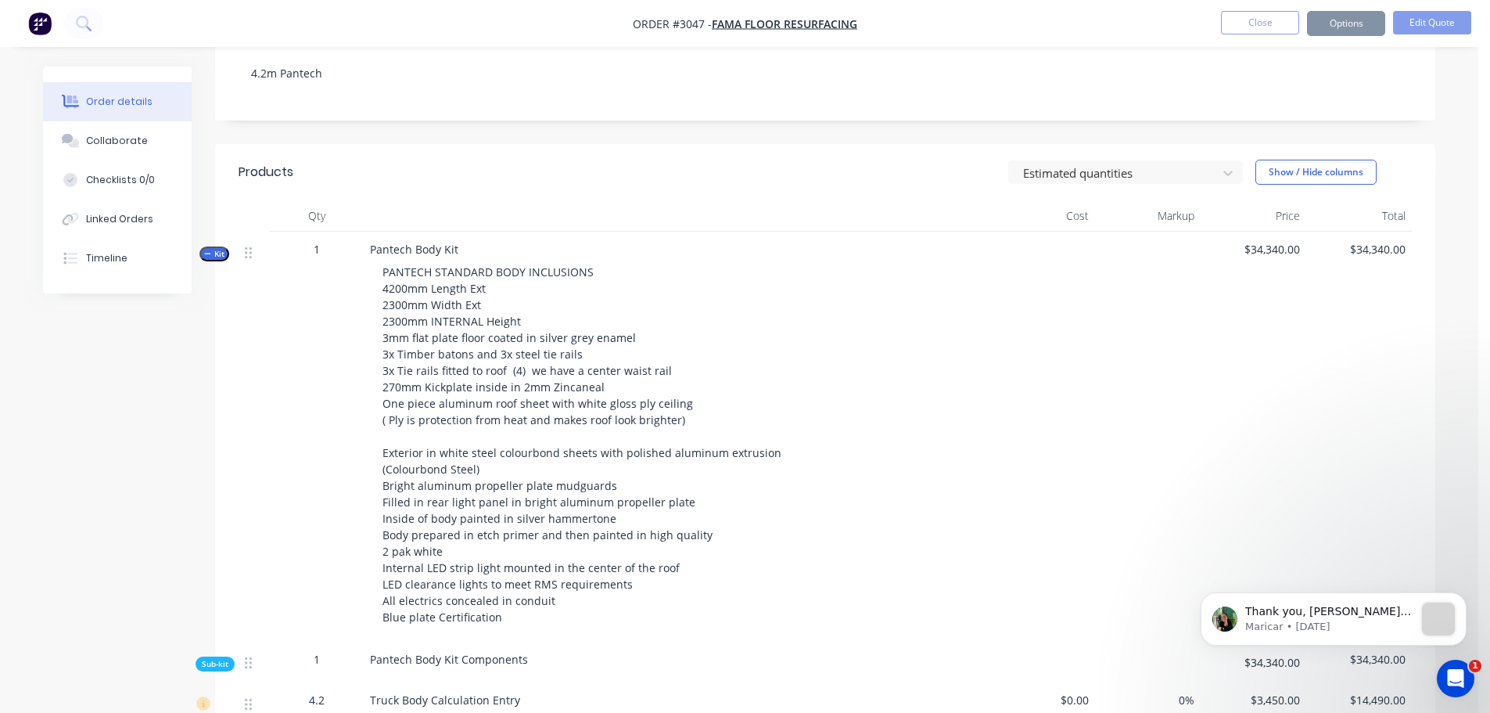
scroll to position [0, 0]
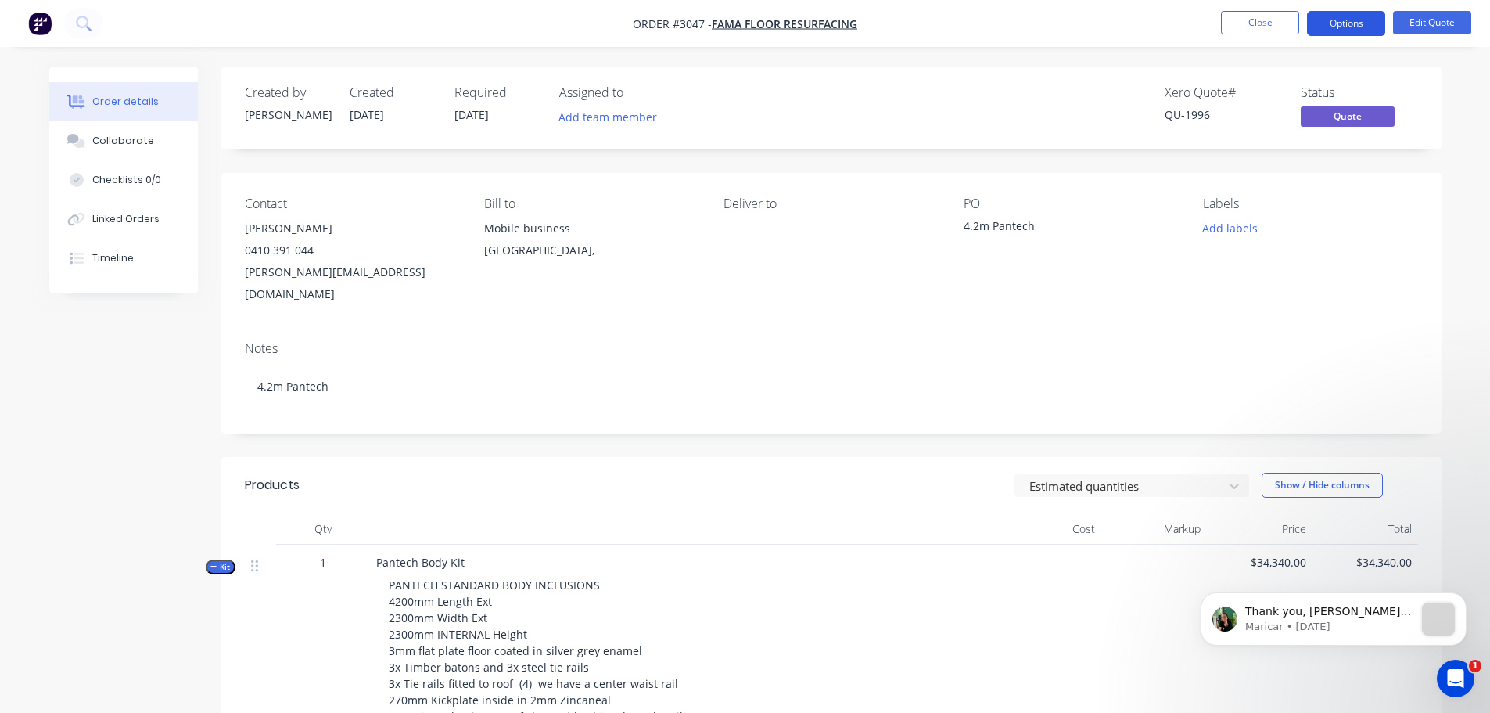
click at [1340, 19] on button "Options" at bounding box center [1346, 23] width 78 height 25
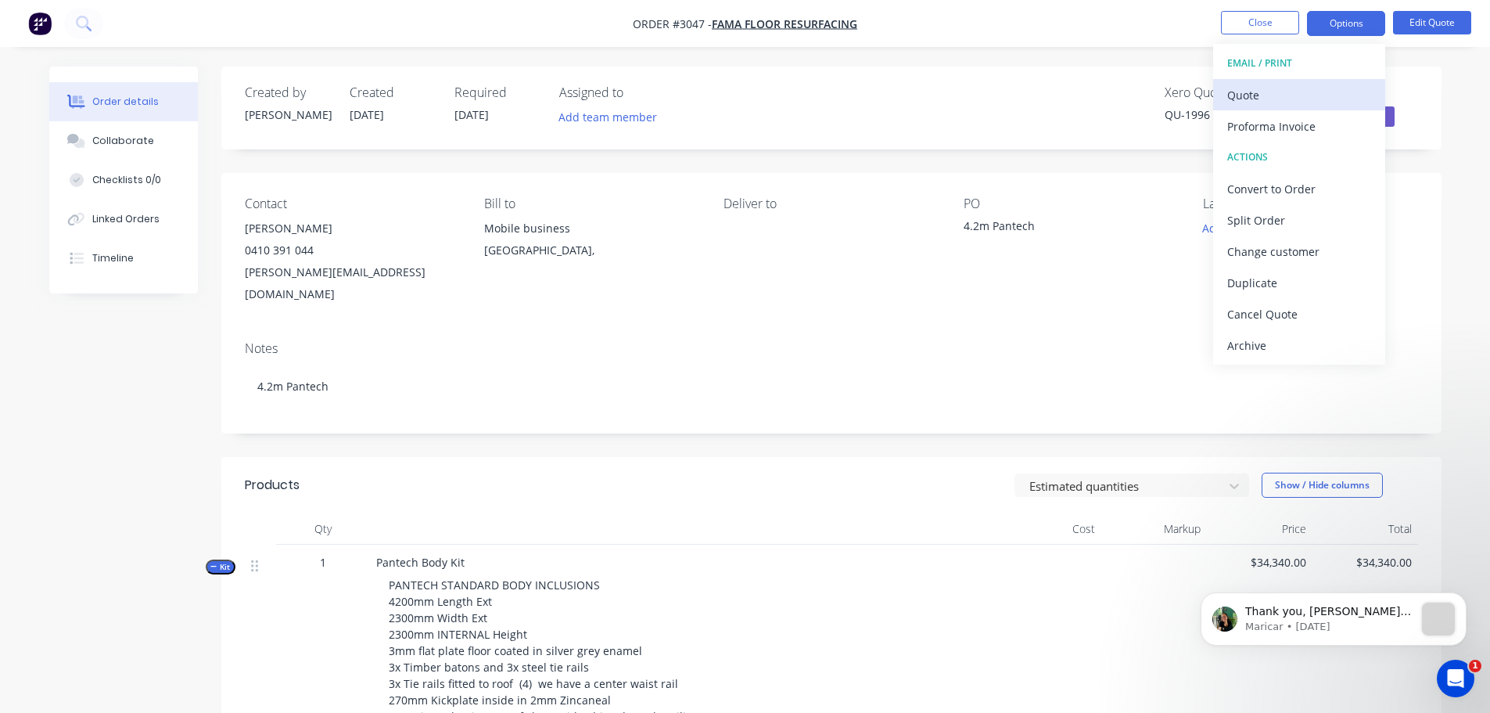
click at [1249, 89] on div "Quote" at bounding box center [1299, 95] width 144 height 23
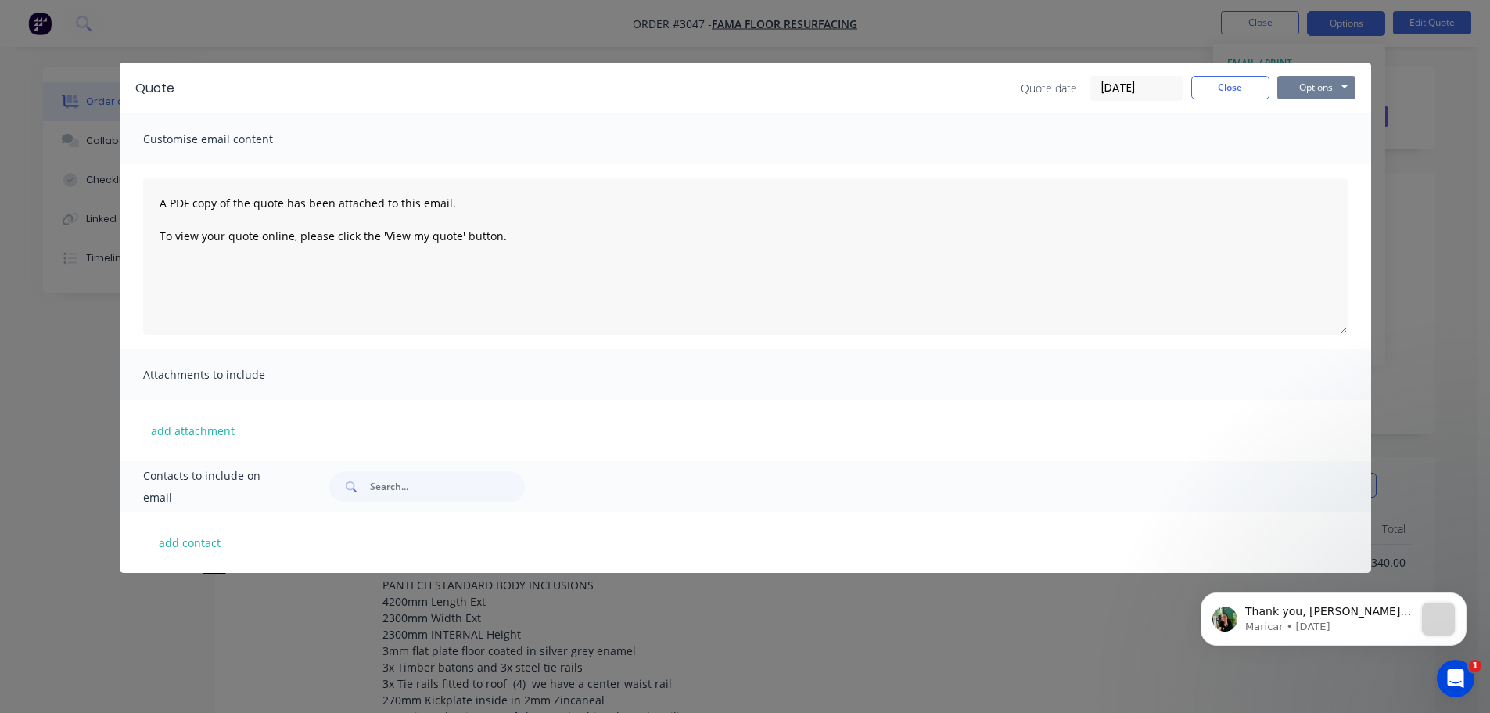
click at [1292, 84] on button "Options" at bounding box center [1316, 87] width 78 height 23
click at [1307, 114] on button "Preview" at bounding box center [1327, 115] width 100 height 26
click at [1246, 81] on button "Close" at bounding box center [1230, 87] width 78 height 23
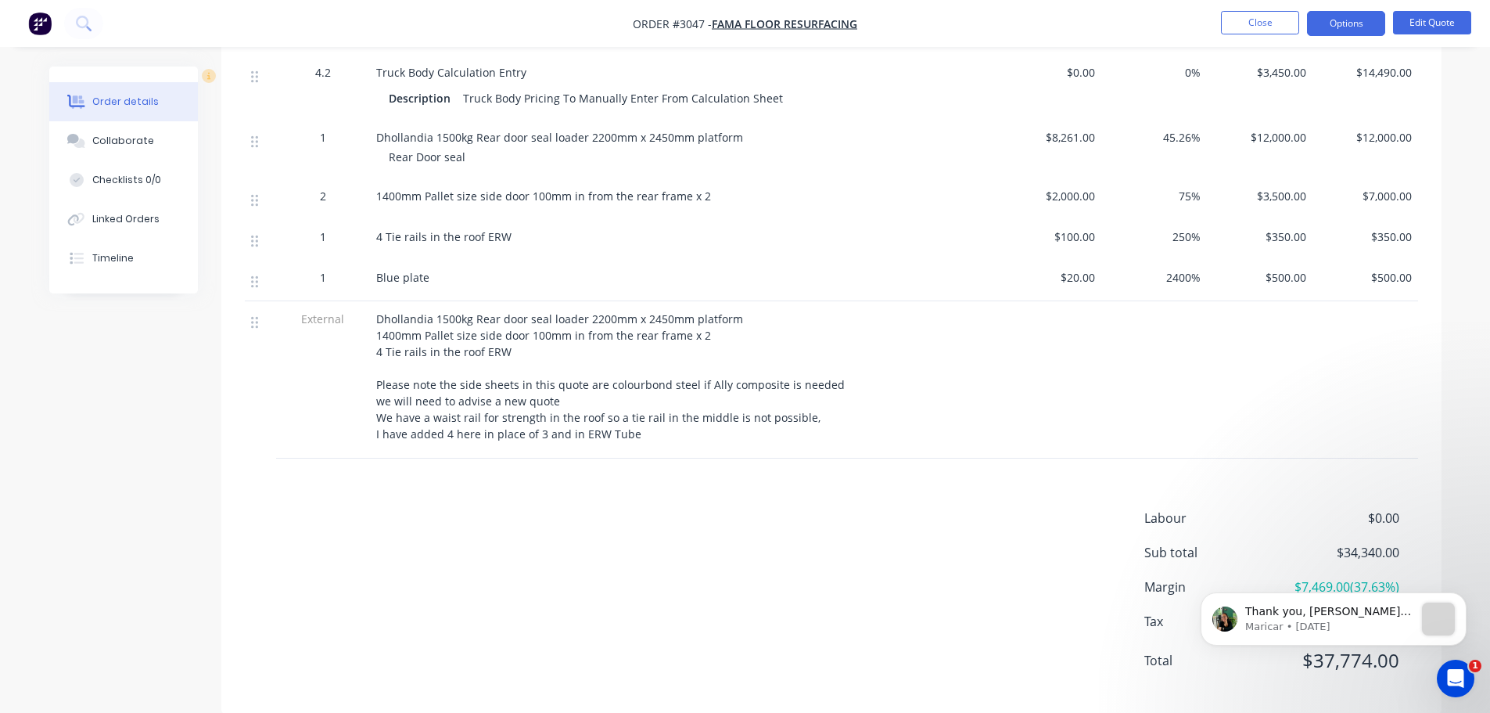
scroll to position [943, 0]
click at [637, 413] on div "Dhollandia 1500kg Rear door seal loader 2200mm x 2450mm platform 1400mm Pallet …" at bounding box center [682, 373] width 613 height 131
click at [1442, 13] on button "Edit Quote" at bounding box center [1432, 22] width 78 height 23
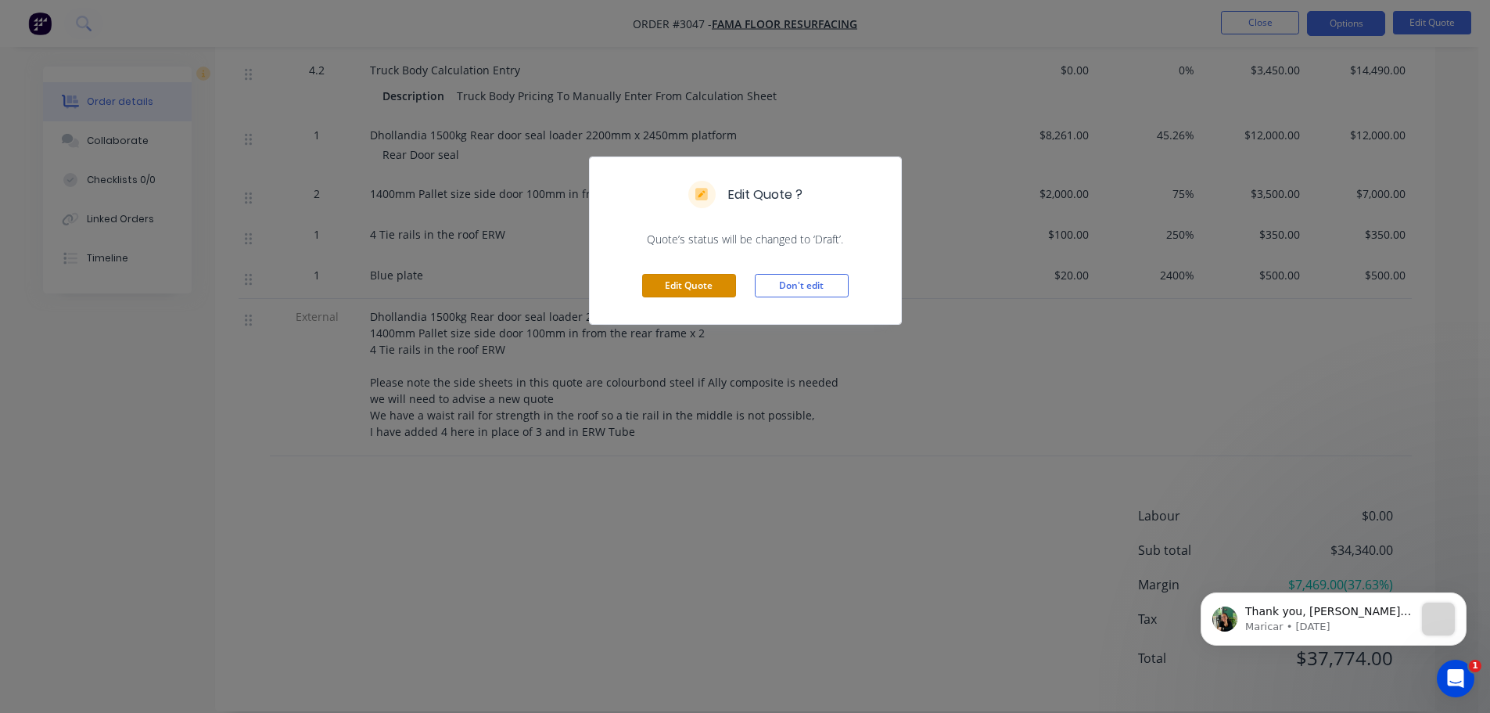
click at [695, 293] on button "Edit Quote" at bounding box center [689, 285] width 94 height 23
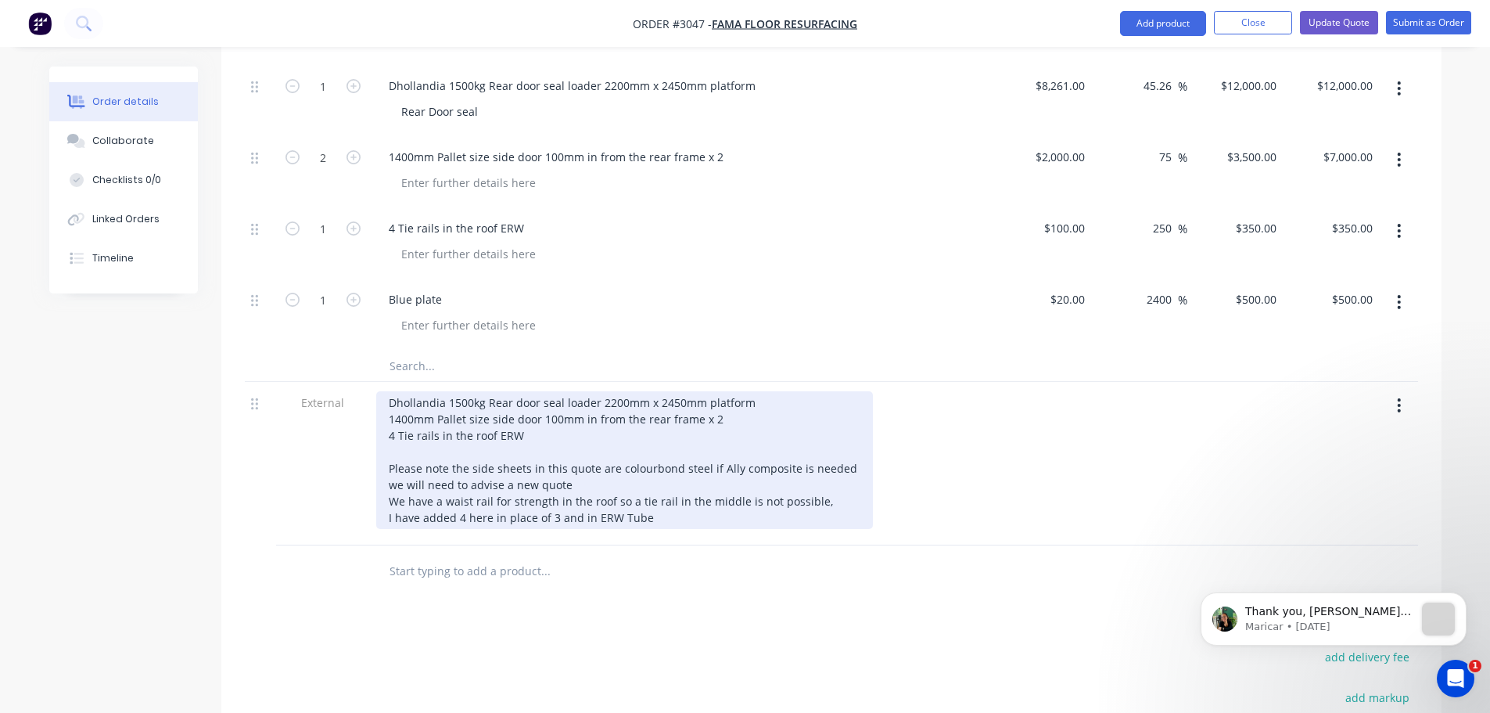
scroll to position [1095, 0]
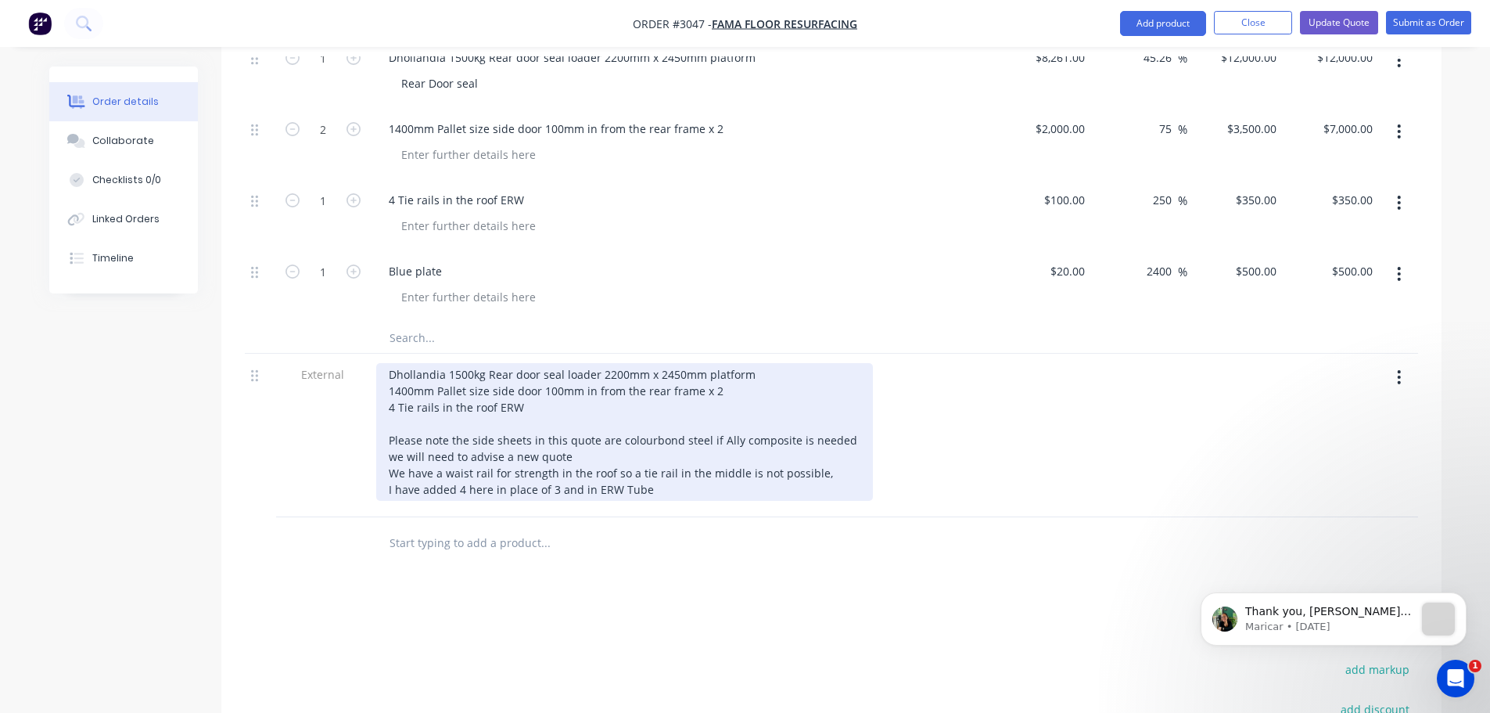
click at [655, 451] on div "Dhollandia 1500kg Rear door seal loader 2200mm x 2450mm platform 1400mm Pallet …" at bounding box center [624, 432] width 497 height 138
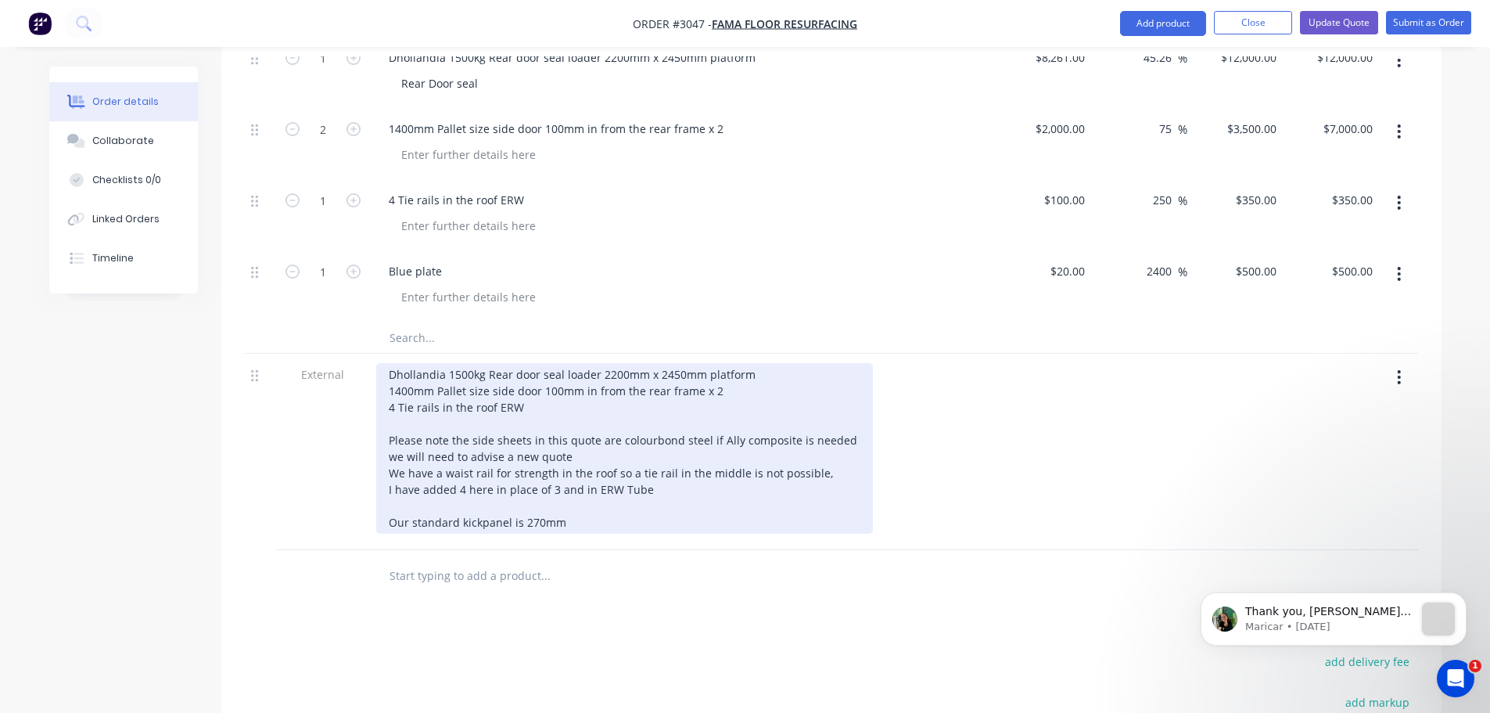
click at [480, 481] on div "Dhollandia 1500kg Rear door seal loader 2200mm x 2450mm platform 1400mm Pallet …" at bounding box center [624, 448] width 497 height 171
click at [576, 474] on div "Dhollandia 1500kg Rear door seal loader 2200mm x 2450mm platform 1400mm Pallet …" at bounding box center [624, 448] width 497 height 171
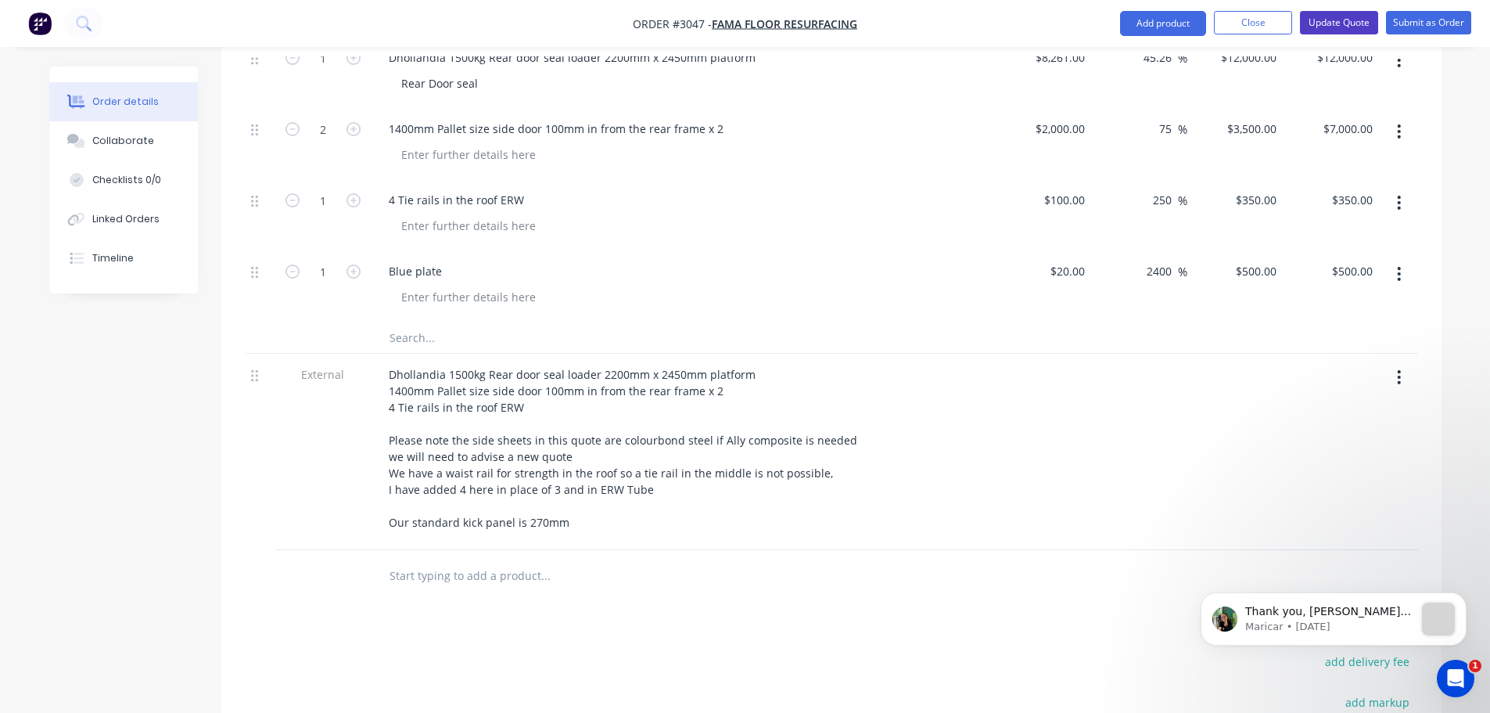
click at [1332, 18] on button "Update Quote" at bounding box center [1339, 22] width 78 height 23
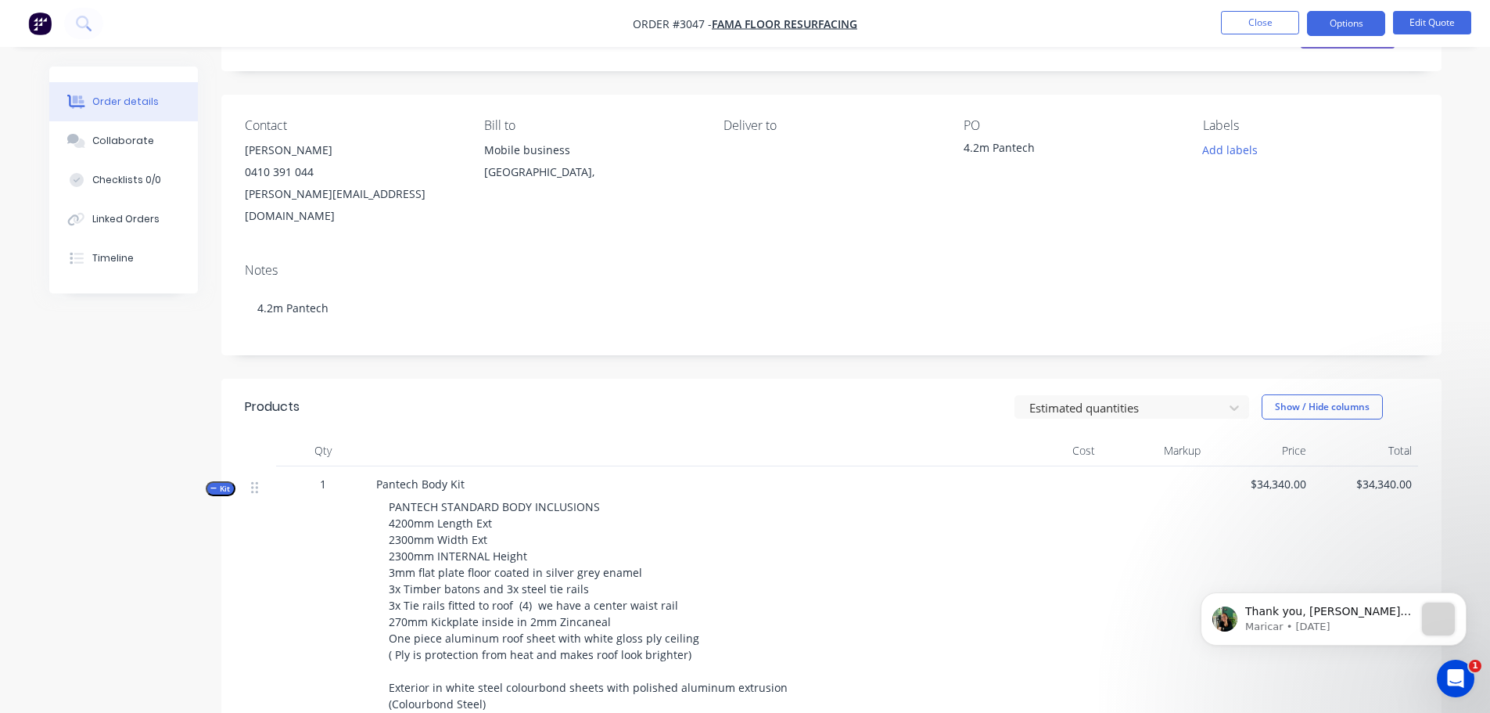
scroll to position [0, 0]
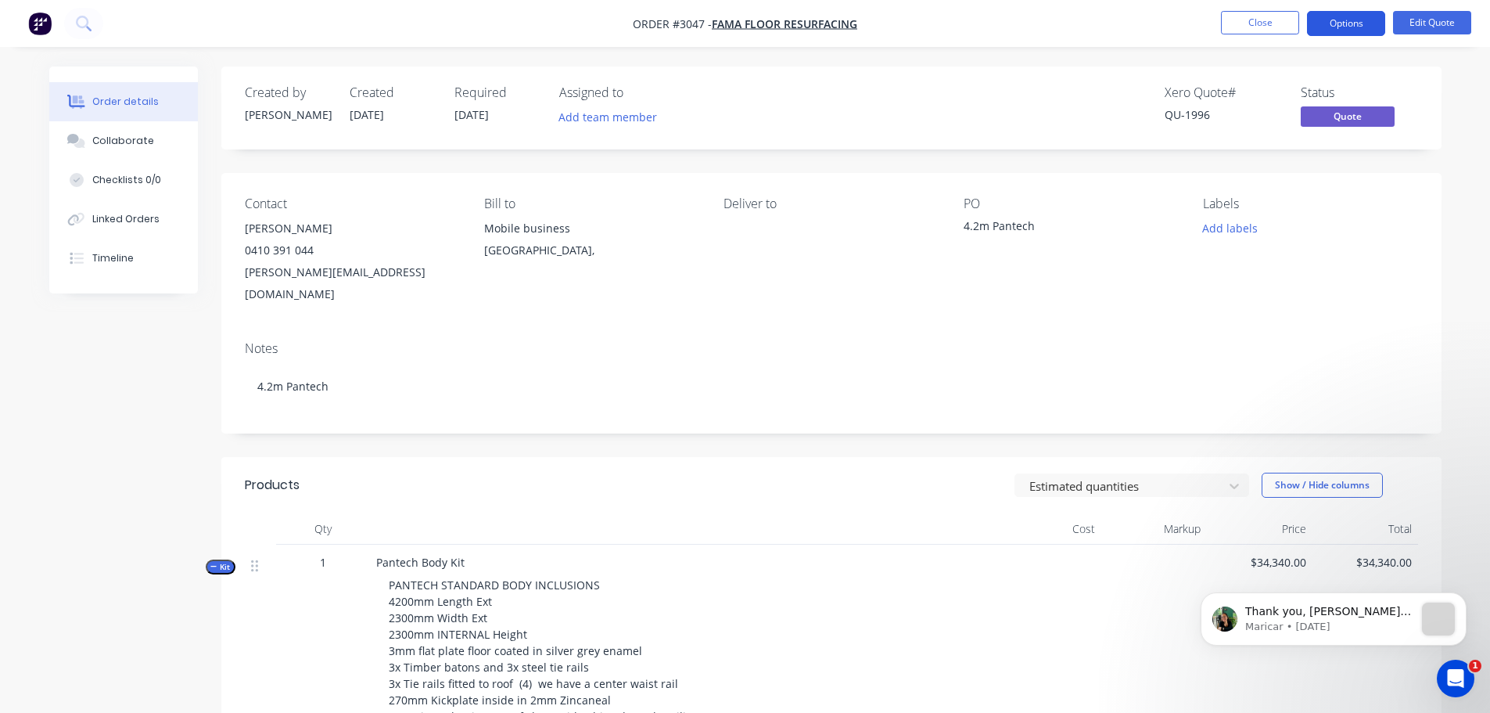
click at [1348, 23] on button "Options" at bounding box center [1346, 23] width 78 height 25
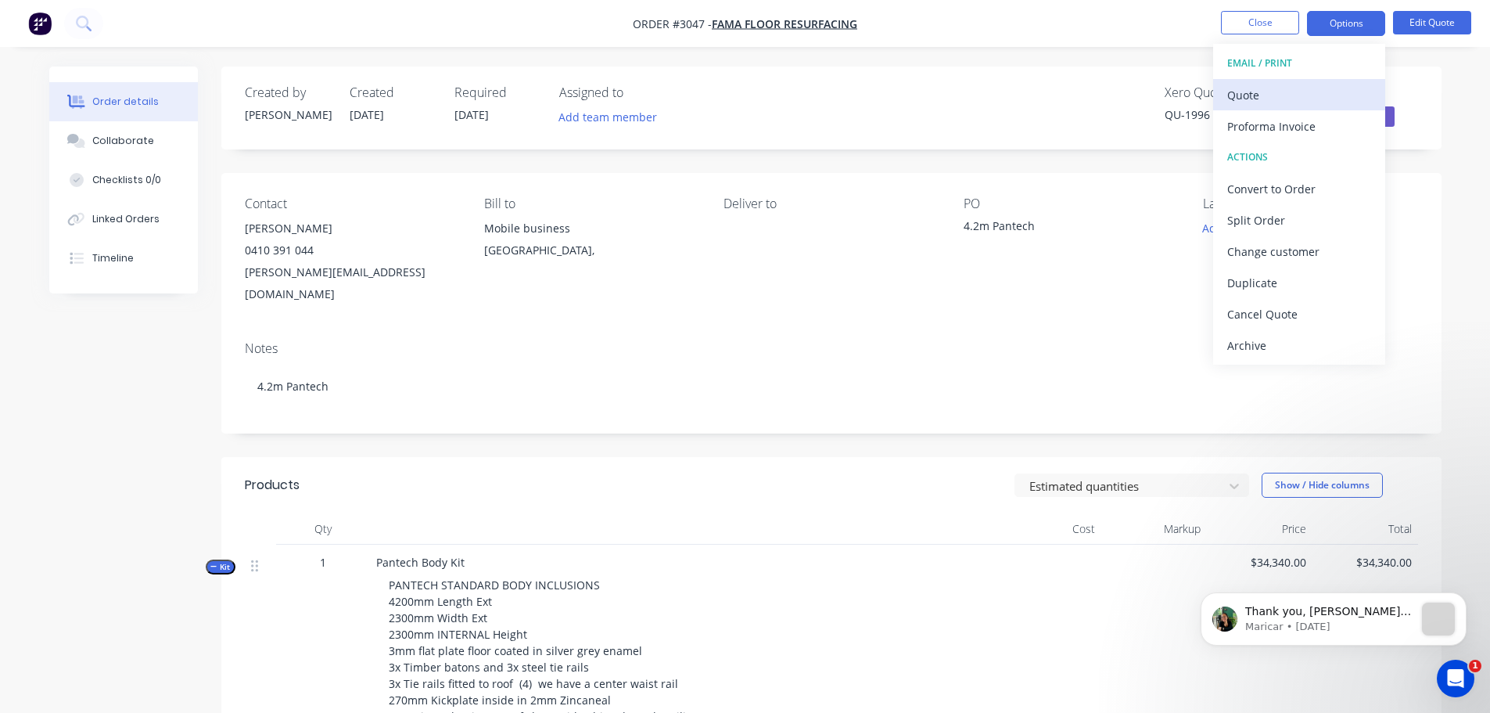
click at [1233, 100] on div "Quote" at bounding box center [1299, 95] width 144 height 23
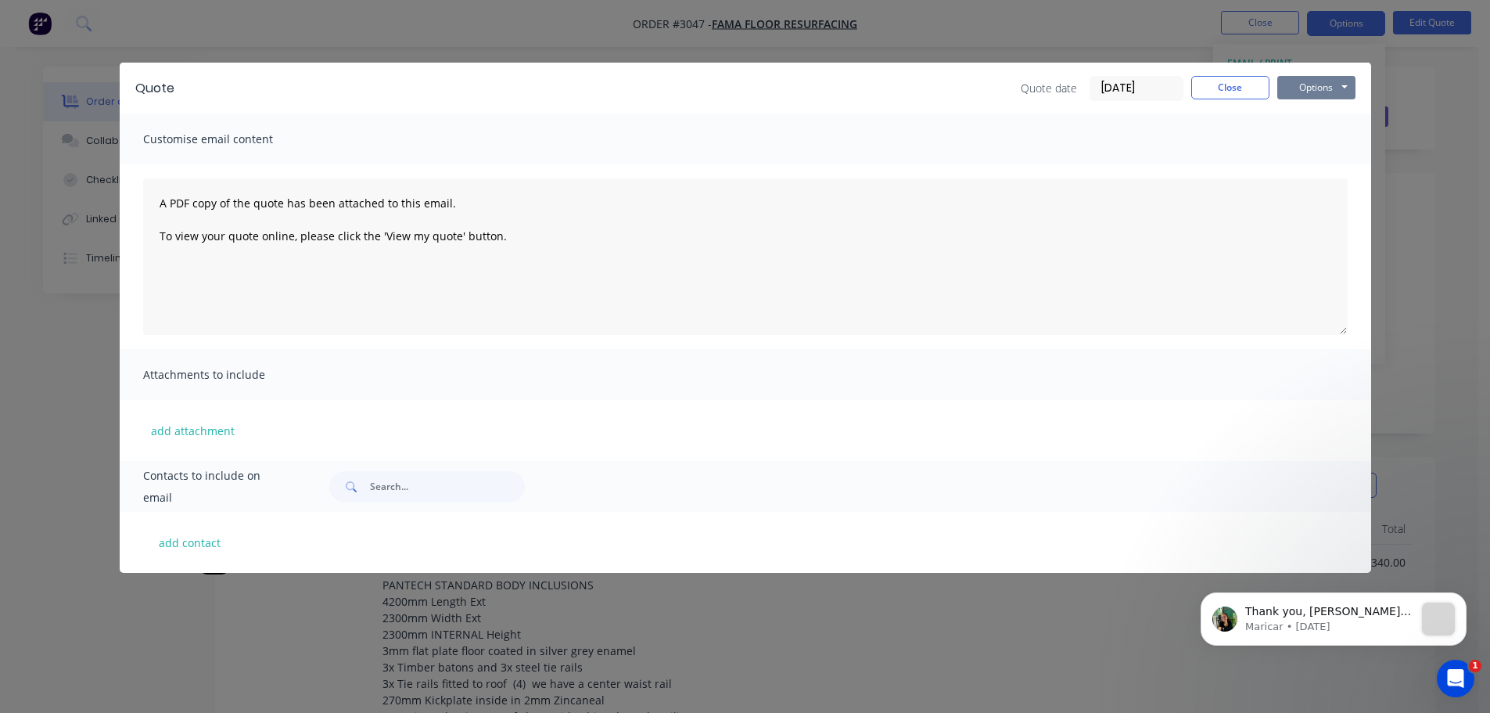
click at [1330, 85] on button "Options" at bounding box center [1316, 87] width 78 height 23
click at [1316, 117] on button "Preview" at bounding box center [1327, 115] width 100 height 26
click at [1460, 591] on button "Dismiss notification" at bounding box center [1462, 597] width 20 height 20
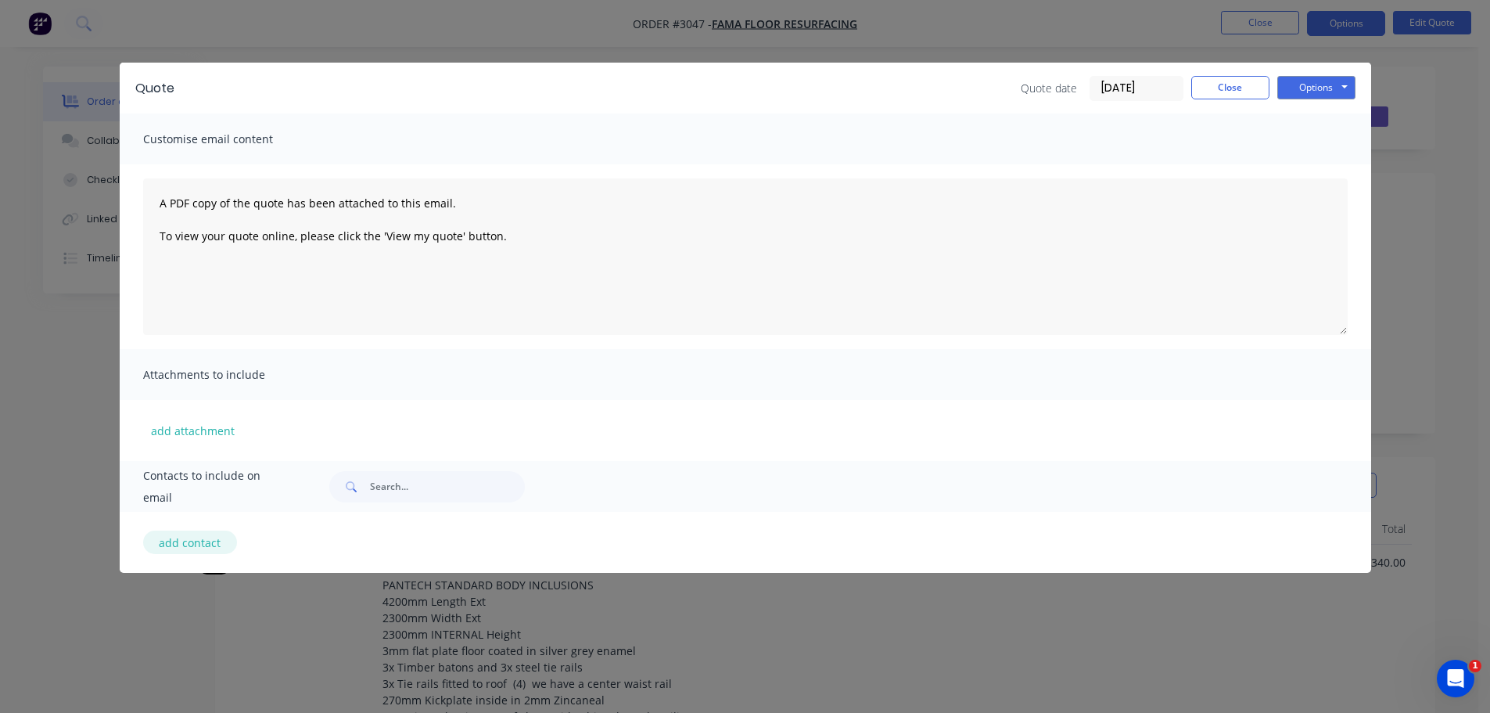
click at [208, 537] on button "add contact" at bounding box center [190, 541] width 94 height 23
select select "AU"
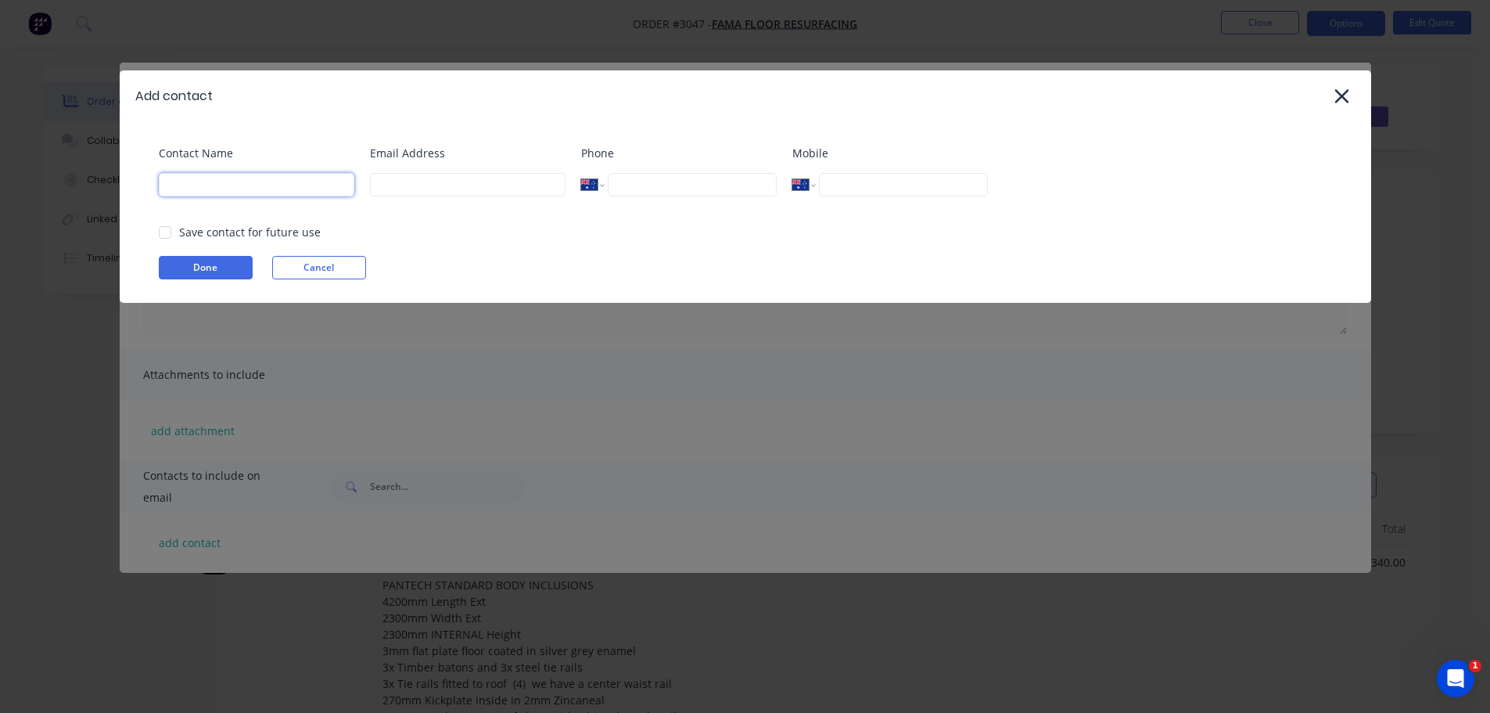
click at [222, 182] on input at bounding box center [257, 184] width 196 height 23
type input "[PERSON_NAME]"
click at [399, 182] on input at bounding box center [468, 184] width 196 height 23
type input "[PERSON_NAME][EMAIL_ADDRESS][DOMAIN_NAME]"
click at [848, 178] on input "tel" at bounding box center [903, 184] width 168 height 23
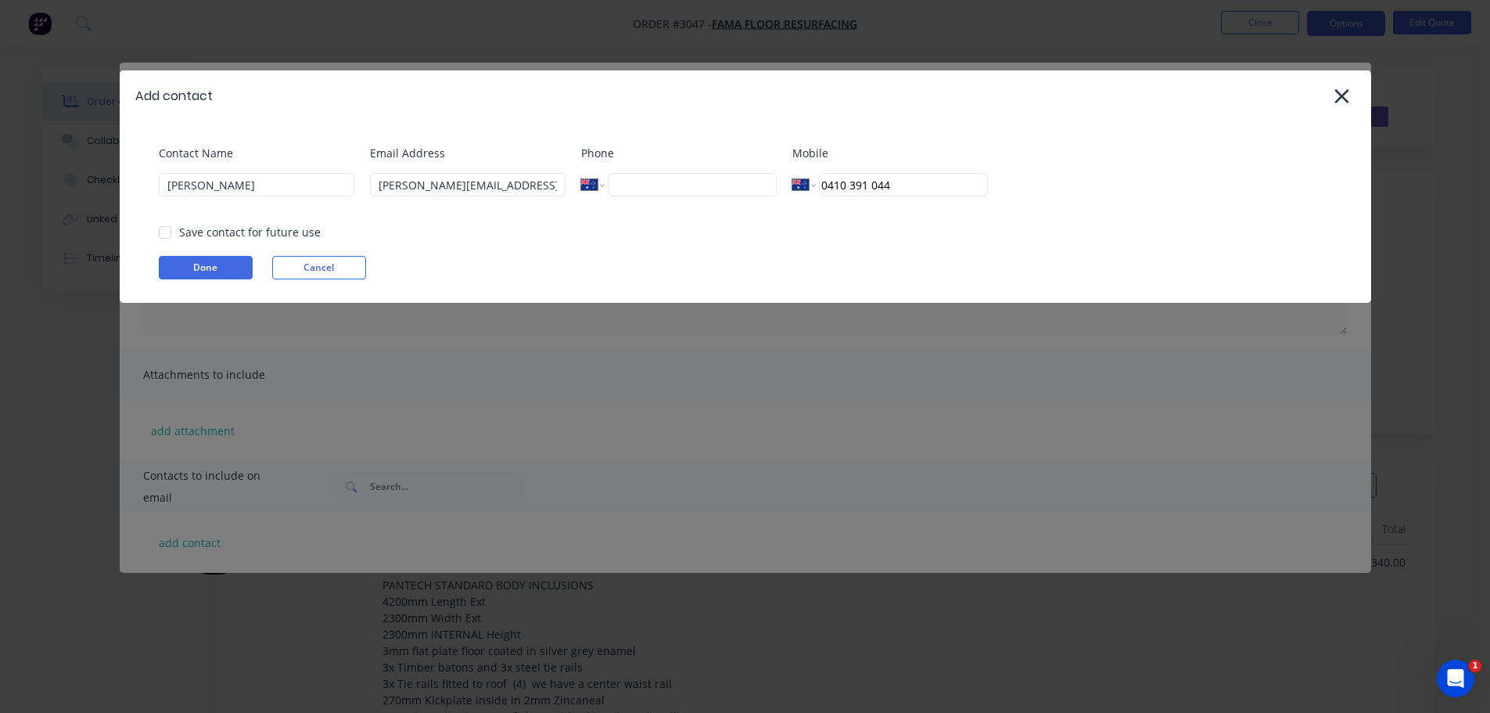
click at [161, 230] on div at bounding box center [164, 232] width 31 height 31
type input "0410 391 044"
click at [212, 261] on button "Done" at bounding box center [206, 267] width 94 height 23
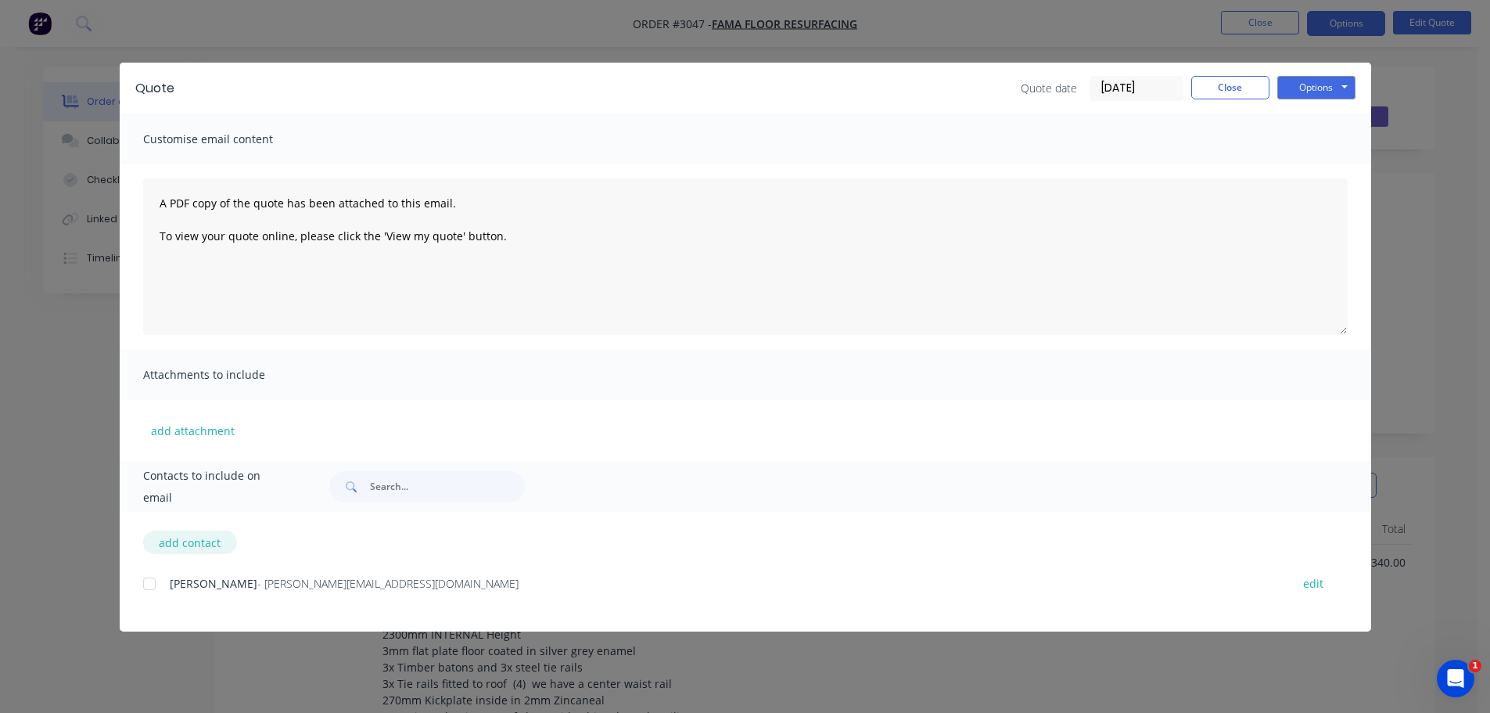
click at [174, 543] on button "add contact" at bounding box center [190, 541] width 94 height 23
select select "AU"
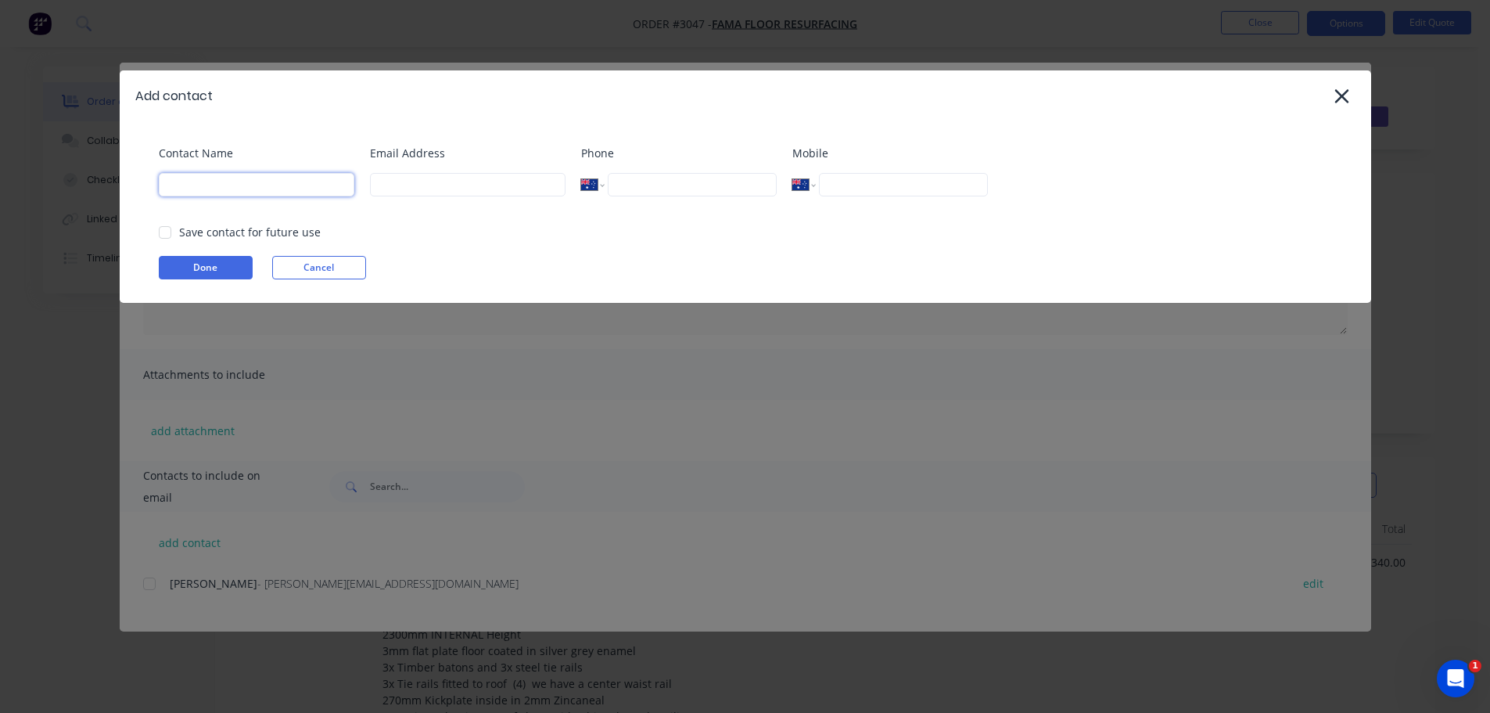
click at [204, 185] on input at bounding box center [257, 184] width 196 height 23
type input "[PERSON_NAME]"
type input "[EMAIL_ADDRESS][DOMAIN_NAME]"
type input "0432 545 330"
click at [185, 269] on button "Done" at bounding box center [206, 267] width 94 height 23
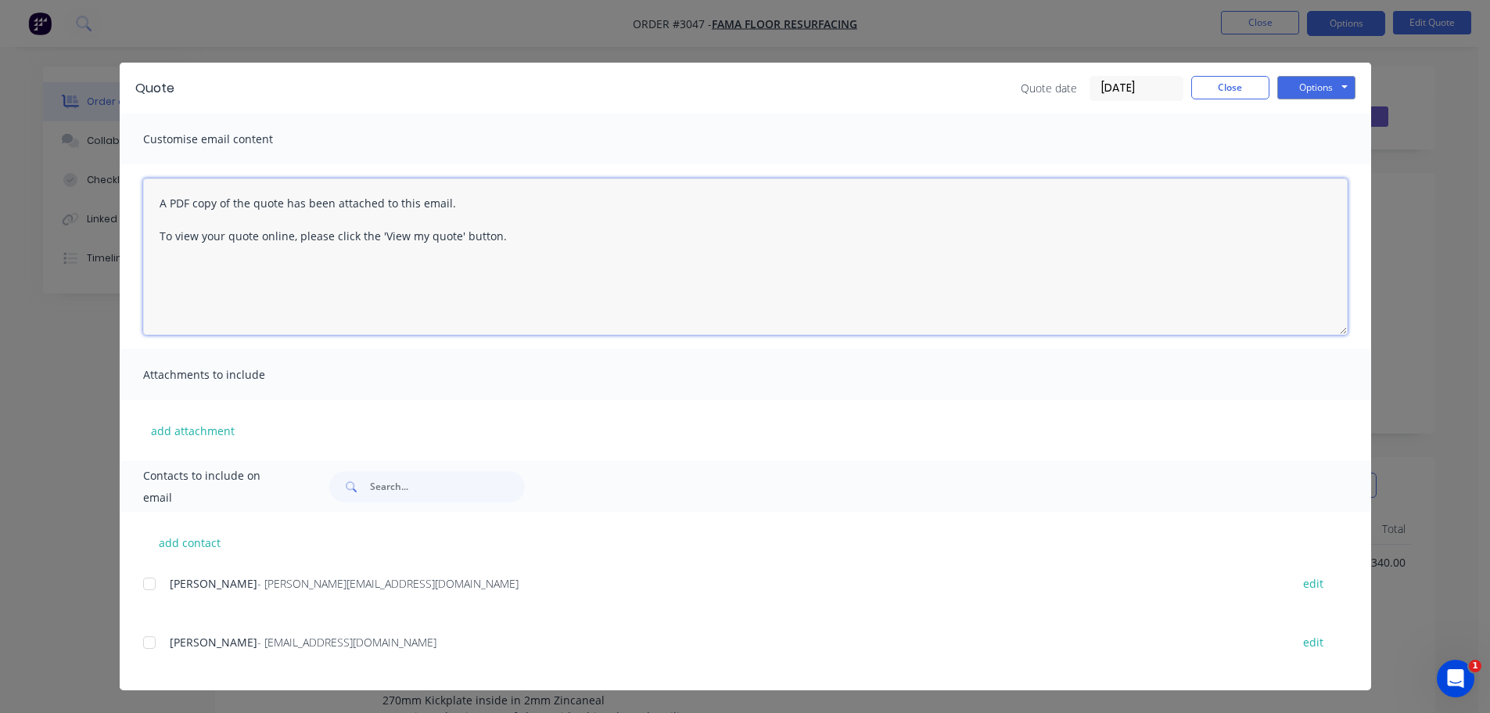
click at [156, 199] on textarea "A PDF copy of the quote has been attached to this email. To view your quote onl…" at bounding box center [745, 256] width 1205 height 156
click at [149, 577] on div at bounding box center [149, 583] width 31 height 31
click at [149, 641] on div at bounding box center [149, 642] width 31 height 31
click at [228, 200] on textarea "Hello [PERSON_NAME] A PDF copy of the quote has been attached to this email. To…" at bounding box center [745, 256] width 1205 height 156
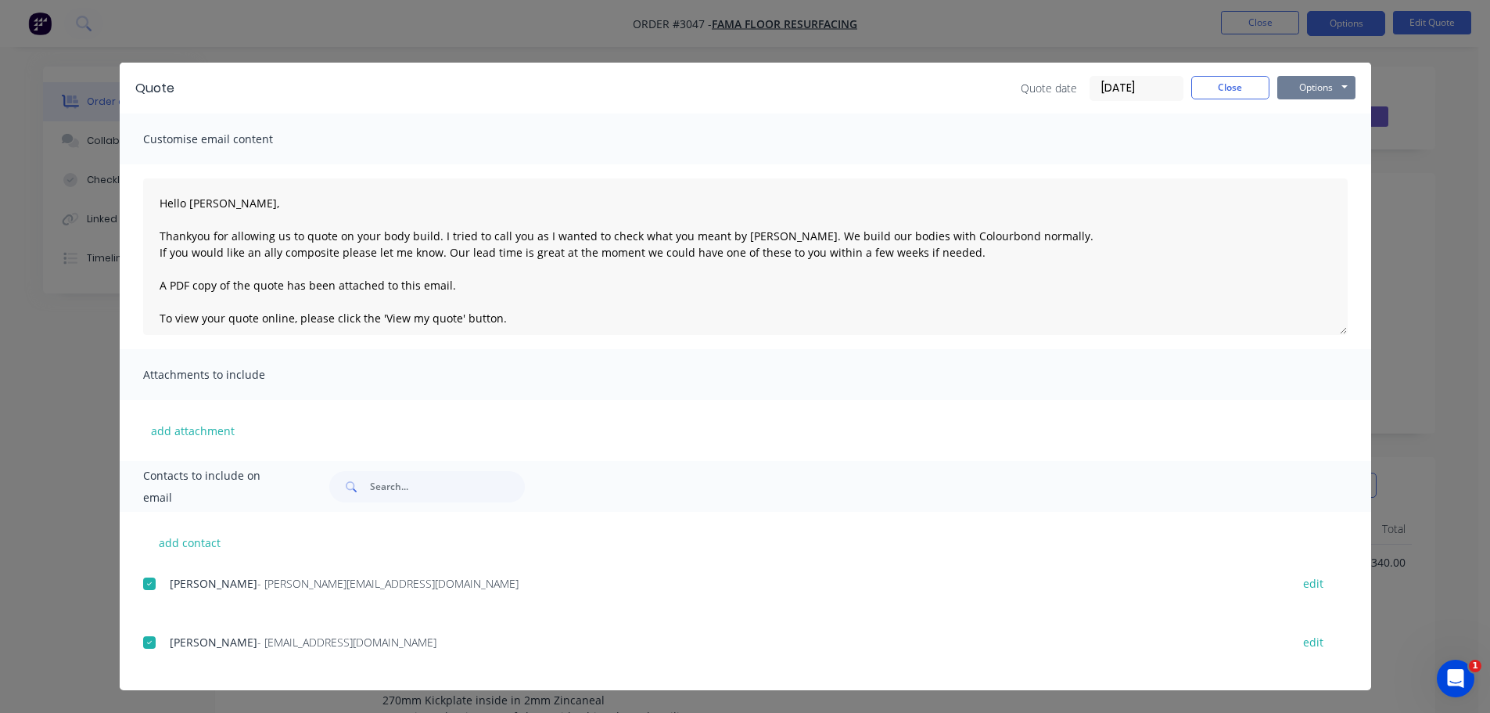
click at [1312, 84] on button "Options" at bounding box center [1316, 87] width 78 height 23
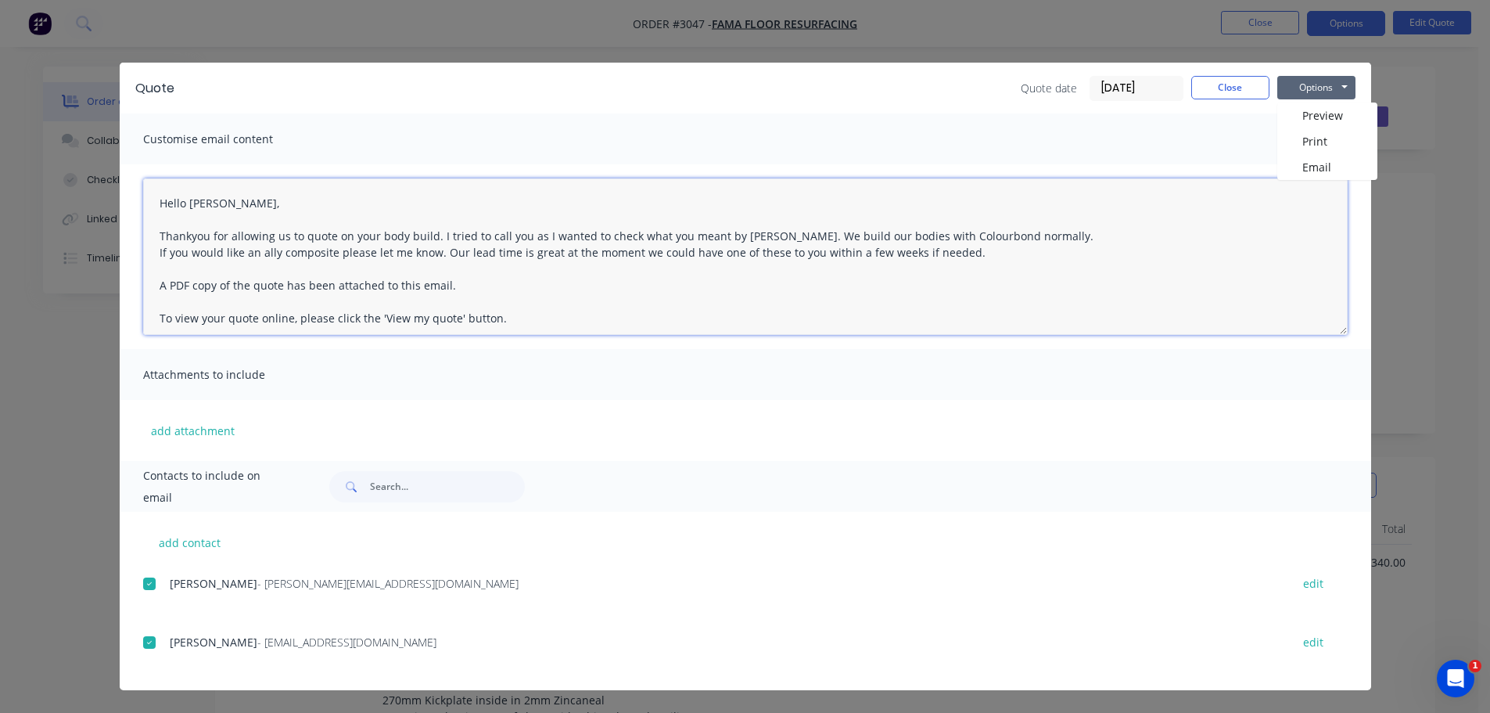
click at [970, 255] on textarea "Hello [PERSON_NAME], Thankyou for allowing us to quote on your body build. I tr…" at bounding box center [745, 256] width 1205 height 156
click at [472, 285] on textarea "Hello [PERSON_NAME], Thankyou for allowing us to quote on your body build. I tr…" at bounding box center [745, 256] width 1205 height 156
click at [555, 300] on textarea "Hello [PERSON_NAME], Thankyou for allowing us to quote on your body build. I tr…" at bounding box center [745, 256] width 1205 height 156
click at [546, 283] on textarea "Hello [PERSON_NAME], Thankyou for allowing us to quote on your body build. I tr…" at bounding box center [745, 256] width 1205 height 156
type textarea "Hello [PERSON_NAME], Thankyou for allowing us to quote on your body build. I tr…"
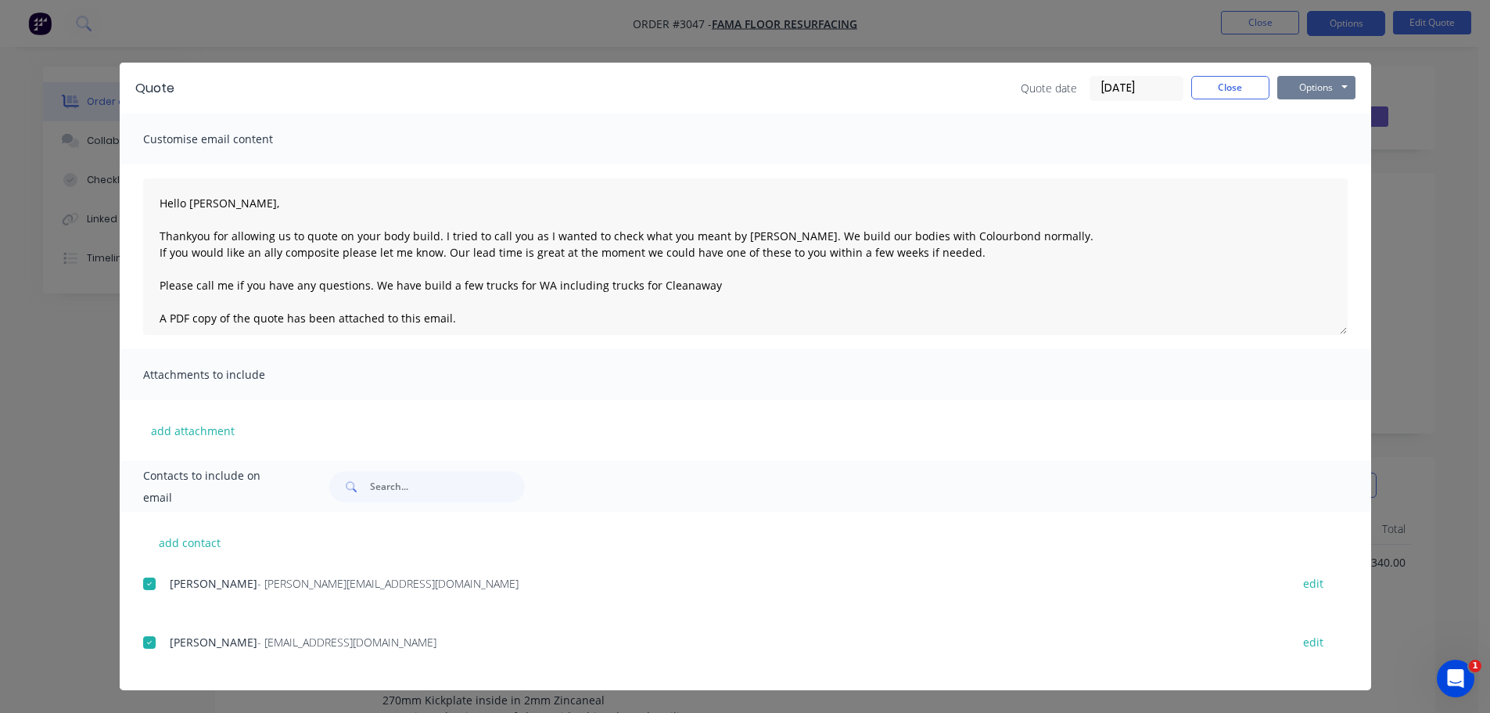
click at [1310, 81] on button "Options" at bounding box center [1316, 87] width 78 height 23
click at [1314, 161] on button "Email" at bounding box center [1327, 167] width 100 height 26
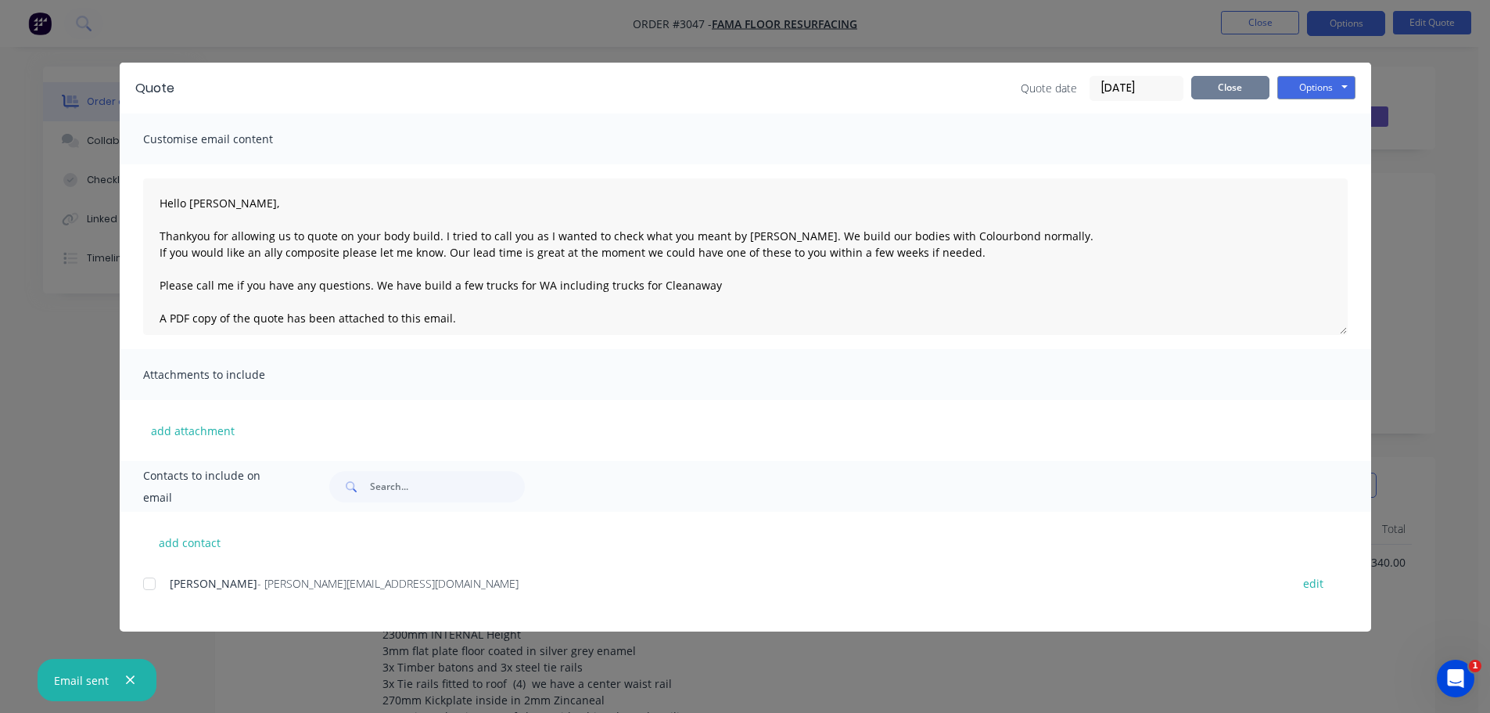
click at [1224, 87] on button "Close" at bounding box center [1230, 87] width 78 height 23
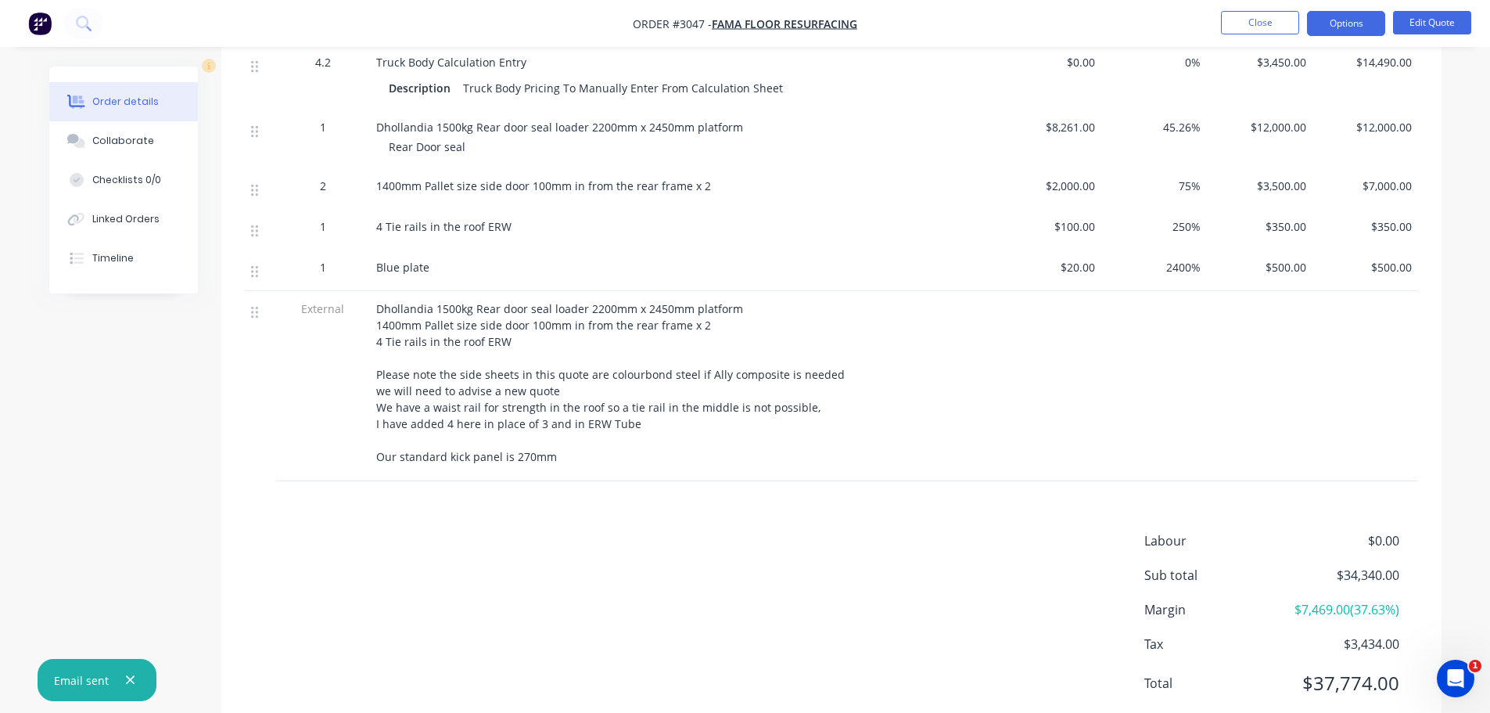
scroll to position [975, 0]
